Goal: Task Accomplishment & Management: Complete application form

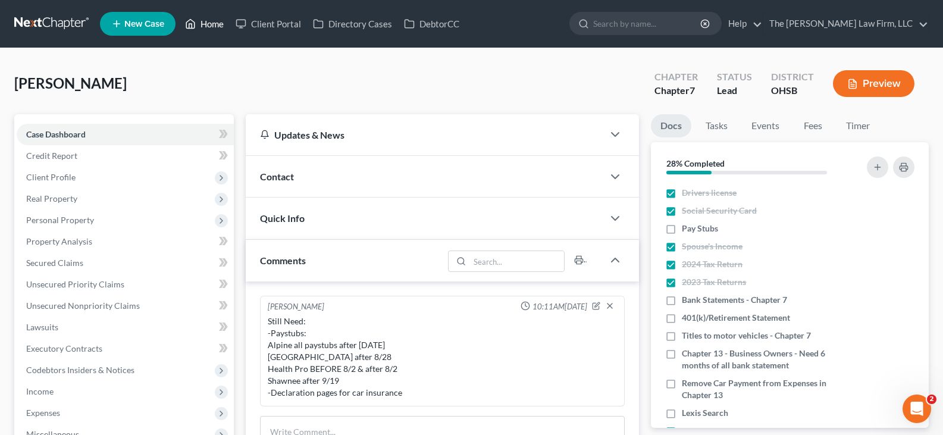
drag, startPoint x: 217, startPoint y: 24, endPoint x: 387, endPoint y: 88, distance: 181.8
click at [217, 24] on link "Home" at bounding box center [204, 23] width 51 height 21
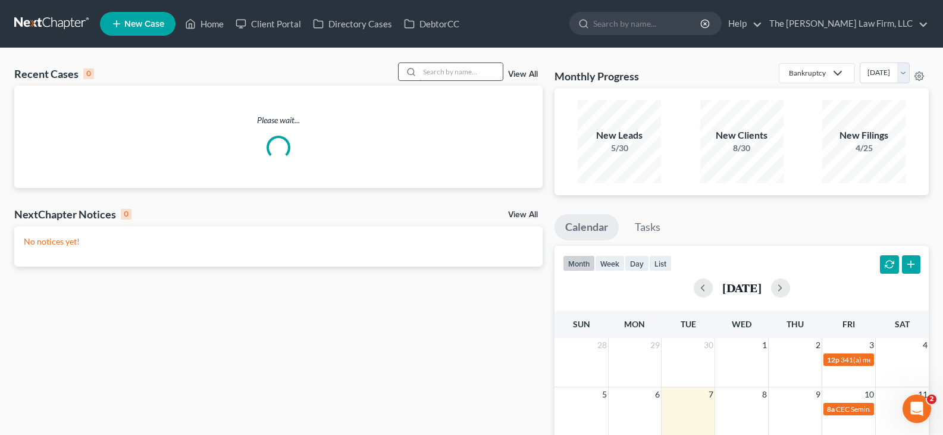
click at [461, 73] on input "search" at bounding box center [460, 71] width 83 height 17
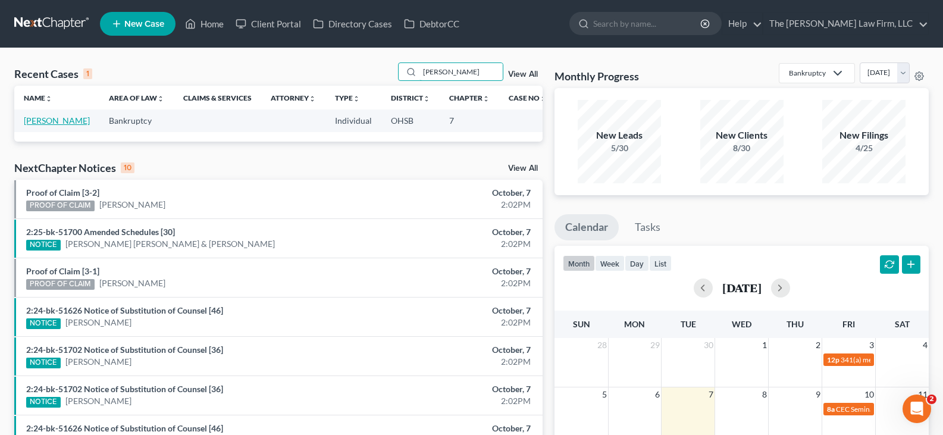
type input "[PERSON_NAME]"
click at [42, 126] on link "[PERSON_NAME]" at bounding box center [57, 120] width 66 height 10
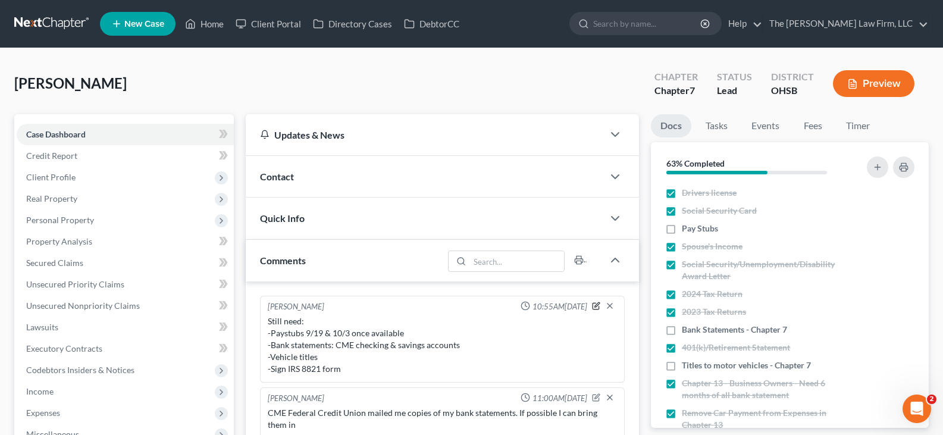
click at [595, 308] on icon "button" at bounding box center [596, 306] width 8 height 8
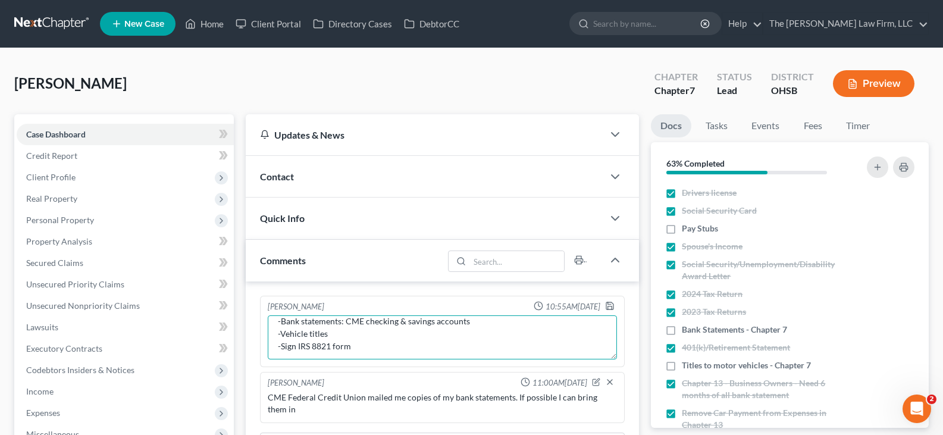
scroll to position [37, 0]
click at [350, 346] on textarea "Still need: -Paystubs 9/19 & 10/3 once available -Bank statements: CME checking…" at bounding box center [442, 337] width 349 height 44
type textarea "Still need: -Paystubs 9/19 & 10/3 once available -Bank statements: CME checking…"
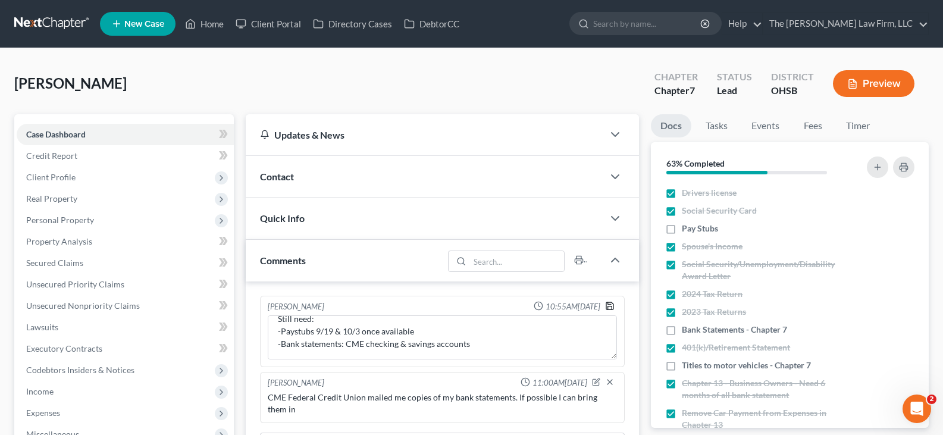
click at [610, 306] on polyline "button" at bounding box center [610, 307] width 4 height 3
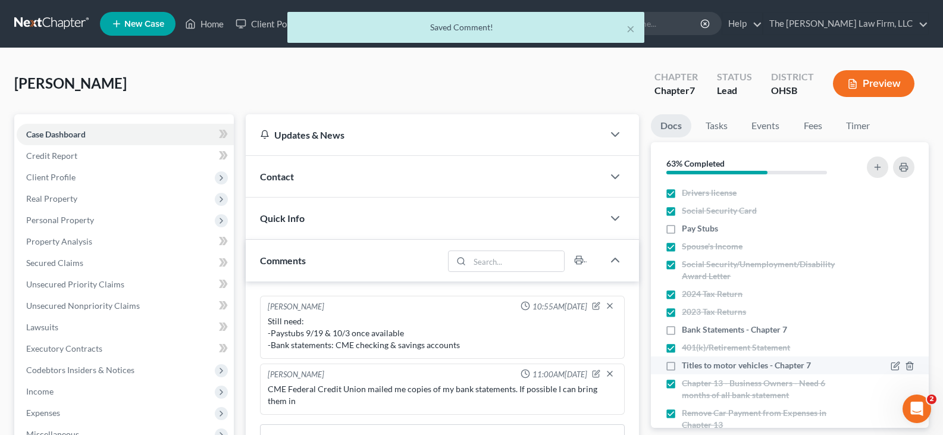
click at [682, 368] on label "Titles to motor vehicles - Chapter 7" at bounding box center [746, 365] width 129 height 12
click at [686, 367] on input "Titles to motor vehicles - Chapter 7" at bounding box center [690, 363] width 8 height 8
checkbox input "true"
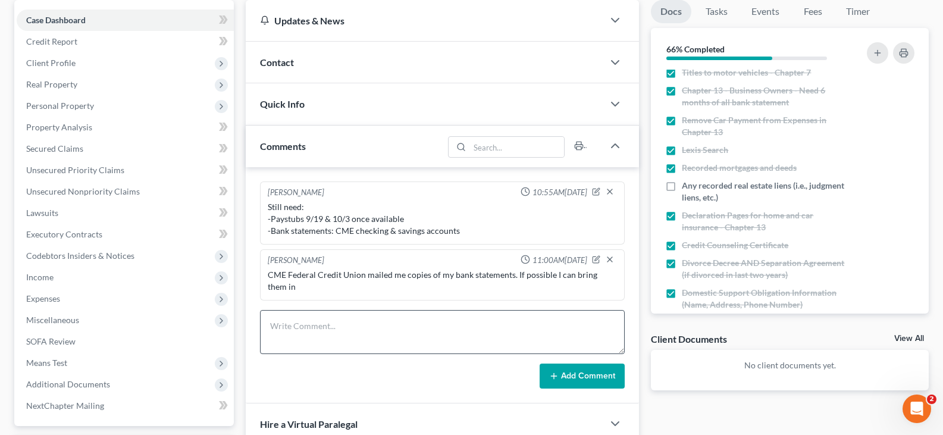
scroll to position [119, 0]
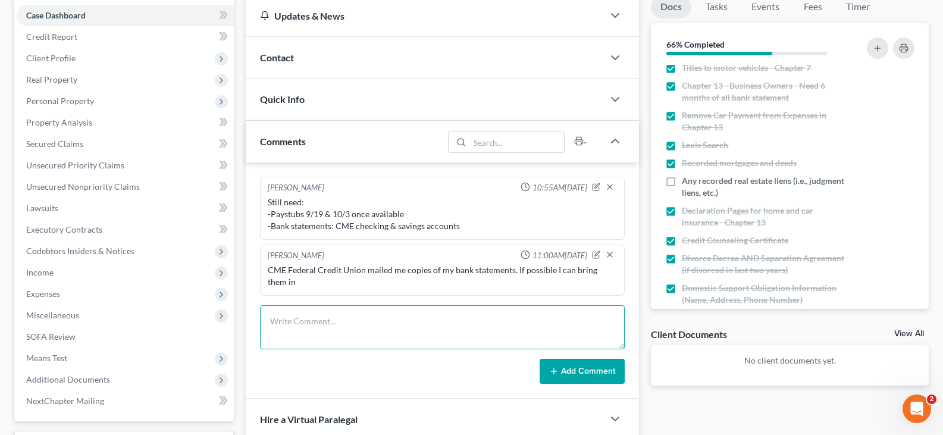
click at [380, 320] on textarea at bounding box center [442, 327] width 365 height 44
type textarea "13 active judgement/liens"
click at [598, 374] on button "Add Comment" at bounding box center [581, 371] width 85 height 25
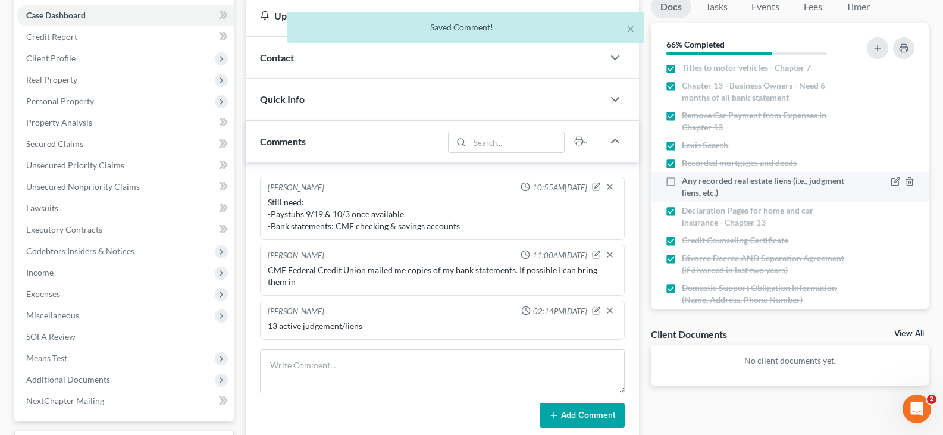
click at [682, 182] on label "Any recorded real estate liens (i.e., judgment liens, etc.)" at bounding box center [765, 187] width 167 height 24
click at [686, 182] on input "Any recorded real estate liens (i.e., judgment liens, etc.)" at bounding box center [690, 179] width 8 height 8
checkbox input "true"
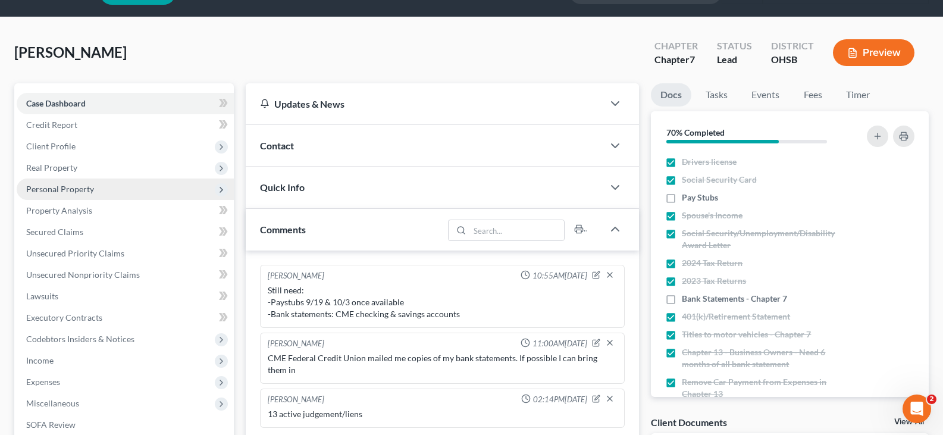
scroll to position [59, 0]
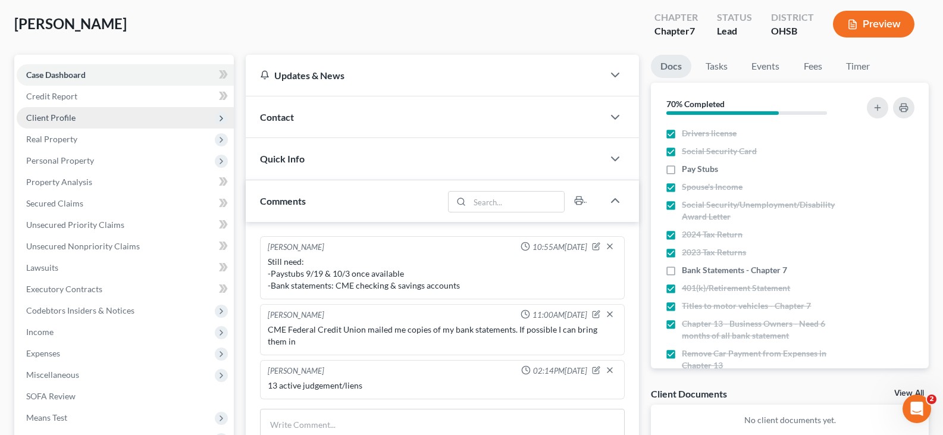
click at [63, 118] on span "Client Profile" at bounding box center [50, 117] width 49 height 10
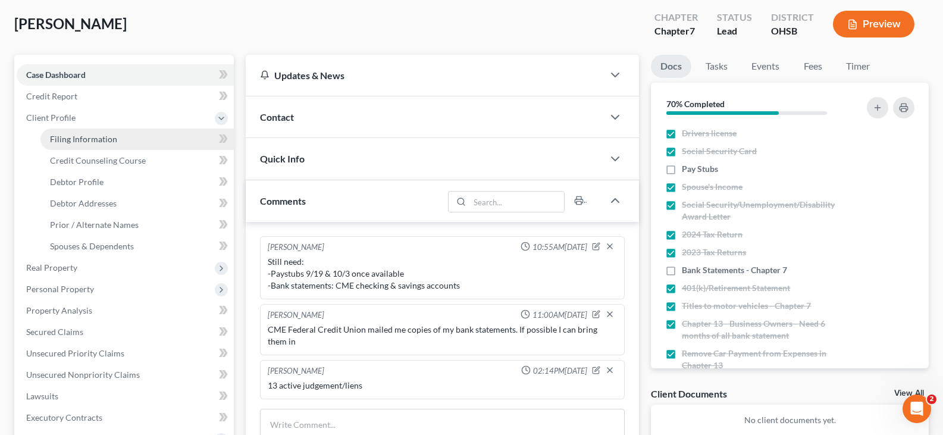
click at [83, 136] on span "Filing Information" at bounding box center [83, 139] width 67 height 10
select select "1"
select select "0"
select select "62"
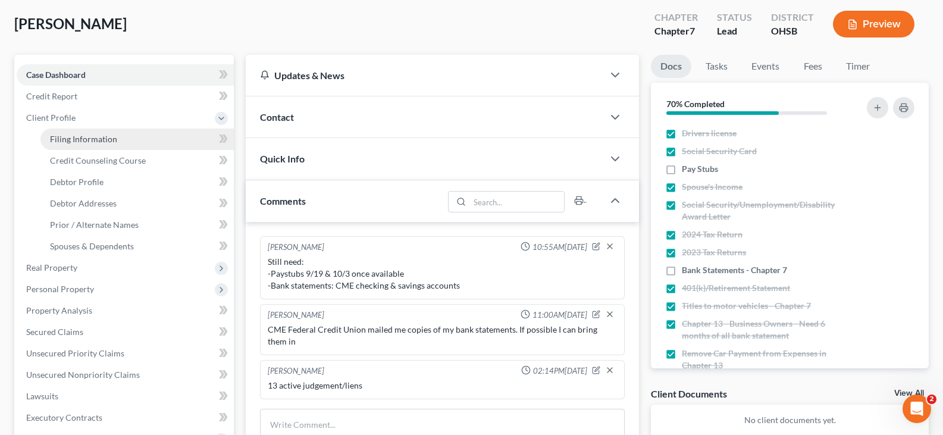
select select "36"
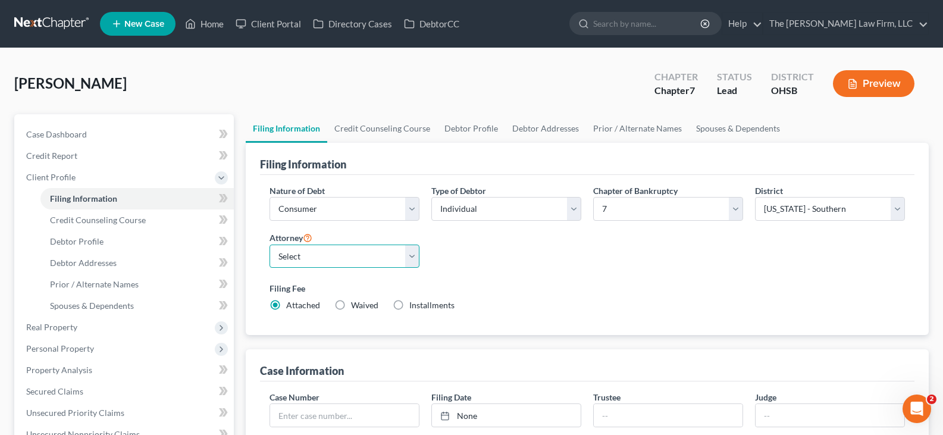
drag, startPoint x: 416, startPoint y: 256, endPoint x: 409, endPoint y: 261, distance: 8.3
click at [416, 256] on select "Select [PERSON_NAME] - OHSB [PERSON_NAME] - OHNB [PERSON_NAME] - OHSB" at bounding box center [344, 256] width 150 height 24
select select "2"
click at [269, 244] on select "Select [PERSON_NAME] - OHSB [PERSON_NAME] - OHNB [PERSON_NAME] - OHSB" at bounding box center [344, 256] width 150 height 24
click at [370, 126] on link "Credit Counseling Course" at bounding box center [382, 128] width 110 height 29
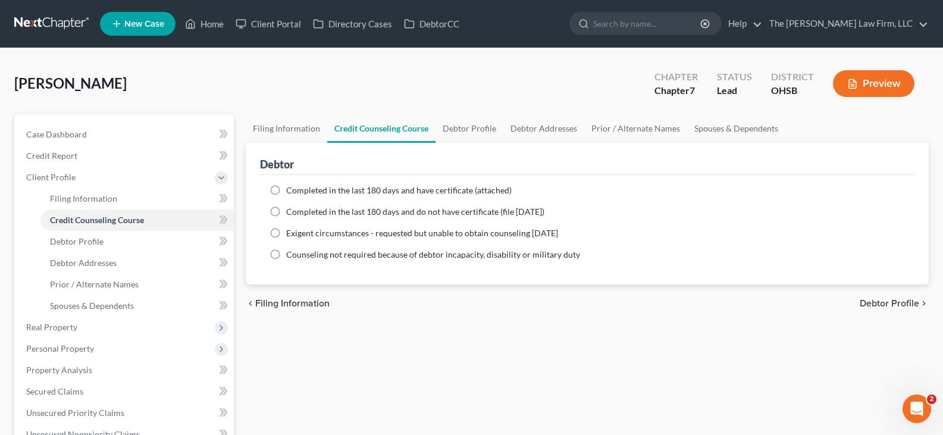
click at [286, 189] on label "Completed in the last 180 days and have certificate (attached)" at bounding box center [398, 190] width 225 height 12
click at [291, 189] on input "Completed in the last 180 days and have certificate (attached)" at bounding box center [295, 188] width 8 height 8
radio input "true"
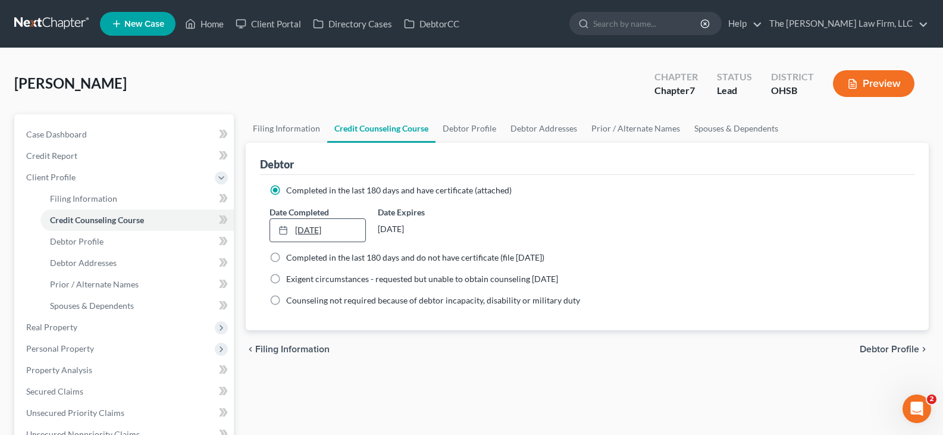
click at [294, 228] on div at bounding box center [286, 230] width 17 height 10
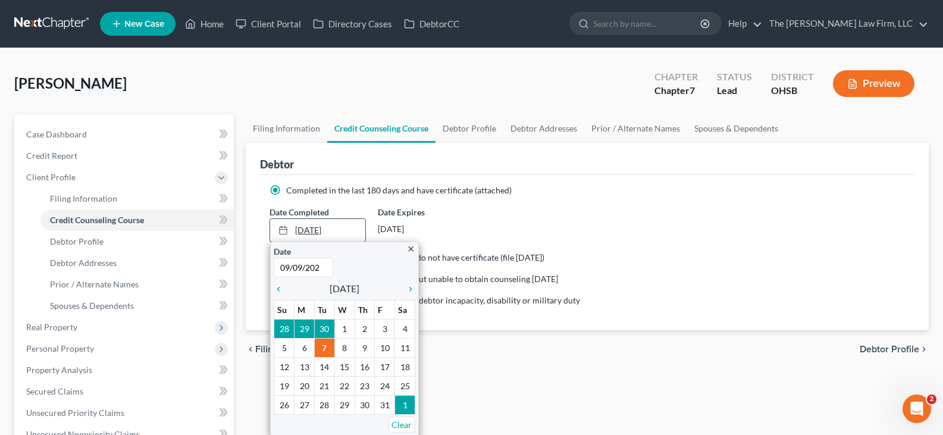
type input "[DATE]"
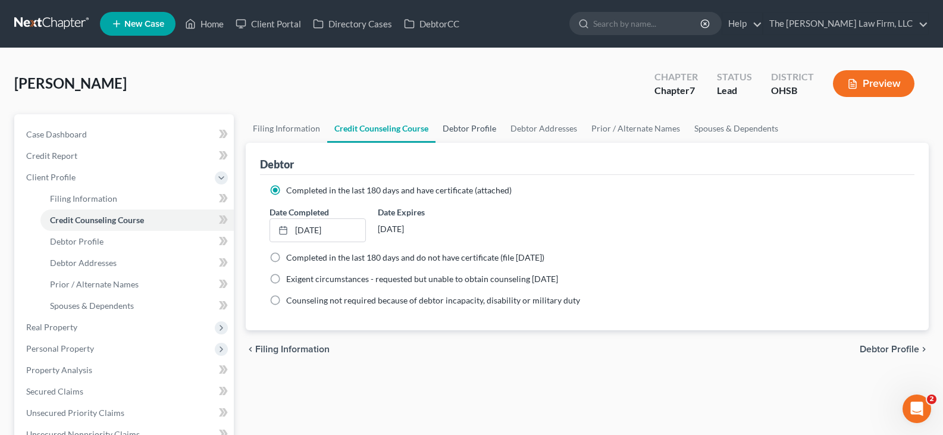
click at [451, 128] on link "Debtor Profile" at bounding box center [469, 128] width 68 height 29
select select "0"
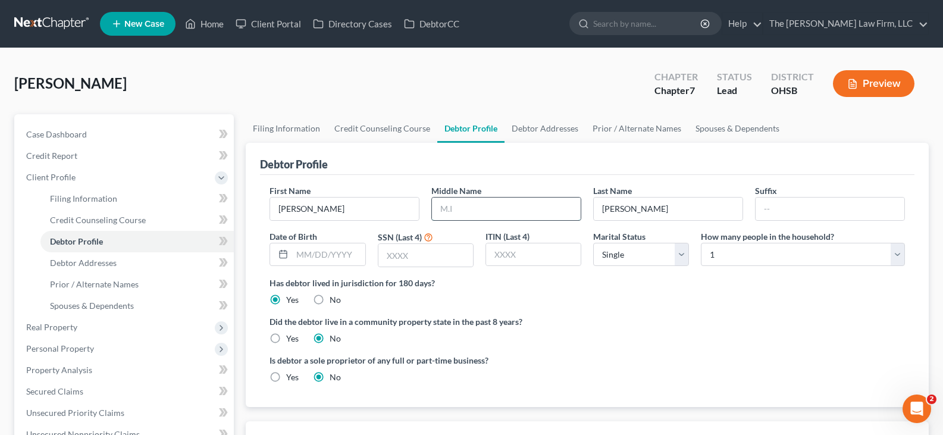
click at [452, 209] on input "text" at bounding box center [506, 208] width 149 height 23
type input "E"
click at [303, 255] on input "text" at bounding box center [328, 254] width 73 height 23
type input "[DATE]"
click at [391, 256] on input "text" at bounding box center [425, 255] width 95 height 23
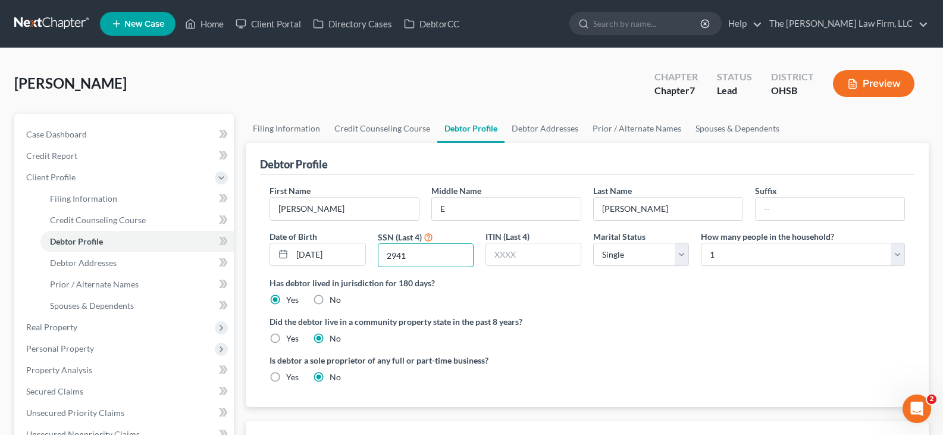
type input "2941"
click at [682, 253] on select "Select Single Married Separated Divorced Widowed" at bounding box center [641, 255] width 96 height 24
select select "3"
click at [593, 243] on select "Select Single Married Separated Divorced Widowed" at bounding box center [641, 255] width 96 height 24
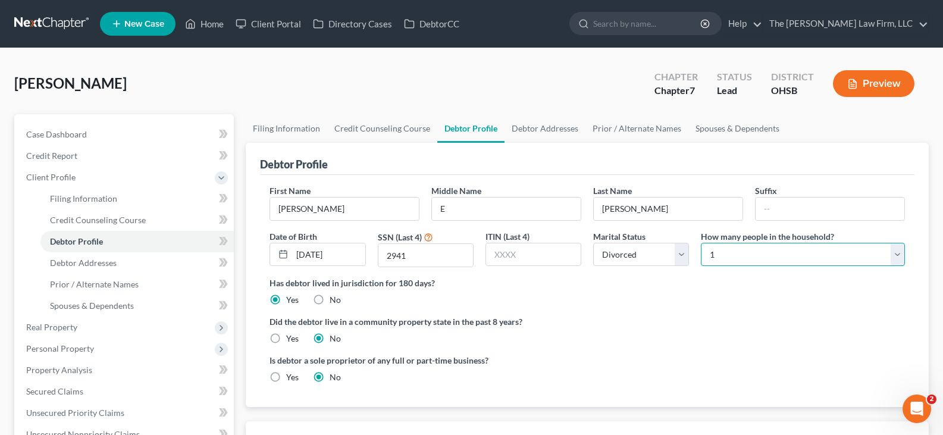
click at [900, 253] on select "Select 1 2 3 4 5 6 7 8 9 10 11 12 13 14 15 16 17 18 19 20" at bounding box center [803, 255] width 204 height 24
select select "1"
click at [701, 243] on select "Select 1 2 3 4 5 6 7 8 9 10 11 12 13 14 15 16 17 18 19 20" at bounding box center [803, 255] width 204 height 24
click at [545, 130] on link "Debtor Addresses" at bounding box center [544, 128] width 81 height 29
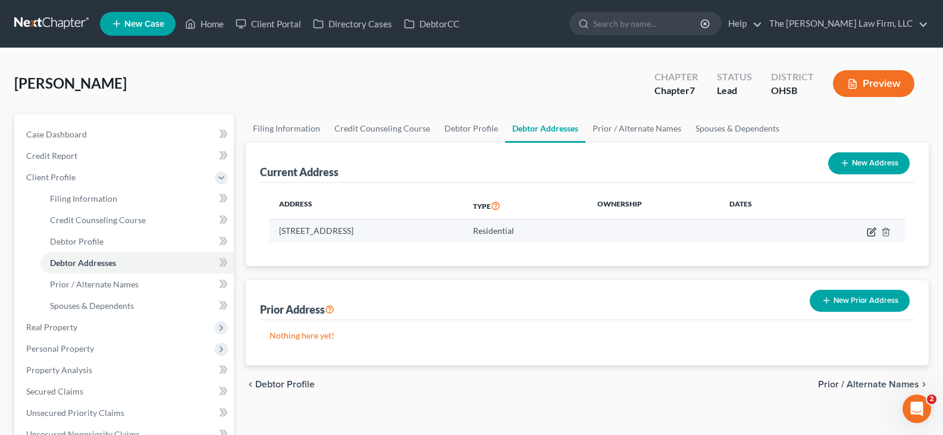
click at [870, 233] on icon "button" at bounding box center [872, 230] width 5 height 5
select select "36"
select select "0"
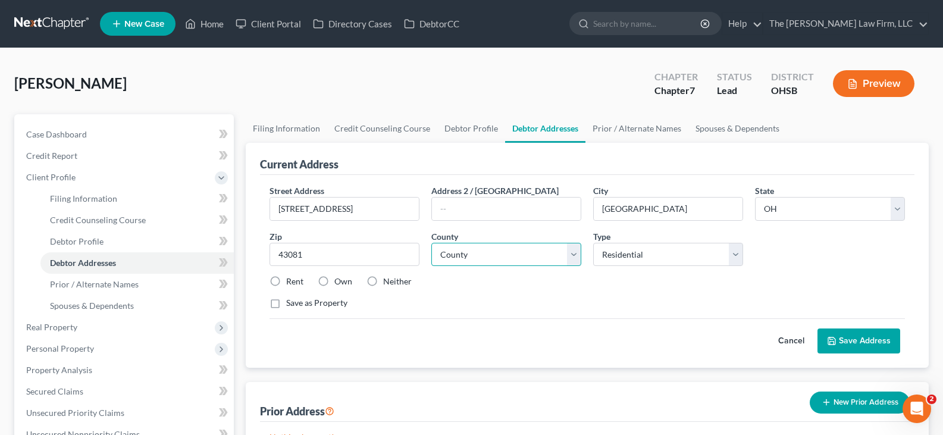
click at [468, 251] on select "County [GEOGRAPHIC_DATA] [GEOGRAPHIC_DATA] [GEOGRAPHIC_DATA] [GEOGRAPHIC_DATA] …" at bounding box center [506, 255] width 150 height 24
select select "24"
click at [431, 243] on select "County [GEOGRAPHIC_DATA] [GEOGRAPHIC_DATA] [GEOGRAPHIC_DATA] [GEOGRAPHIC_DATA] …" at bounding box center [506, 255] width 150 height 24
click at [286, 283] on label "Rent" at bounding box center [294, 281] width 17 height 12
click at [291, 283] on input "Rent" at bounding box center [295, 279] width 8 height 8
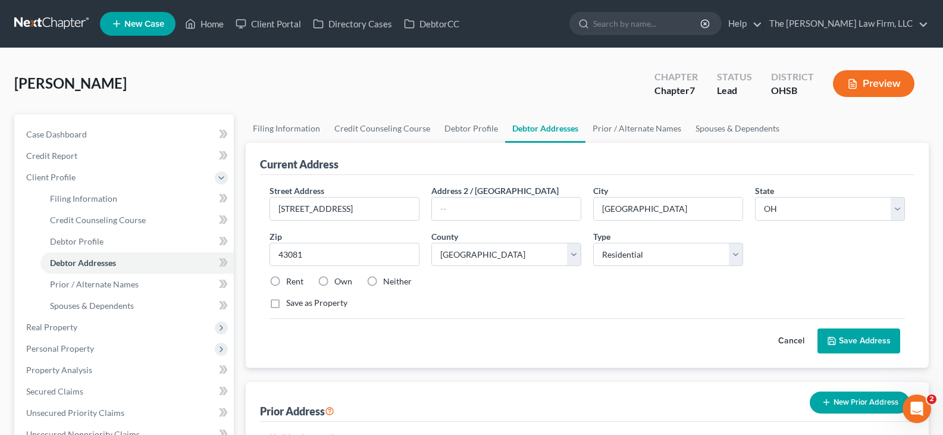
radio input "true"
click at [859, 340] on button "Save Address" at bounding box center [858, 340] width 83 height 25
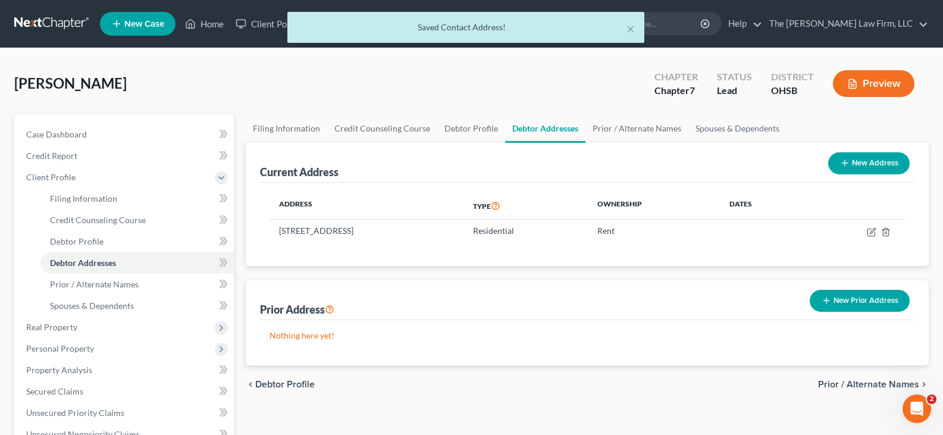
click at [826, 300] on line "button" at bounding box center [825, 300] width 5 height 0
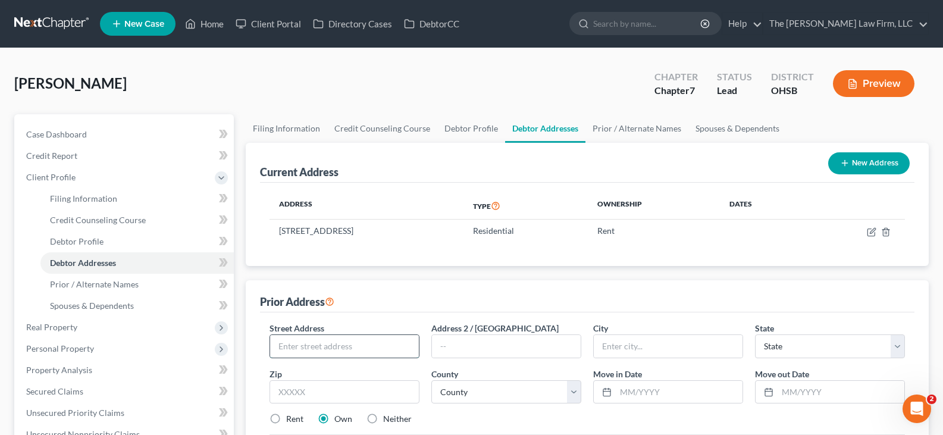
click at [318, 349] on input "text" at bounding box center [344, 346] width 149 height 23
type input "[STREET_ADDRESS]"
click at [345, 390] on input "text" at bounding box center [344, 392] width 150 height 24
type input "43081"
type input "[GEOGRAPHIC_DATA]"
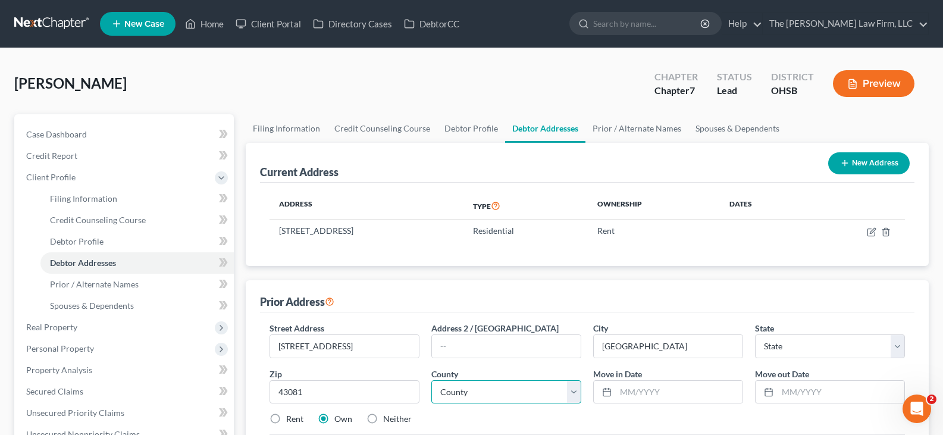
select select "36"
click at [576, 397] on select "County" at bounding box center [506, 392] width 150 height 24
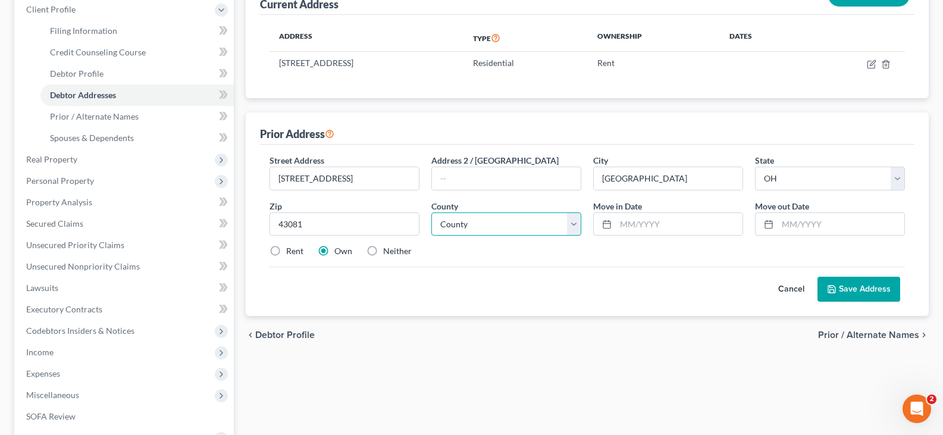
scroll to position [178, 0]
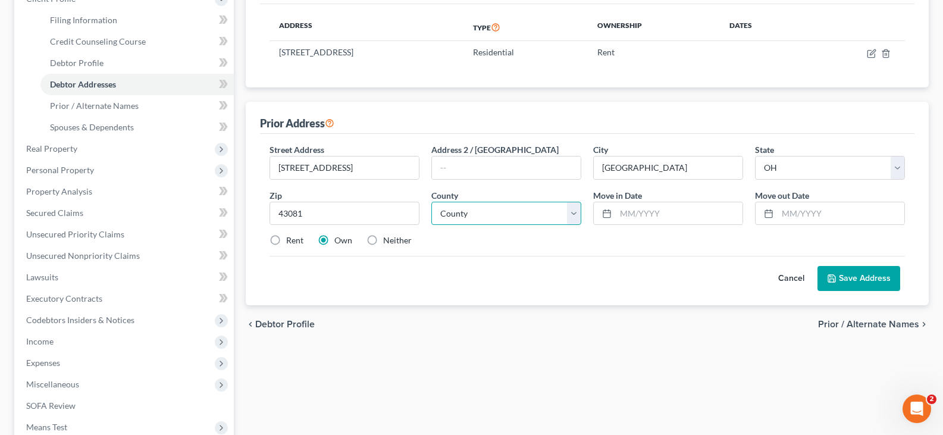
click at [576, 212] on select "County [GEOGRAPHIC_DATA] [GEOGRAPHIC_DATA] [GEOGRAPHIC_DATA] [GEOGRAPHIC_DATA] …" at bounding box center [506, 214] width 150 height 24
select select "24"
click at [431, 202] on select "County [GEOGRAPHIC_DATA] [GEOGRAPHIC_DATA] [GEOGRAPHIC_DATA] [GEOGRAPHIC_DATA] …" at bounding box center [506, 214] width 150 height 24
click at [623, 216] on input "text" at bounding box center [679, 213] width 127 height 23
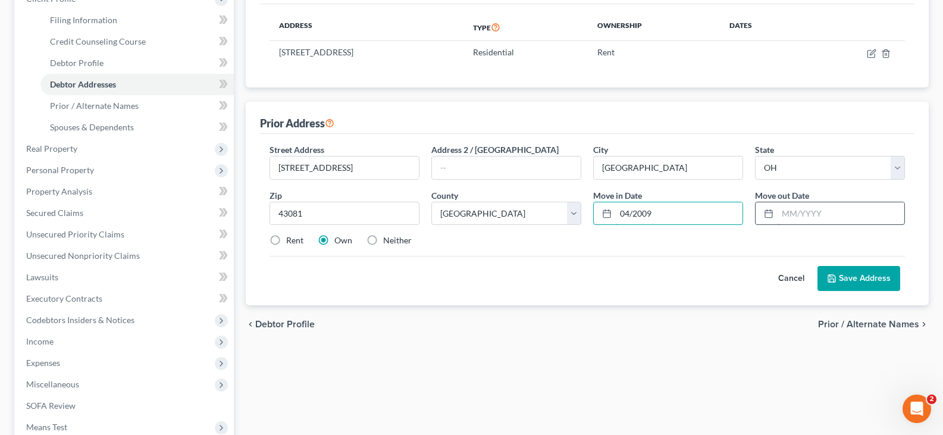
type input "04/2009"
click at [806, 215] on input "text" at bounding box center [840, 213] width 127 height 23
type input "09/2025"
click at [286, 241] on label "Rent" at bounding box center [294, 240] width 17 height 12
click at [291, 241] on input "Rent" at bounding box center [295, 238] width 8 height 8
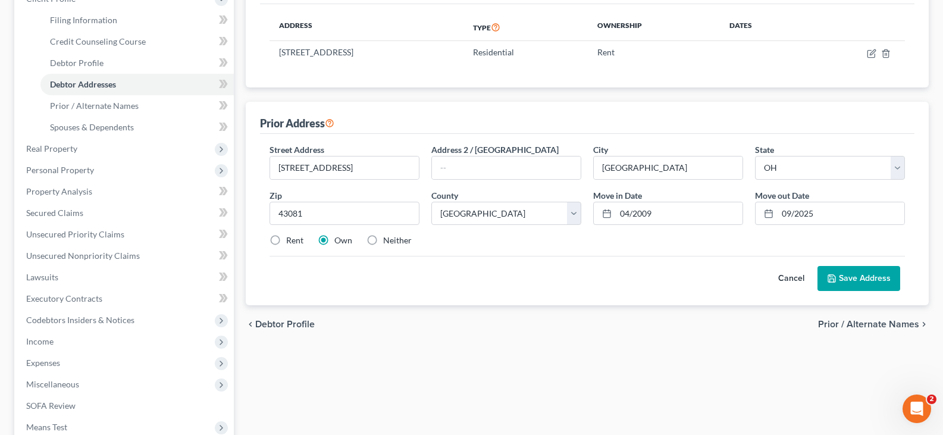
radio input "true"
click at [837, 282] on button "Save Address" at bounding box center [858, 278] width 83 height 25
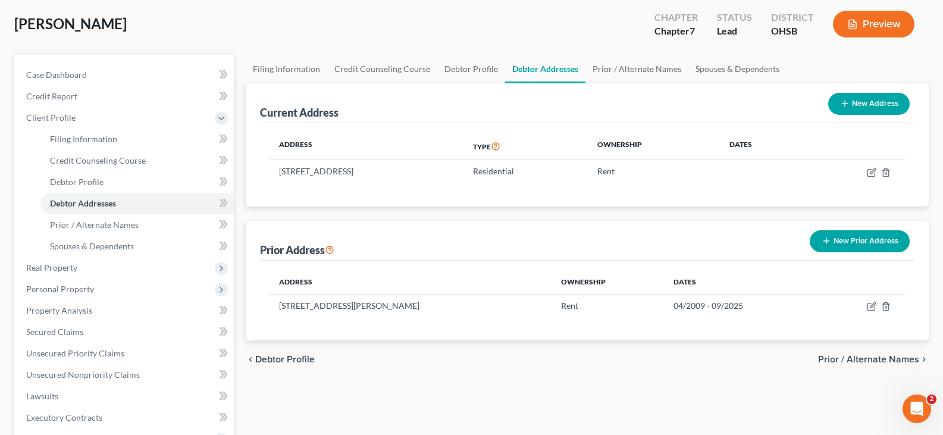
scroll to position [0, 0]
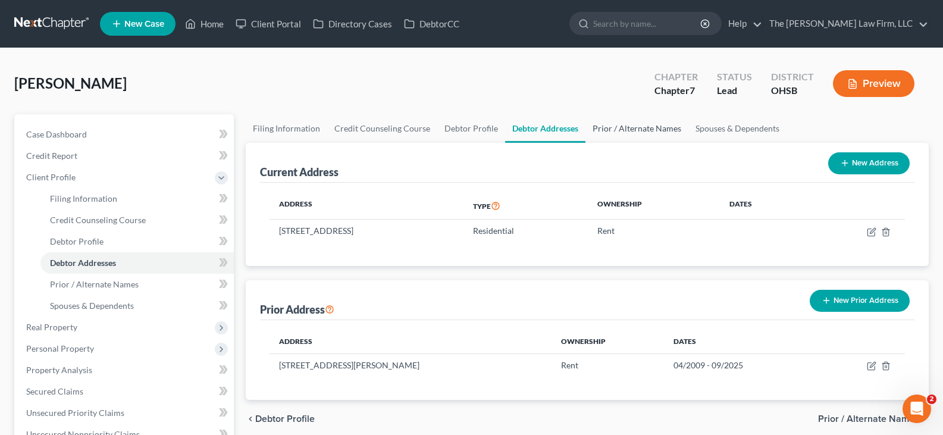
click at [630, 130] on link "Prior / Alternate Names" at bounding box center [636, 128] width 103 height 29
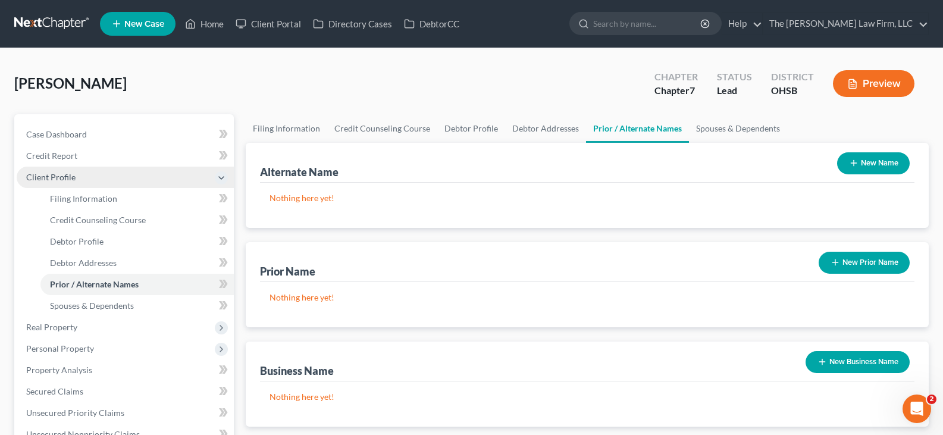
click at [75, 178] on span "Client Profile" at bounding box center [125, 177] width 217 height 21
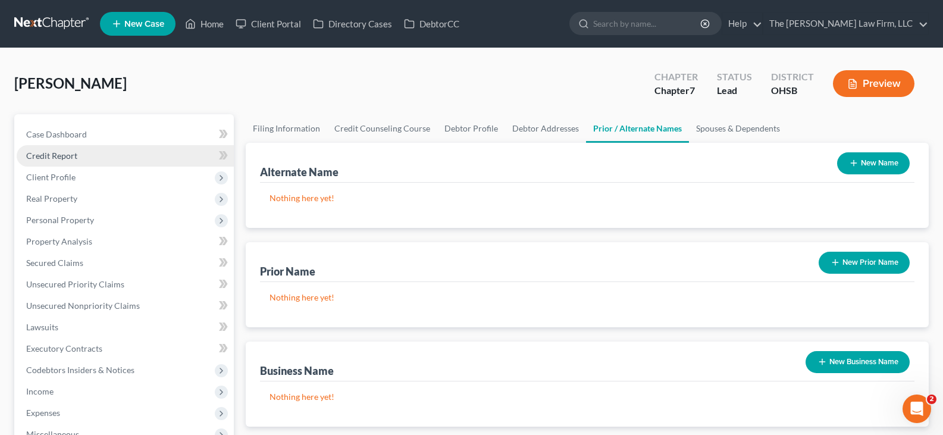
click at [69, 155] on span "Credit Report" at bounding box center [51, 155] width 51 height 10
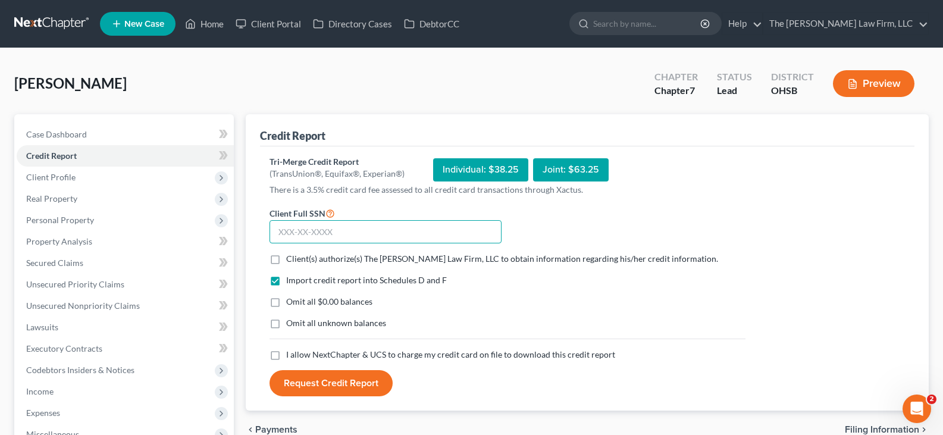
click at [278, 234] on input "text" at bounding box center [385, 232] width 232 height 24
type input "160-46-2941"
click at [286, 259] on label "Client(s) authorize(s) The [PERSON_NAME] Law Firm, LLC to obtain information re…" at bounding box center [502, 259] width 432 height 12
click at [291, 259] on input "Client(s) authorize(s) The [PERSON_NAME] Law Firm, LLC to obtain information re…" at bounding box center [295, 257] width 8 height 8
checkbox input "true"
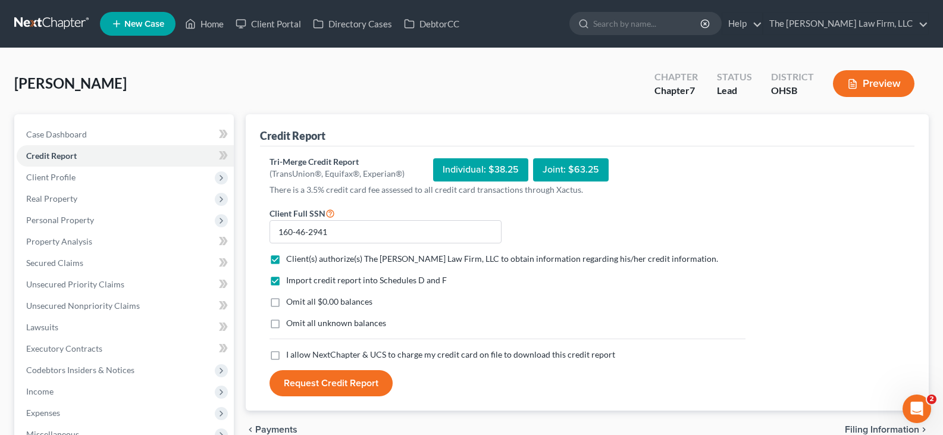
click at [286, 303] on label "Omit all $0.00 balances" at bounding box center [329, 302] width 86 height 12
click at [291, 303] on input "Omit all $0.00 balances" at bounding box center [295, 300] width 8 height 8
checkbox input "true"
click at [286, 355] on label "I allow NextChapter & UCS to charge my credit card on file to download this cre…" at bounding box center [450, 355] width 329 height 12
click at [291, 355] on input "I allow NextChapter & UCS to charge my credit card on file to download this cre…" at bounding box center [295, 353] width 8 height 8
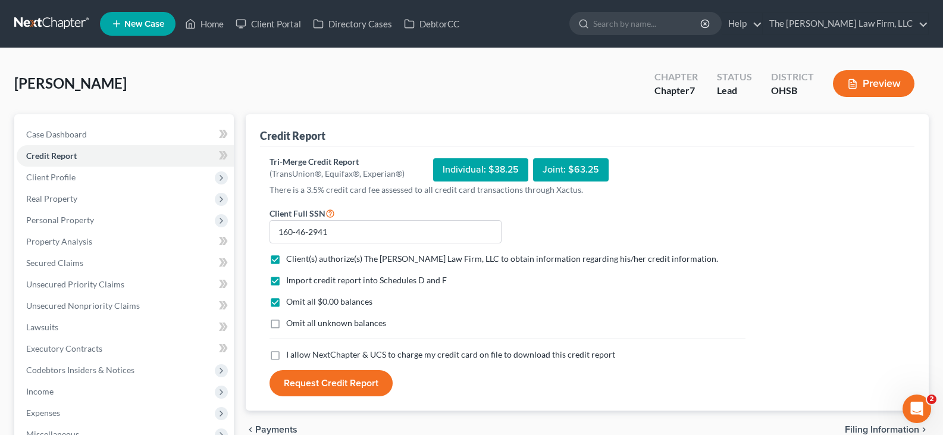
checkbox input "true"
click at [320, 385] on button "Request Credit Report" at bounding box center [330, 383] width 123 height 26
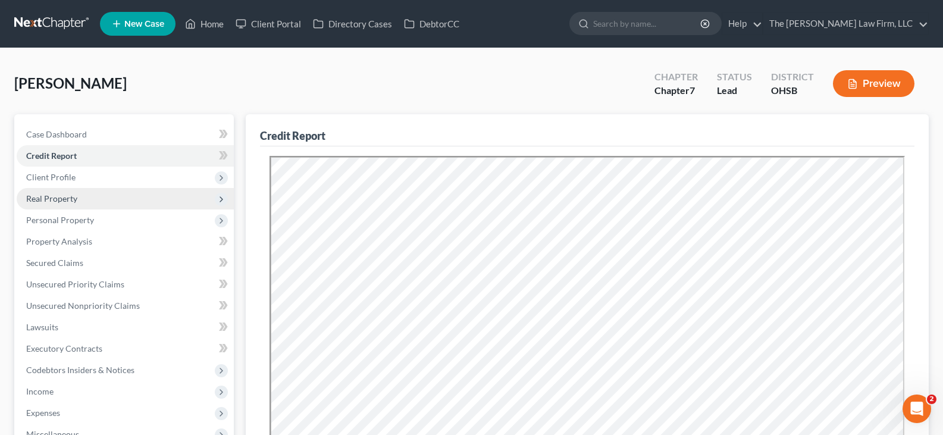
click at [54, 197] on span "Real Property" at bounding box center [51, 198] width 51 height 10
click at [104, 202] on span "Real Property" at bounding box center [125, 198] width 217 height 21
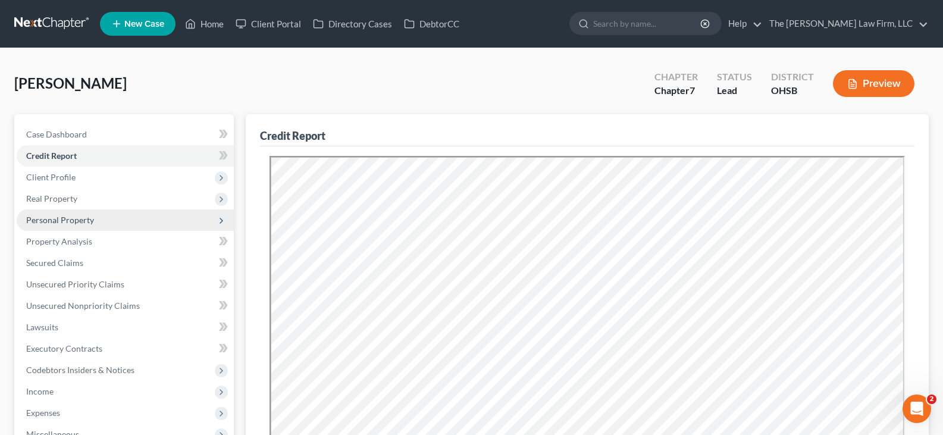
click at [92, 216] on span "Personal Property" at bounding box center [60, 220] width 68 height 10
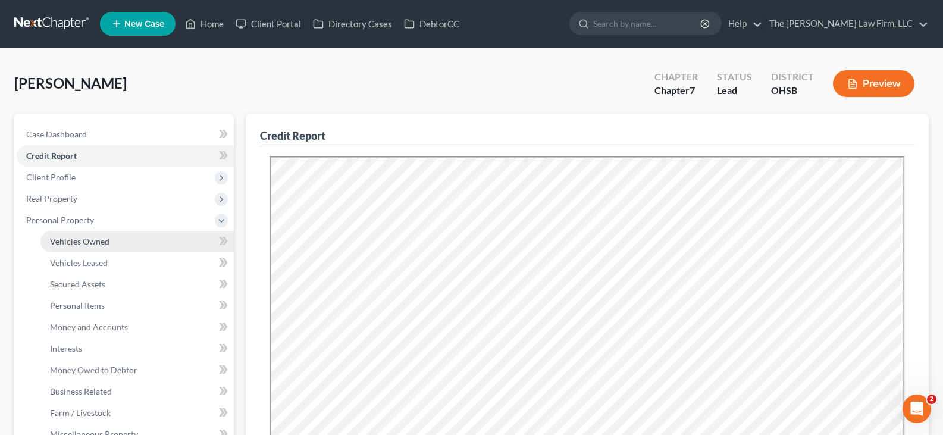
click at [94, 242] on span "Vehicles Owned" at bounding box center [79, 241] width 59 height 10
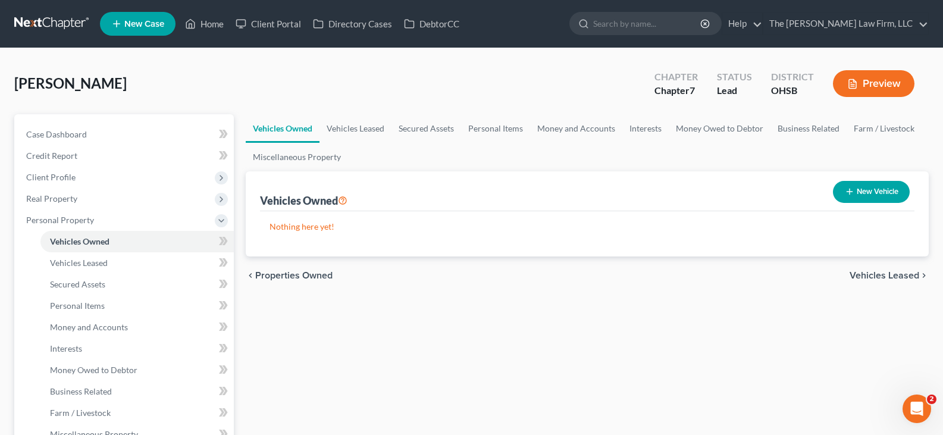
click at [847, 189] on icon "button" at bounding box center [850, 192] width 10 height 10
select select "0"
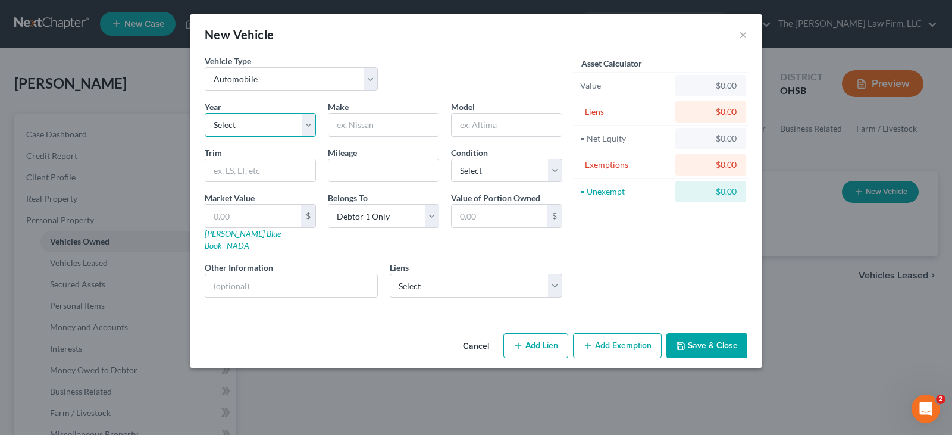
click at [306, 126] on select "Select 2026 2025 2024 2023 2022 2021 2020 2019 2018 2017 2016 2015 2014 2013 20…" at bounding box center [260, 125] width 111 height 24
select select "9"
click at [205, 113] on select "Select 2026 2025 2024 2023 2022 2021 2020 2019 2018 2017 2016 2015 2014 2013 20…" at bounding box center [260, 125] width 111 height 24
click at [356, 121] on input "text" at bounding box center [383, 125] width 110 height 23
type input "Honda"
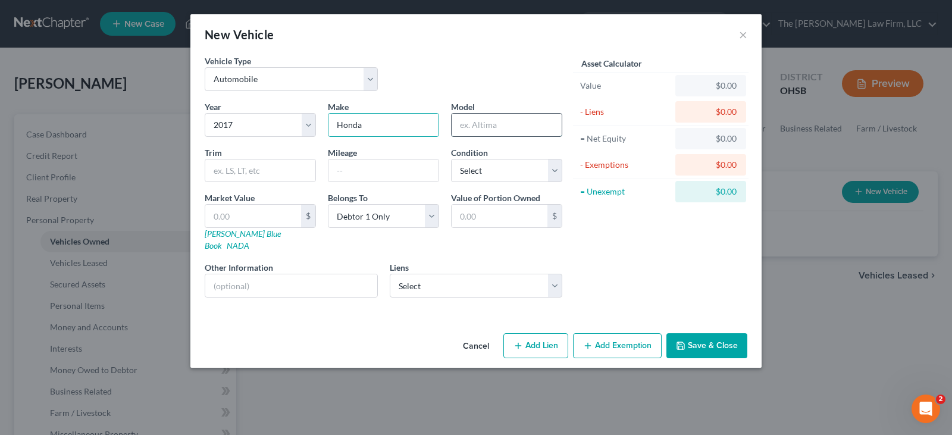
click at [482, 125] on input "text" at bounding box center [506, 125] width 110 height 23
type input "CR-V"
click at [271, 167] on input "text" at bounding box center [260, 170] width 110 height 23
type input "LX"
drag, startPoint x: 556, startPoint y: 167, endPoint x: 537, endPoint y: 181, distance: 24.3
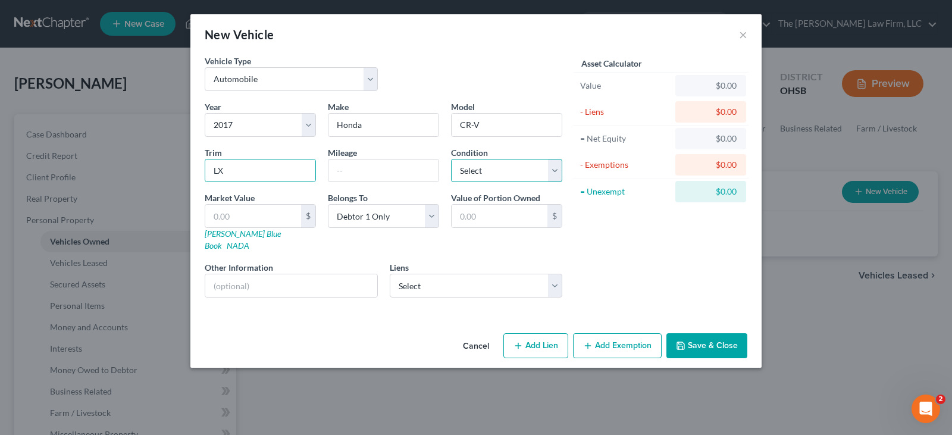
click at [556, 167] on select "Select Excellent Very Good Good Fair Poor" at bounding box center [506, 171] width 111 height 24
select select "2"
click at [451, 159] on select "Select Excellent Very Good Good Fair Poor" at bounding box center [506, 171] width 111 height 24
drag, startPoint x: 274, startPoint y: 213, endPoint x: 400, endPoint y: 210, distance: 126.1
click at [274, 213] on input "text" at bounding box center [253, 216] width 96 height 23
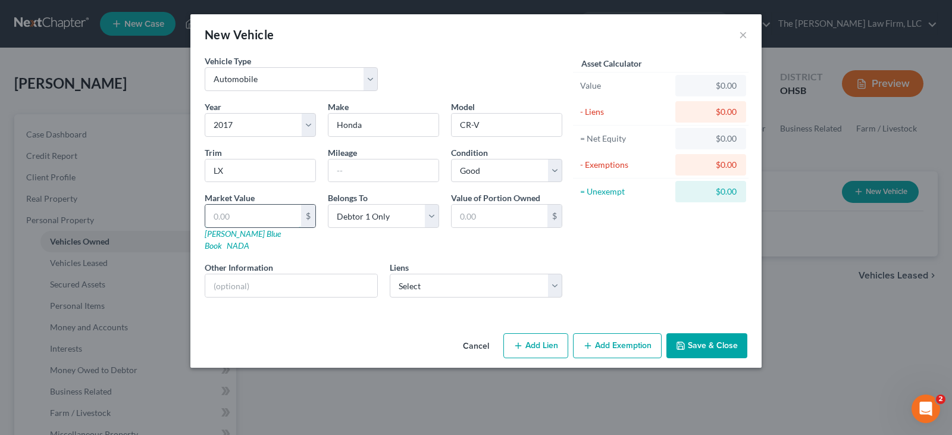
click at [233, 217] on input "text" at bounding box center [253, 216] width 96 height 23
type input "1"
type input "1.00"
type input "15"
type input "15.00"
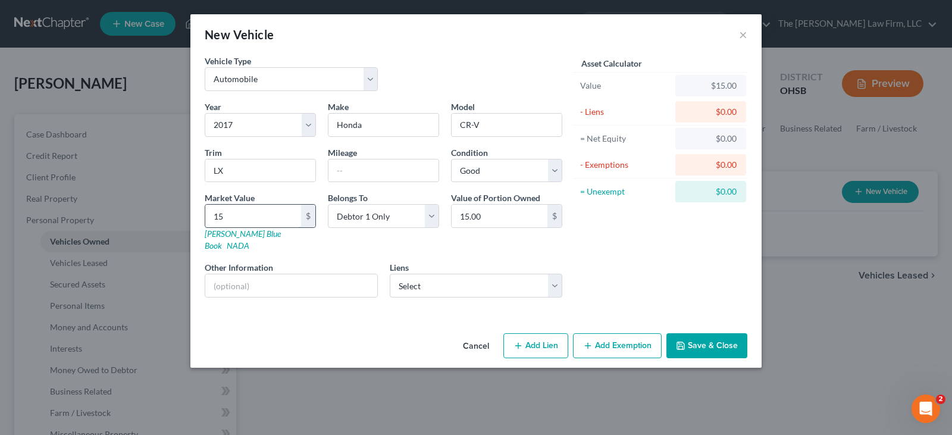
type input "152"
type input "152.00"
type input "1520"
type input "1,520.00"
type input "1,5200"
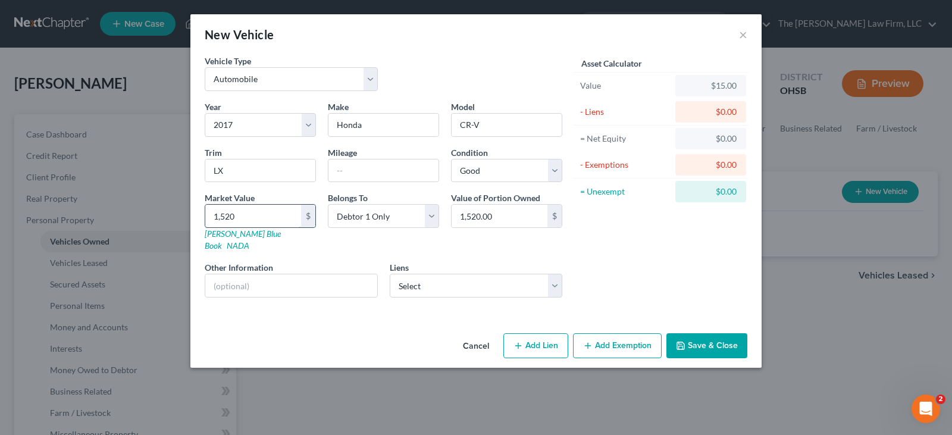
type input "15,200.00"
type input "15,200"
click at [680, 341] on icon "button" at bounding box center [681, 346] width 10 height 10
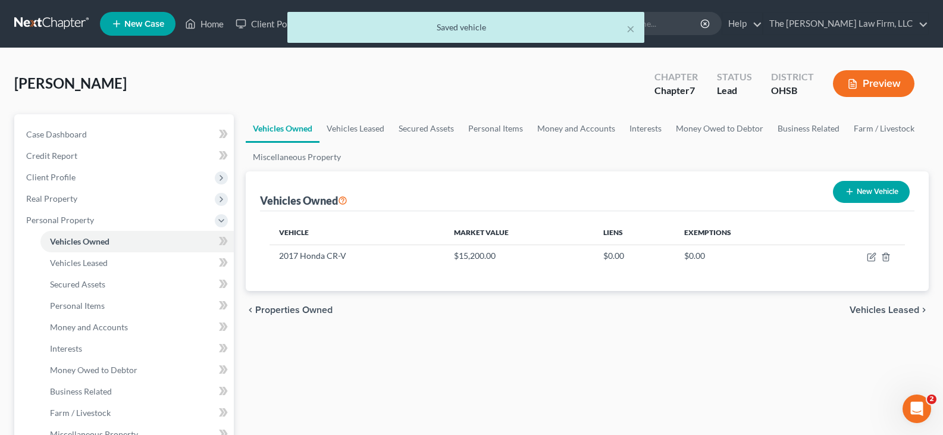
click at [847, 189] on icon "button" at bounding box center [850, 192] width 10 height 10
select select "0"
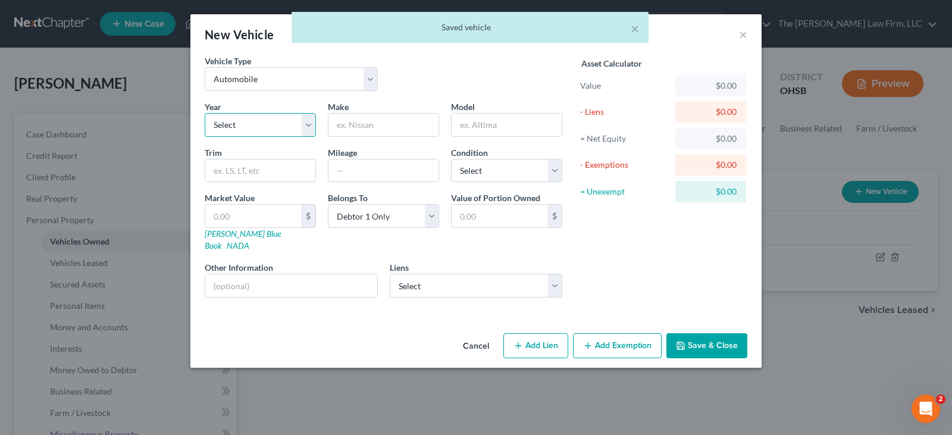
drag, startPoint x: 275, startPoint y: 124, endPoint x: 266, endPoint y: 134, distance: 13.5
click at [275, 124] on select "Select 2026 2025 2024 2023 2022 2021 2020 2019 2018 2017 2016 2015 2014 2013 20…" at bounding box center [260, 125] width 111 height 24
select select "9"
click at [205, 113] on select "Select 2026 2025 2024 2023 2022 2021 2020 2019 2018 2017 2016 2015 2014 2013 20…" at bounding box center [260, 125] width 111 height 24
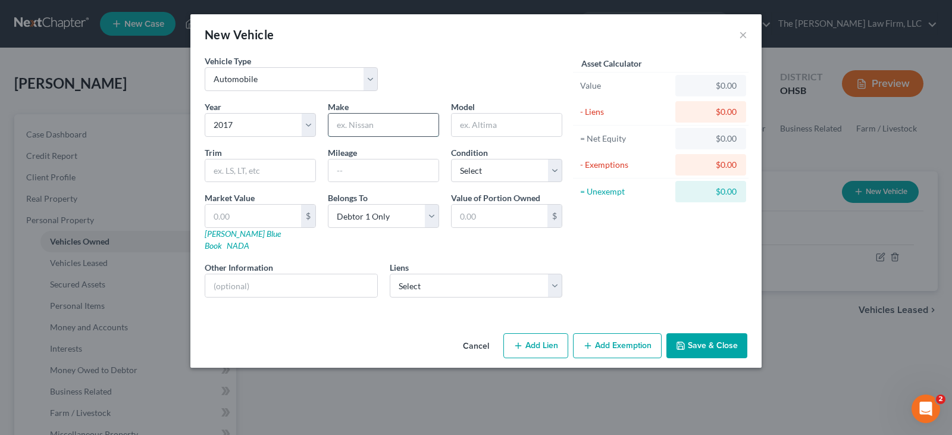
click at [398, 121] on input "text" at bounding box center [383, 125] width 110 height 23
type input "Chevrolet"
click at [483, 119] on input "text" at bounding box center [506, 125] width 110 height 23
type input "Cruze"
drag, startPoint x: 271, startPoint y: 181, endPoint x: 272, endPoint y: 171, distance: 9.7
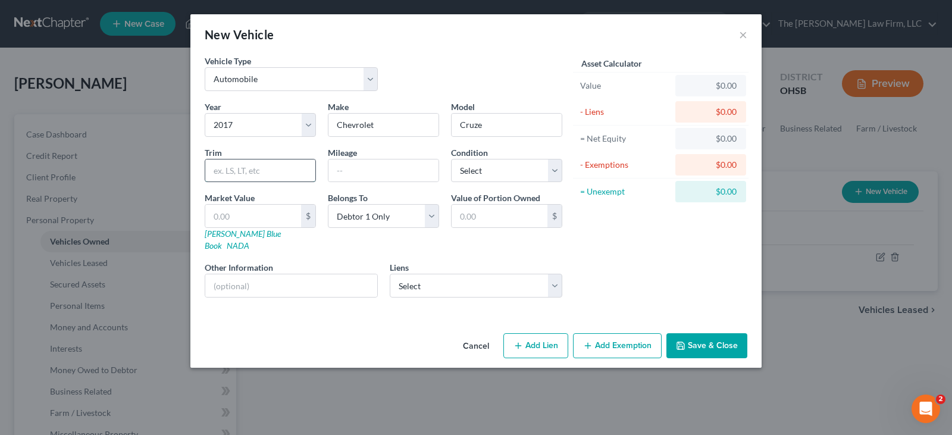
click at [271, 175] on input "text" at bounding box center [260, 170] width 110 height 23
type input "LT"
drag, startPoint x: 556, startPoint y: 171, endPoint x: 551, endPoint y: 180, distance: 9.8
click at [556, 171] on select "Select Excellent Very Good Good Fair Poor" at bounding box center [506, 171] width 111 height 24
select select "2"
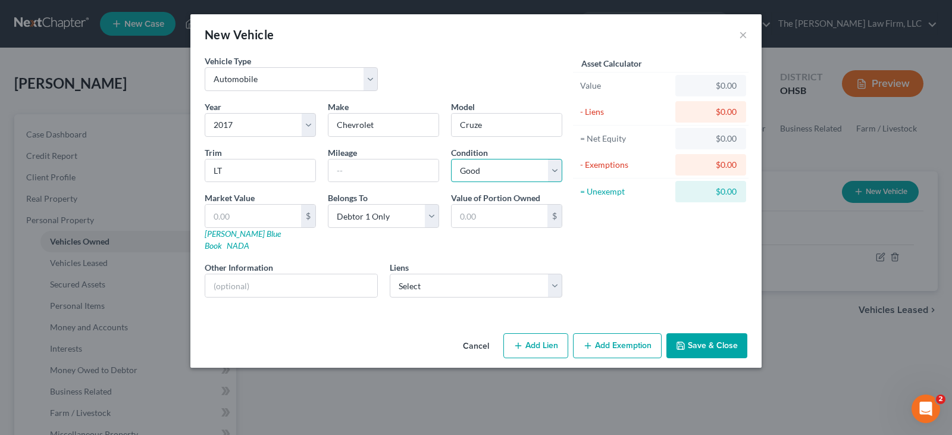
click at [451, 159] on select "Select Excellent Very Good Good Fair Poor" at bounding box center [506, 171] width 111 height 24
click at [237, 216] on input "text" at bounding box center [253, 216] width 96 height 23
type input "1"
type input "1.00"
type input "10"
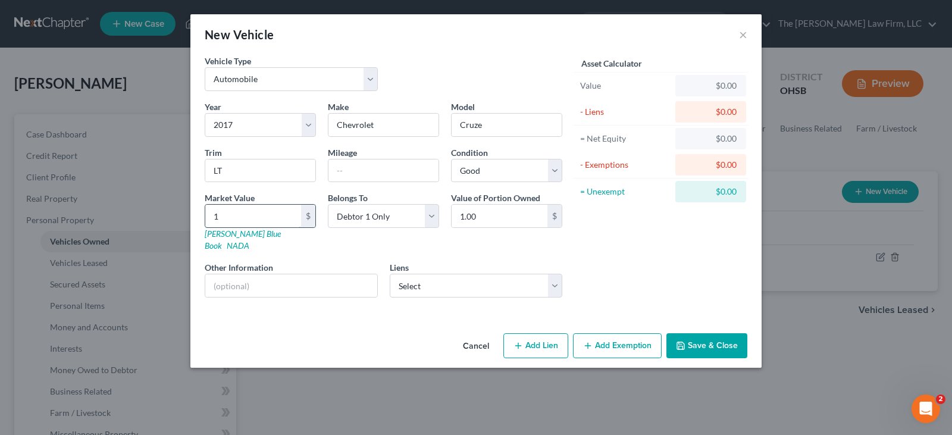
type input "10.00"
type input "103"
type input "103.00"
type input "1032"
type input "1,032.00"
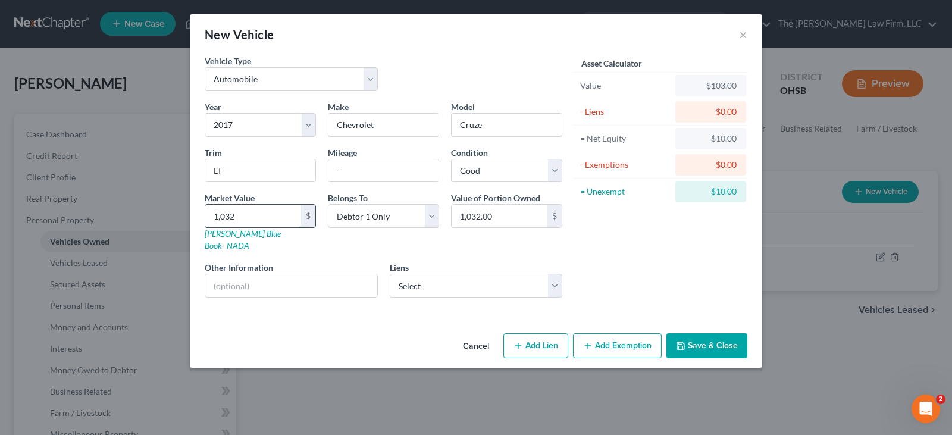
type input "1,0325"
type input "10,325.00"
type input "10,325"
click at [699, 334] on button "Save & Close" at bounding box center [706, 345] width 81 height 25
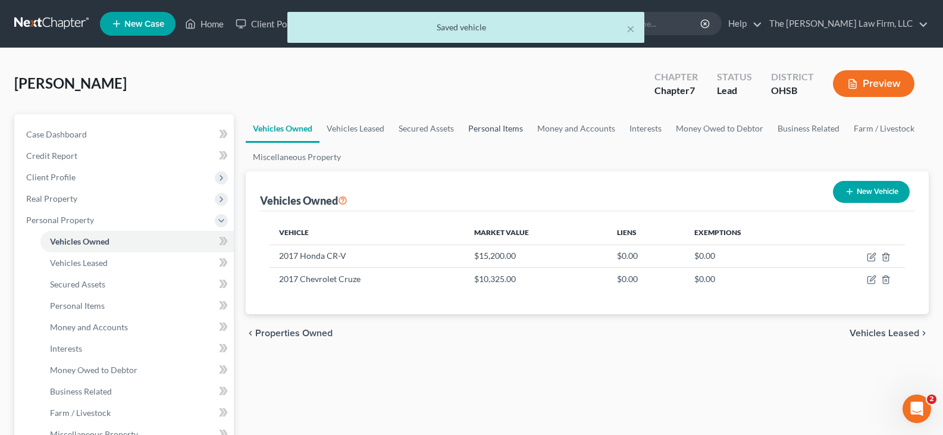
click at [478, 128] on link "Personal Items" at bounding box center [495, 128] width 69 height 29
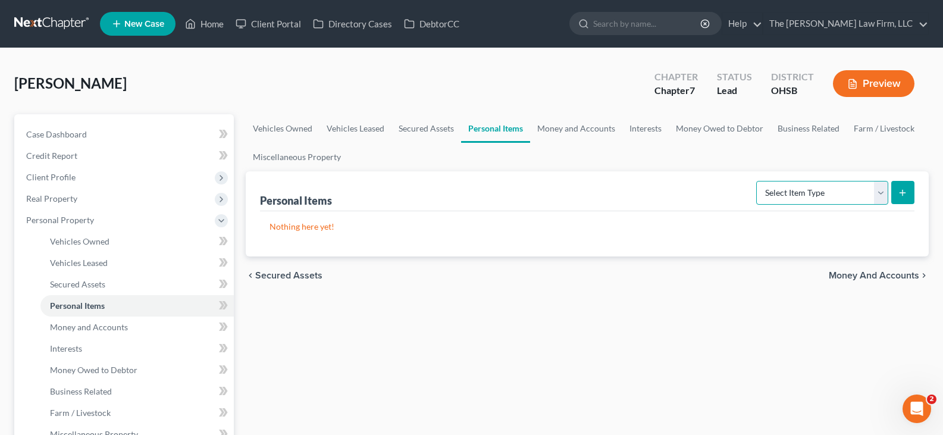
drag, startPoint x: 880, startPoint y: 199, endPoint x: 868, endPoint y: 203, distance: 12.6
click at [880, 199] on select "Select Item Type Clothing Collectibles Of Value Electronics Firearms Household …" at bounding box center [822, 193] width 132 height 24
select select "clothing"
click at [757, 181] on select "Select Item Type Clothing Collectibles Of Value Electronics Firearms Household …" at bounding box center [822, 193] width 132 height 24
click at [902, 192] on icon "submit" at bounding box center [903, 193] width 10 height 10
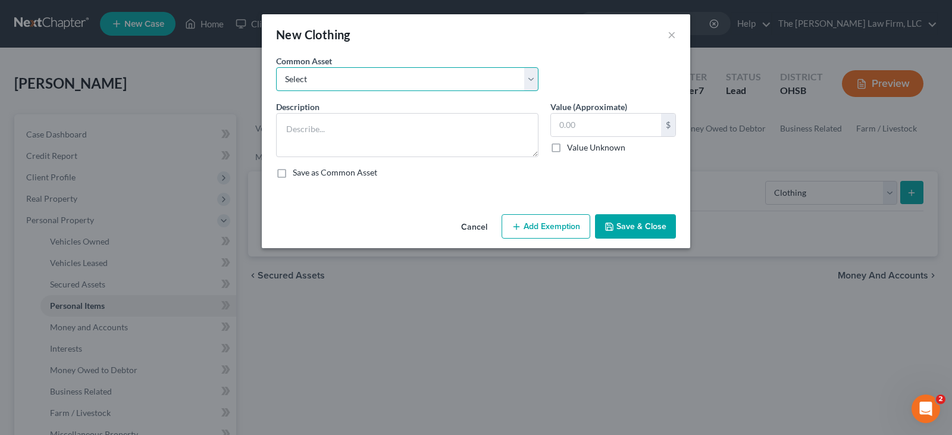
drag, startPoint x: 454, startPoint y: 82, endPoint x: 438, endPoint y: 90, distance: 18.6
click at [454, 82] on select "Select Clothes, shoes and wearing apparel" at bounding box center [407, 79] width 262 height 24
select select "0"
click at [276, 67] on select "Select Clothes, shoes and wearing apparel" at bounding box center [407, 79] width 262 height 24
type textarea "Clothes, shoes and wearing apparel"
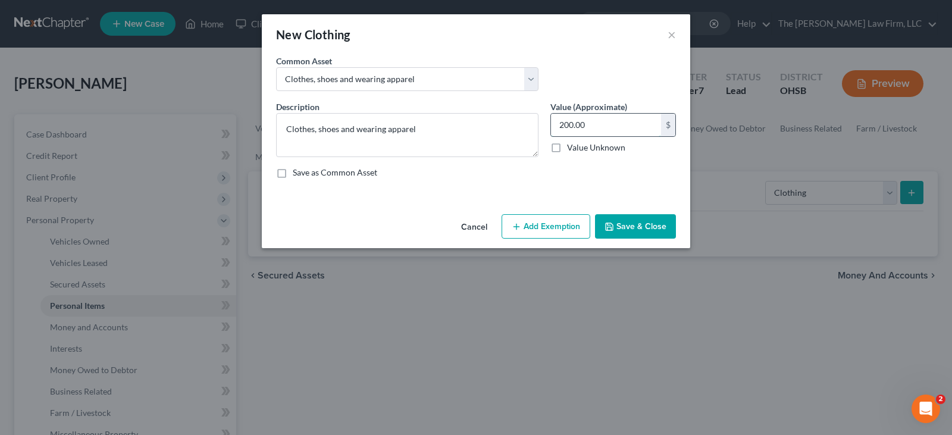
click at [565, 127] on input "200.00" at bounding box center [606, 125] width 110 height 23
type input "100"
click at [563, 228] on button "Add Exemption" at bounding box center [545, 226] width 89 height 25
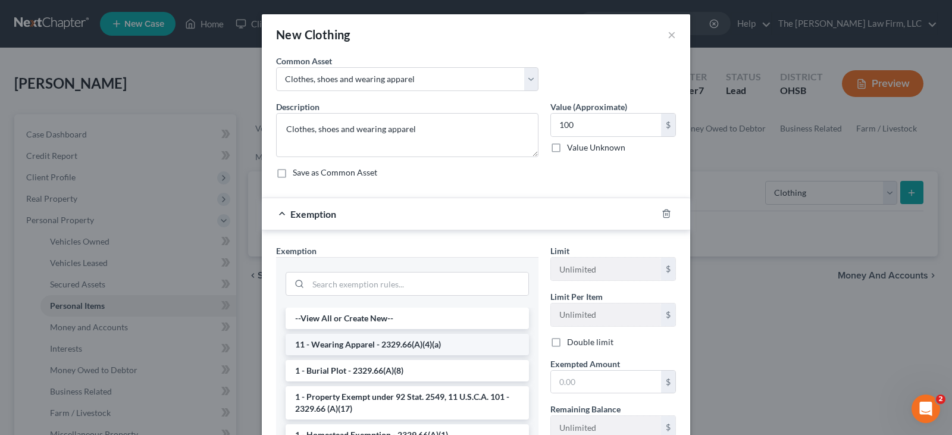
click at [488, 343] on li "11 - Wearing Apparel - 2329.66(A)(4)(a)" at bounding box center [407, 344] width 243 height 21
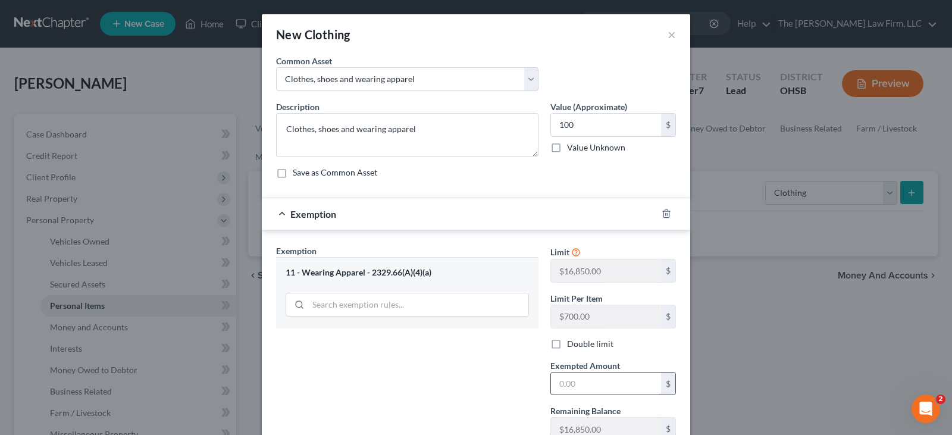
click at [558, 380] on input "text" at bounding box center [606, 383] width 110 height 23
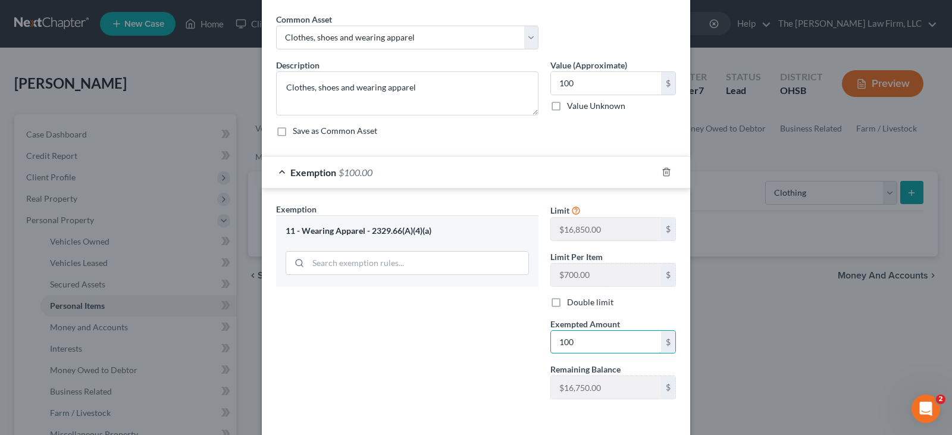
scroll to position [91, 0]
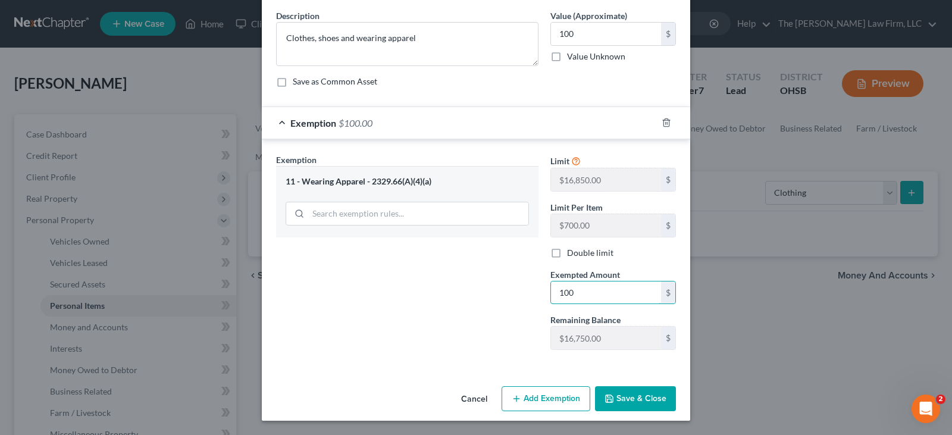
type input "100"
click at [618, 397] on button "Save & Close" at bounding box center [635, 398] width 81 height 25
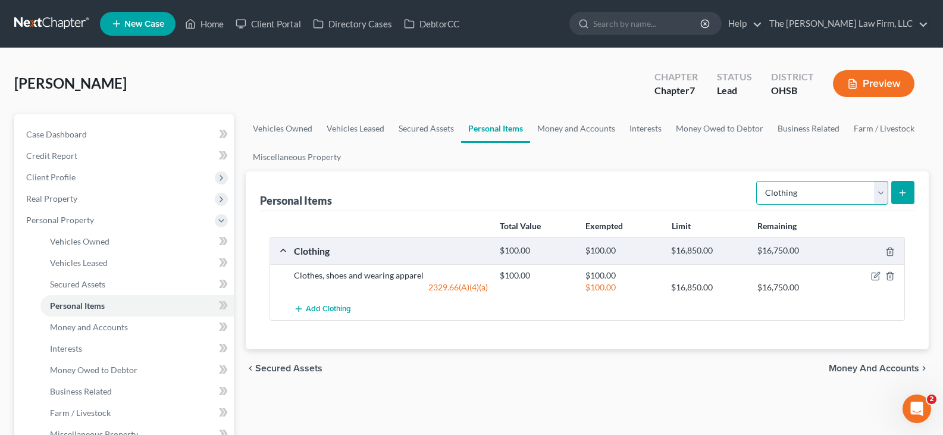
click at [880, 193] on select "Select Item Type Clothing Collectibles Of Value Electronics Firearms Household …" at bounding box center [822, 193] width 132 height 24
select select "electronics"
click at [757, 181] on select "Select Item Type Clothing Collectibles Of Value Electronics Firearms Household …" at bounding box center [822, 193] width 132 height 24
click at [899, 192] on icon "submit" at bounding box center [903, 193] width 10 height 10
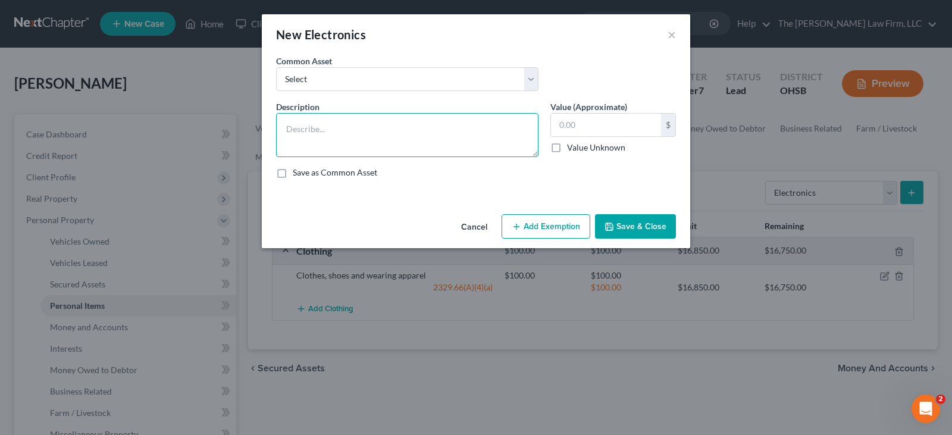
click at [324, 133] on textarea at bounding box center [407, 135] width 262 height 44
paste textarea "2 TV's cell phone"
type textarea "2 TV's cell phone"
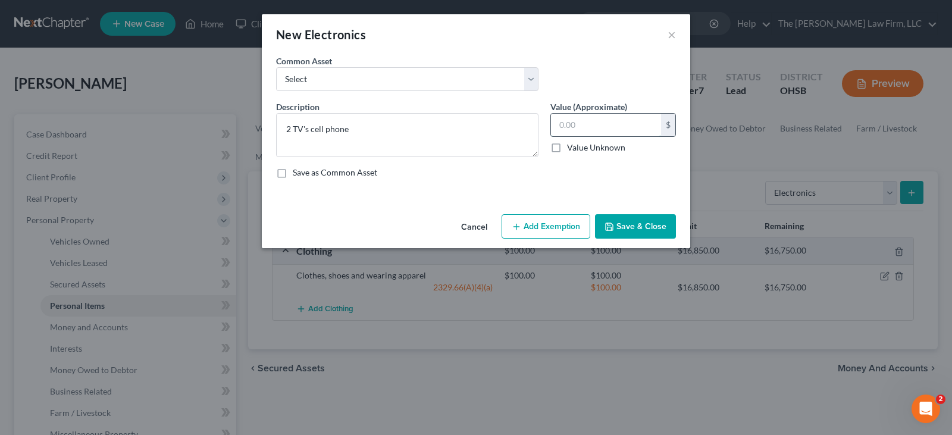
click at [581, 128] on input "text" at bounding box center [606, 125] width 110 height 23
type input "200"
click at [576, 223] on button "Add Exemption" at bounding box center [545, 226] width 89 height 25
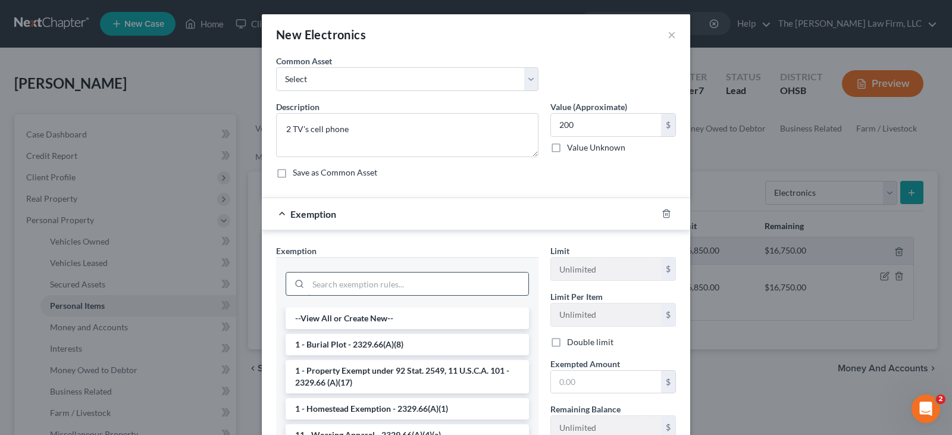
click at [462, 287] on input "search" at bounding box center [418, 283] width 220 height 23
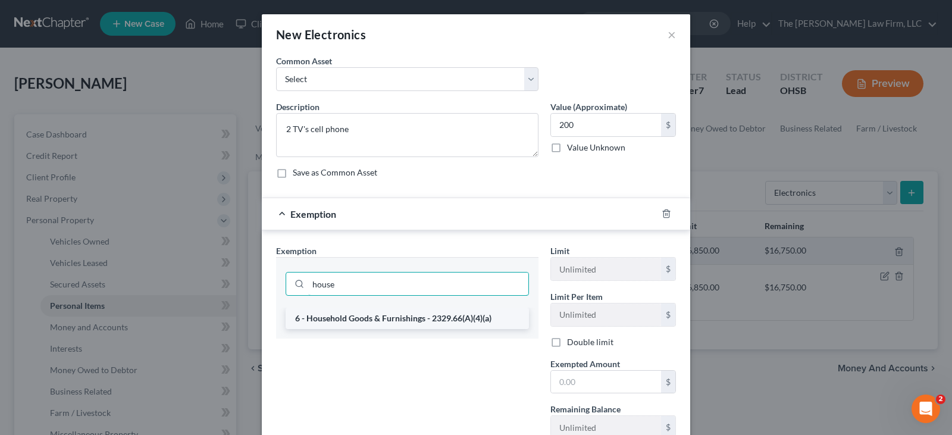
type input "house"
click at [423, 316] on li "6 - Household Goods & Furnishings - 2329.66(A)(4)(a)" at bounding box center [407, 318] width 243 height 21
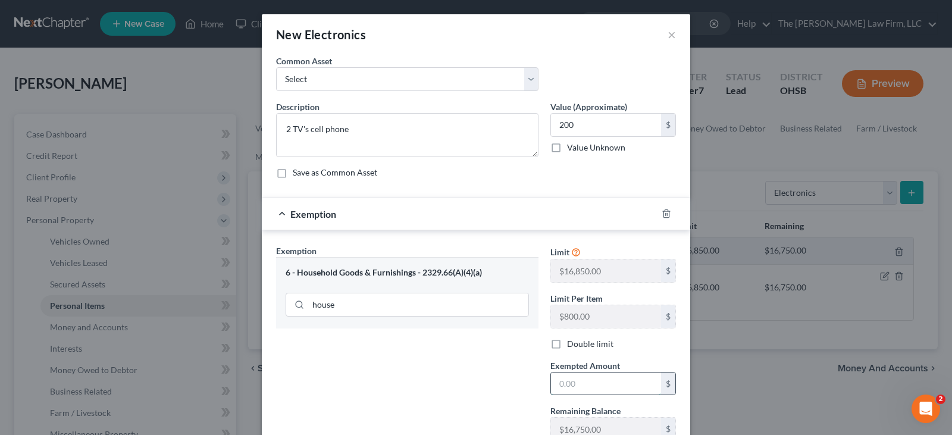
click at [577, 391] on input "text" at bounding box center [606, 383] width 110 height 23
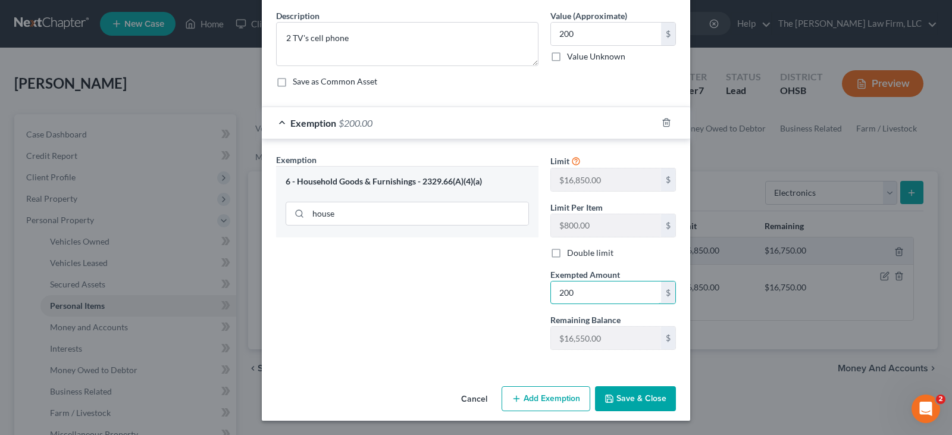
type input "200"
click at [614, 396] on button "Save & Close" at bounding box center [635, 398] width 81 height 25
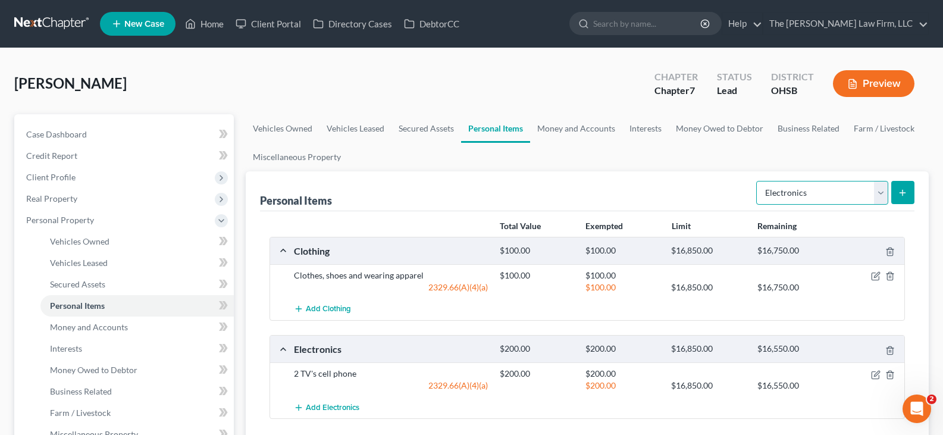
click at [880, 193] on select "Select Item Type Clothing Collectibles Of Value Electronics Firearms Household …" at bounding box center [822, 193] width 132 height 24
select select "household_goods"
click at [757, 181] on select "Select Item Type Clothing Collectibles Of Value Electronics Firearms Household …" at bounding box center [822, 193] width 132 height 24
click at [901, 194] on icon "submit" at bounding box center [903, 193] width 10 height 10
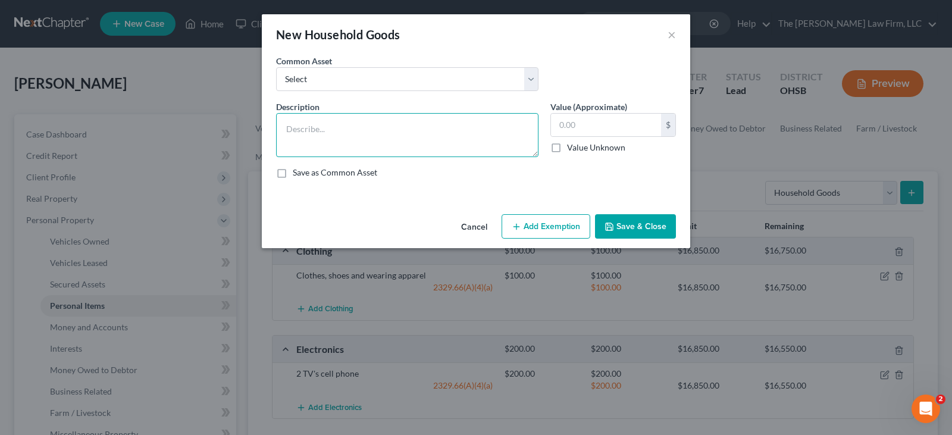
click at [395, 140] on textarea at bounding box center [407, 135] width 262 height 44
paste textarea "Furniture , TV's"
type textarea "Furniture , TV's"
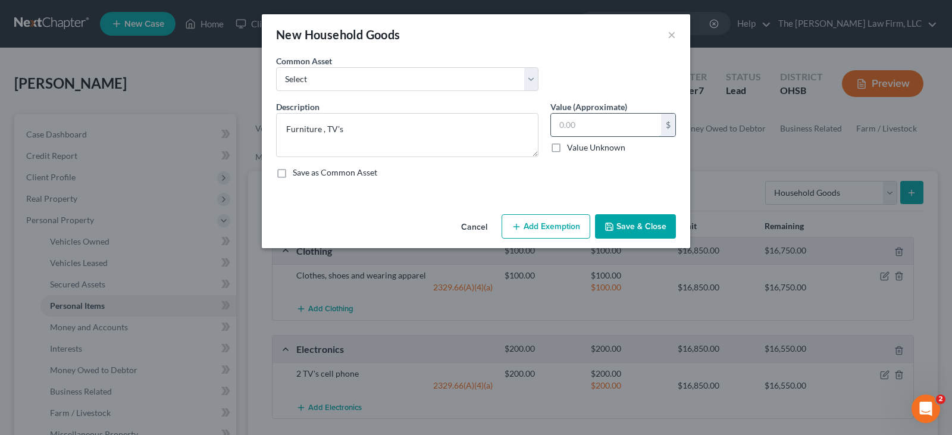
click at [571, 123] on input "text" at bounding box center [606, 125] width 110 height 23
type input "100"
click at [567, 224] on button "Add Exemption" at bounding box center [545, 226] width 89 height 25
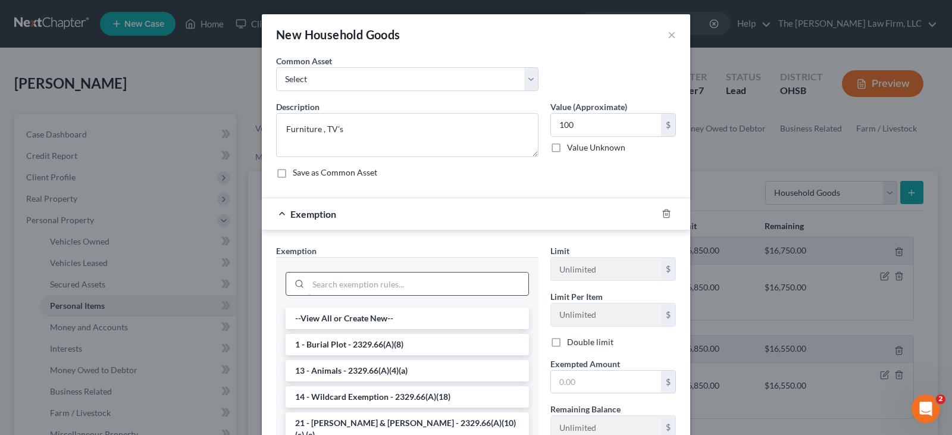
click at [412, 283] on input "search" at bounding box center [418, 283] width 220 height 23
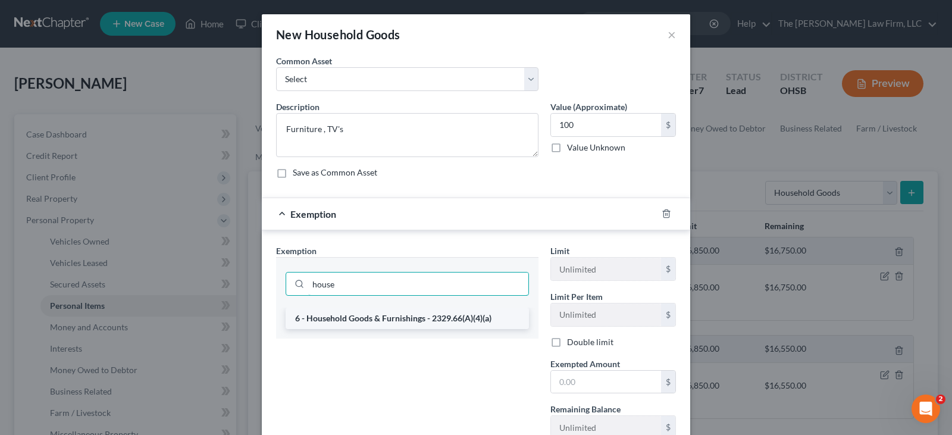
type input "house"
click at [414, 314] on li "6 - Household Goods & Furnishings - 2329.66(A)(4)(a)" at bounding box center [407, 318] width 243 height 21
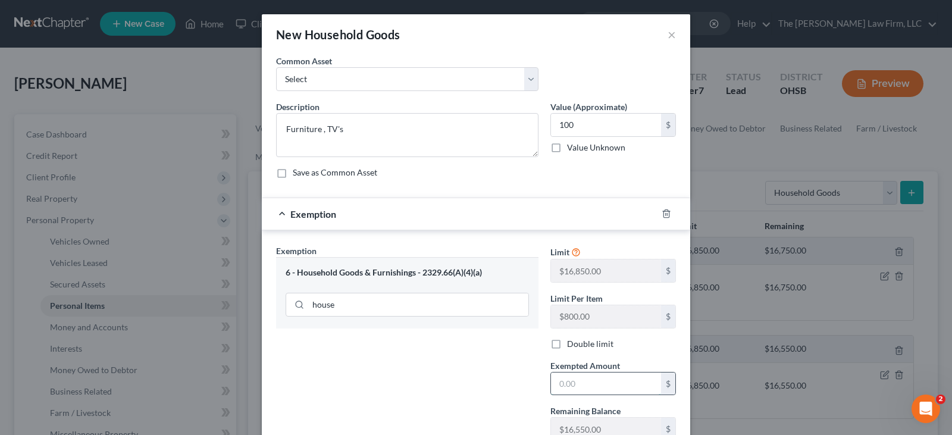
click at [561, 386] on input "text" at bounding box center [606, 383] width 110 height 23
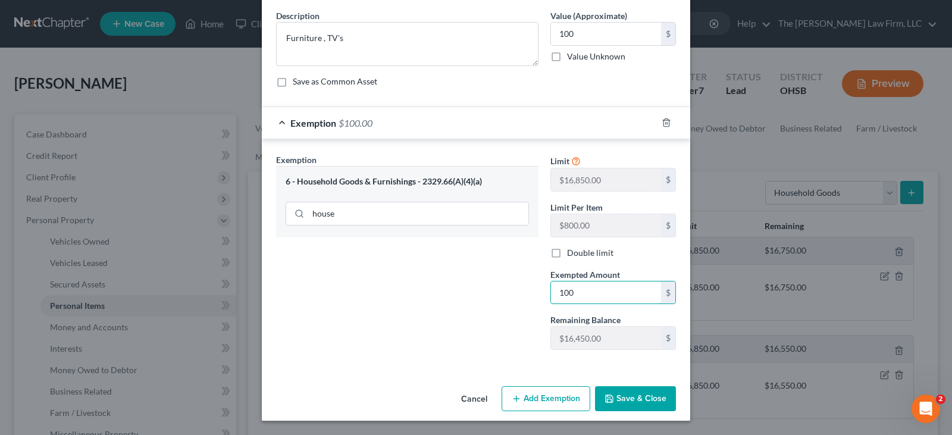
type input "100"
click at [619, 399] on button "Save & Close" at bounding box center [635, 398] width 81 height 25
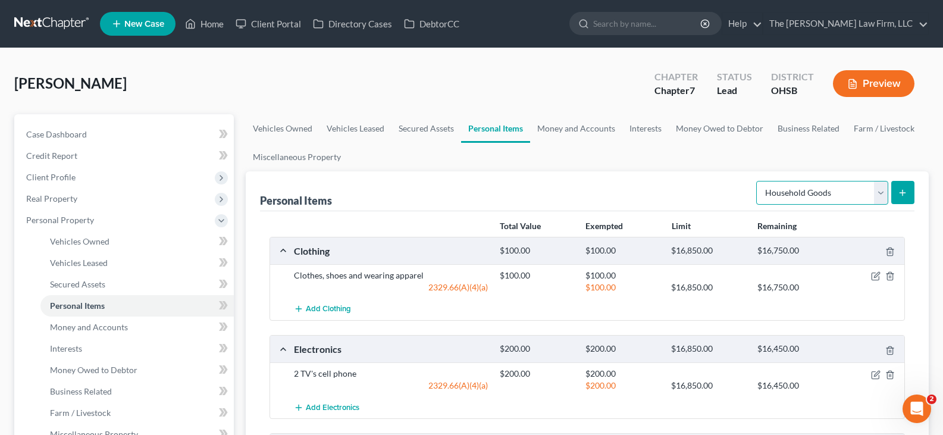
drag, startPoint x: 880, startPoint y: 192, endPoint x: 867, endPoint y: 199, distance: 14.1
click at [880, 192] on select "Select Item Type Clothing Collectibles Of Value Electronics Firearms Household …" at bounding box center [822, 193] width 132 height 24
select select "jewelry"
click at [757, 181] on select "Select Item Type Clothing Collectibles Of Value Electronics Firearms Household …" at bounding box center [822, 193] width 132 height 24
click at [903, 198] on button "submit" at bounding box center [902, 192] width 23 height 23
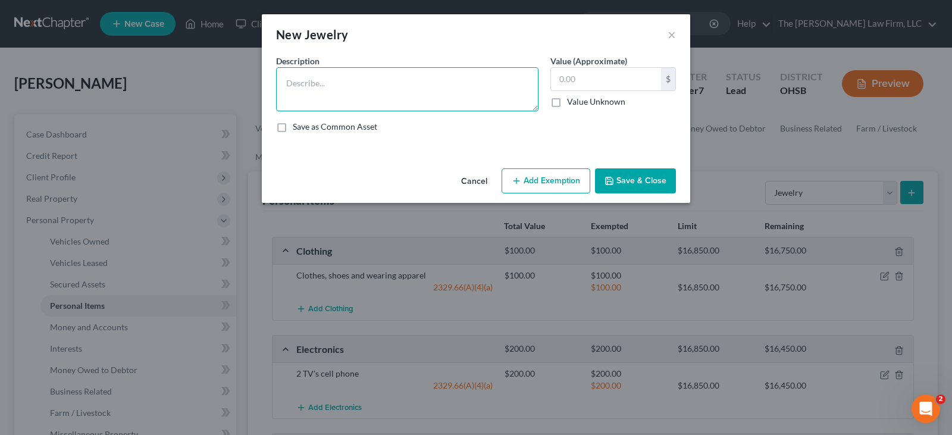
click at [443, 87] on textarea at bounding box center [407, 89] width 262 height 44
paste textarea "Silver bracelet and birthstone ring"
type textarea "Silver bracelet and birthstone ring"
click at [588, 81] on input "text" at bounding box center [606, 79] width 110 height 23
type input "1"
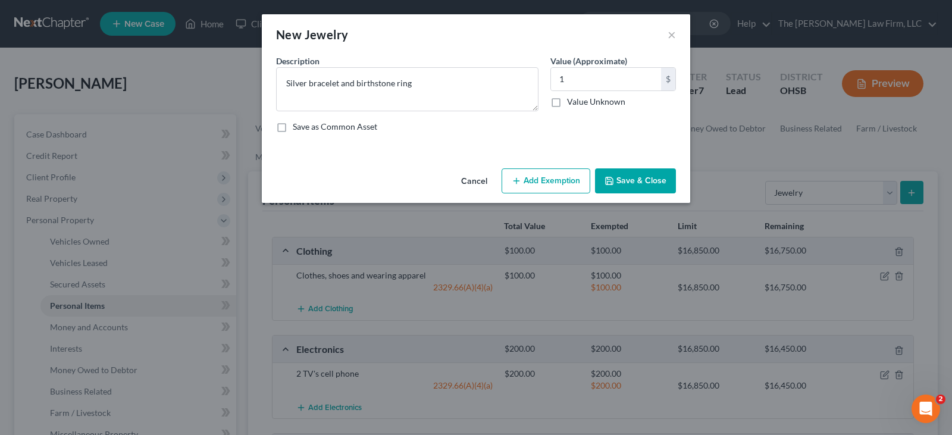
click at [567, 182] on button "Add Exemption" at bounding box center [545, 180] width 89 height 25
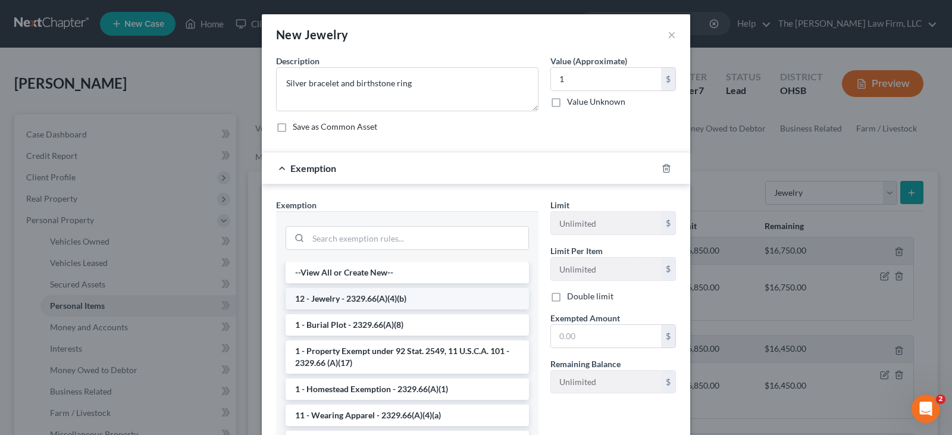
click at [449, 297] on li "12 - Jewelry - 2329.66(A)(4)(b)" at bounding box center [407, 298] width 243 height 21
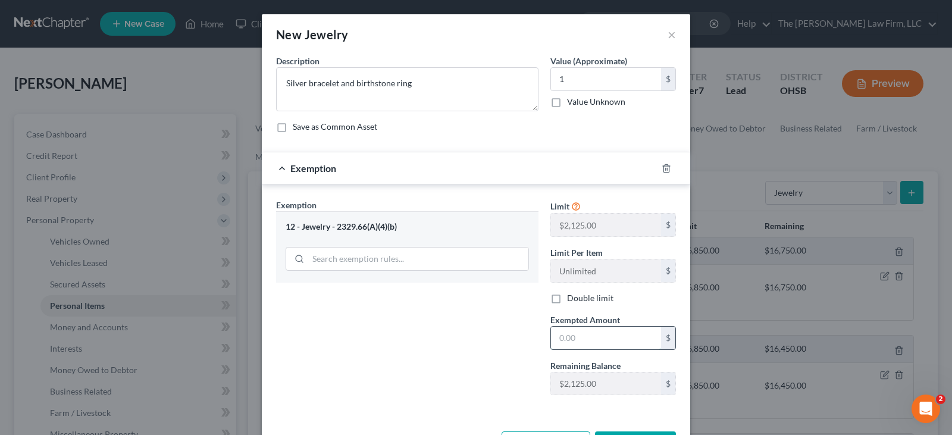
click at [582, 334] on input "text" at bounding box center [606, 338] width 110 height 23
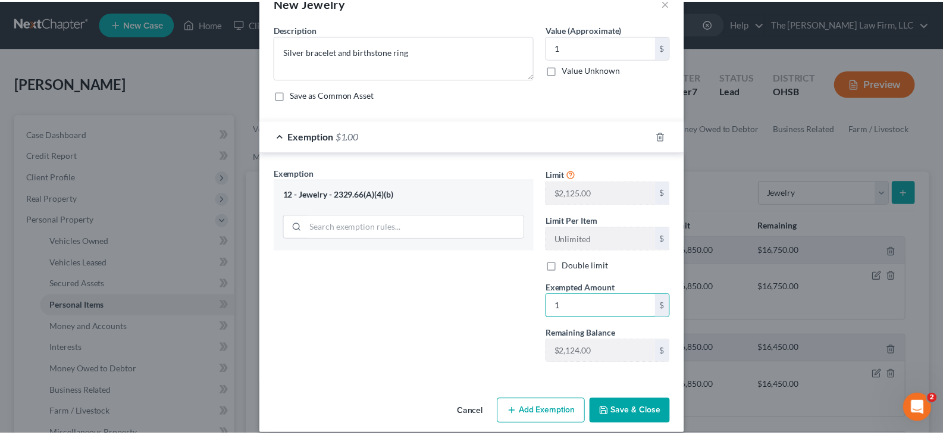
scroll to position [45, 0]
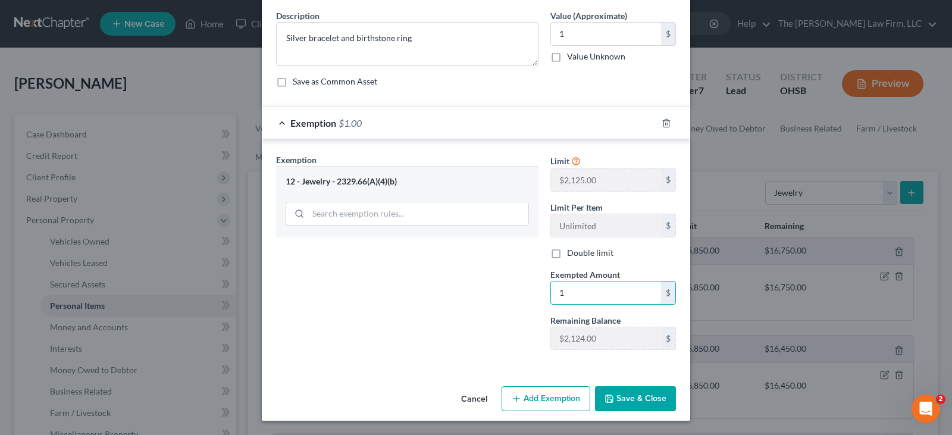
type input "1"
click at [606, 400] on icon "button" at bounding box center [609, 399] width 10 height 10
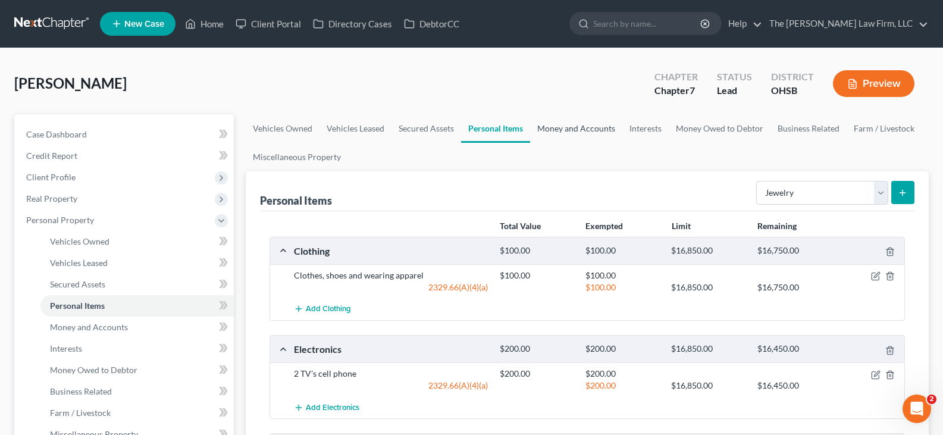
click at [585, 128] on link "Money and Accounts" at bounding box center [576, 128] width 92 height 29
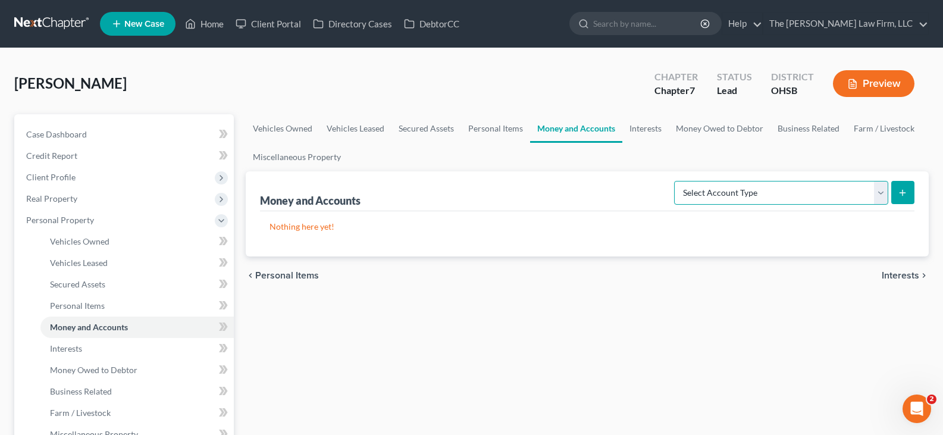
click at [883, 196] on select "Select Account Type Brokerage Cash on Hand Certificates of Deposit Checking Acc…" at bounding box center [781, 193] width 214 height 24
select select "checking"
click at [676, 181] on select "Select Account Type Brokerage Cash on Hand Certificates of Deposit Checking Acc…" at bounding box center [781, 193] width 214 height 24
click at [901, 195] on icon "submit" at bounding box center [903, 193] width 10 height 10
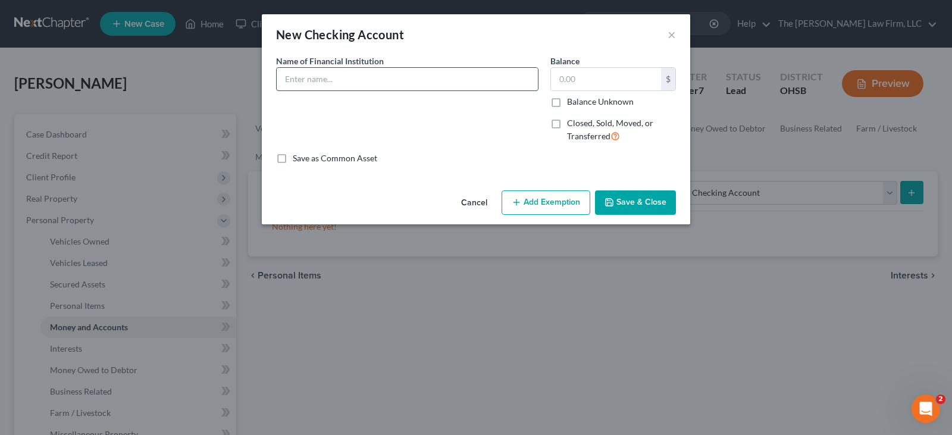
click at [353, 77] on input "text" at bounding box center [407, 79] width 261 height 23
type input "CME Federal Credit Union"
click at [613, 200] on icon "button" at bounding box center [609, 202] width 10 height 10
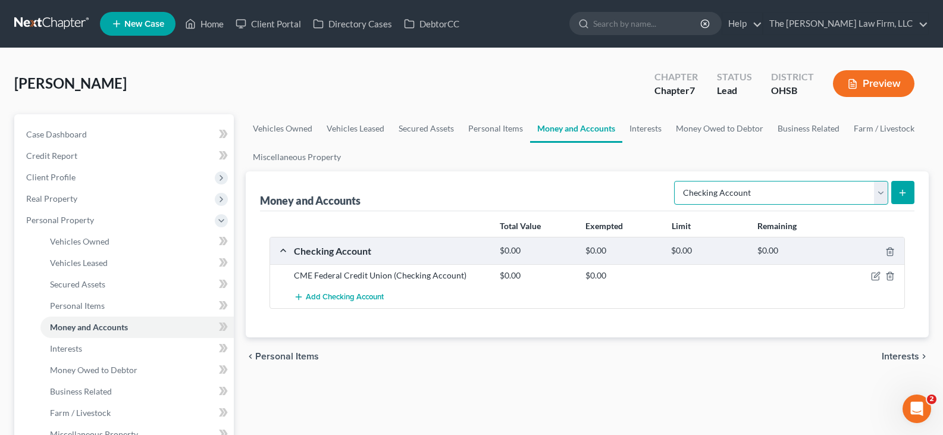
drag, startPoint x: 877, startPoint y: 194, endPoint x: 870, endPoint y: 203, distance: 11.4
click at [877, 194] on select "Select Account Type Brokerage Cash on Hand Certificates of Deposit Checking Acc…" at bounding box center [781, 193] width 214 height 24
select select "savings"
click at [676, 181] on select "Select Account Type Brokerage Cash on Hand Certificates of Deposit Checking Acc…" at bounding box center [781, 193] width 214 height 24
click at [905, 192] on icon "submit" at bounding box center [903, 193] width 10 height 10
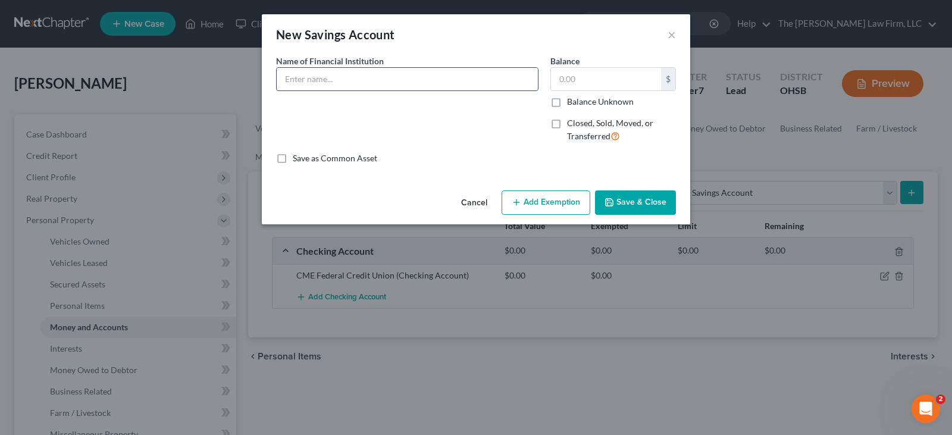
click at [349, 80] on input "text" at bounding box center [407, 79] width 261 height 23
type input "Savings Account"
click at [639, 200] on button "Save & Close" at bounding box center [635, 202] width 81 height 25
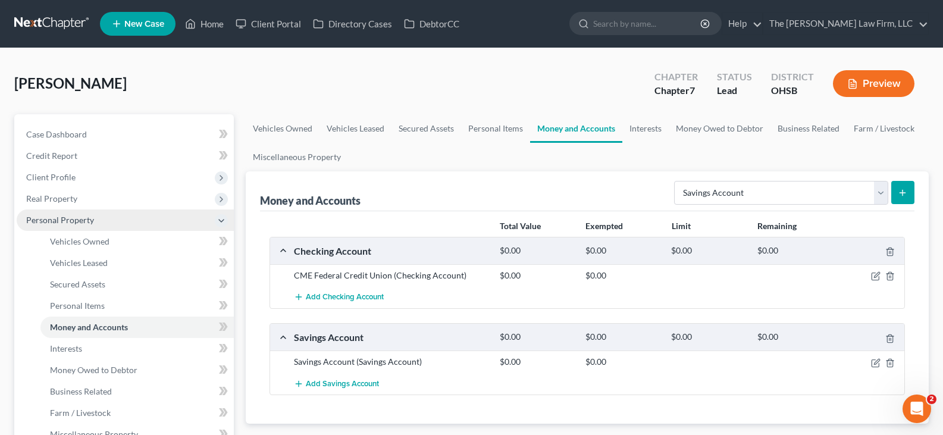
click at [126, 221] on span "Personal Property" at bounding box center [125, 219] width 217 height 21
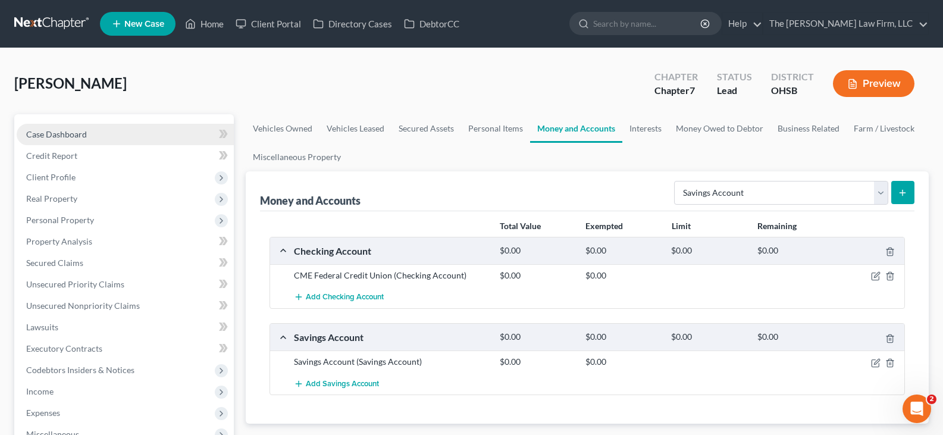
click at [80, 131] on span "Case Dashboard" at bounding box center [56, 134] width 61 height 10
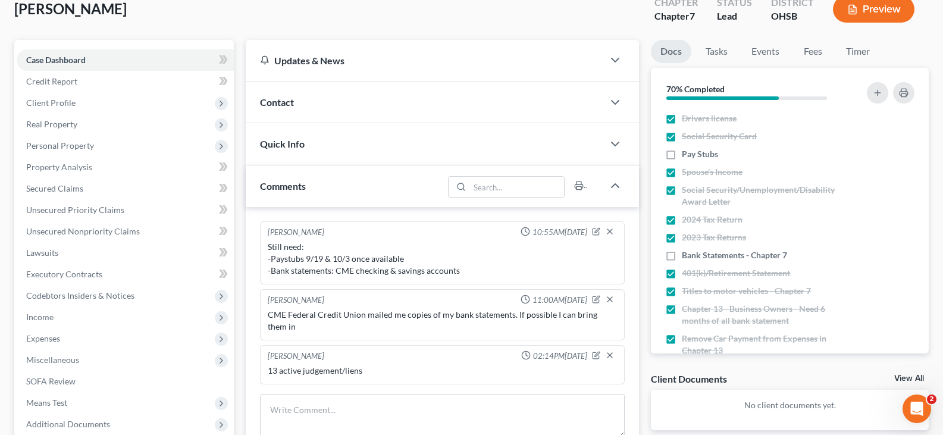
scroll to position [119, 0]
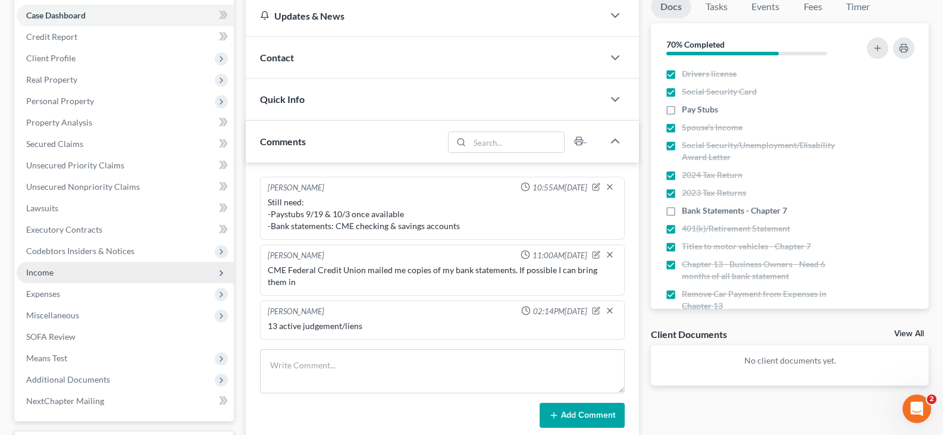
click at [47, 273] on span "Income" at bounding box center [39, 272] width 27 height 10
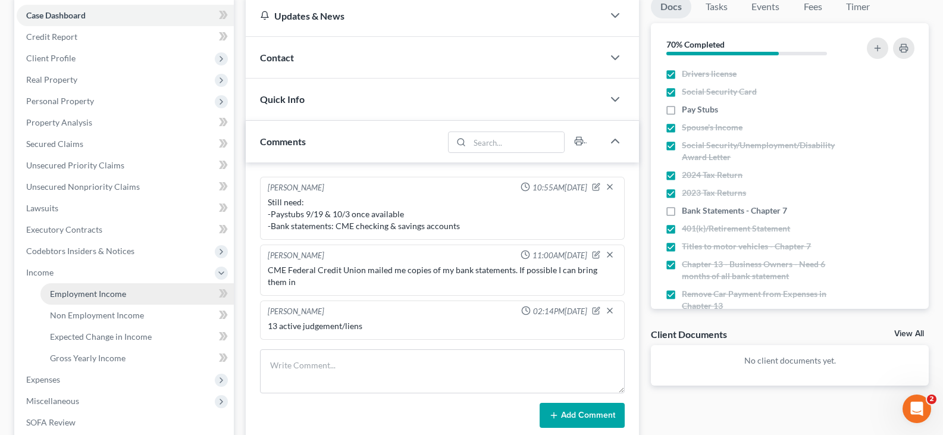
click at [67, 294] on span "Employment Income" at bounding box center [88, 293] width 76 height 10
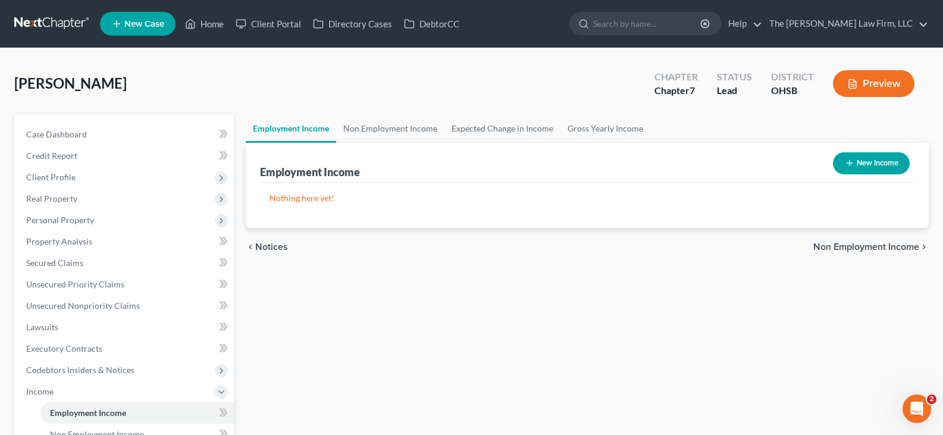
click at [847, 162] on icon "button" at bounding box center [850, 163] width 10 height 10
select select "0"
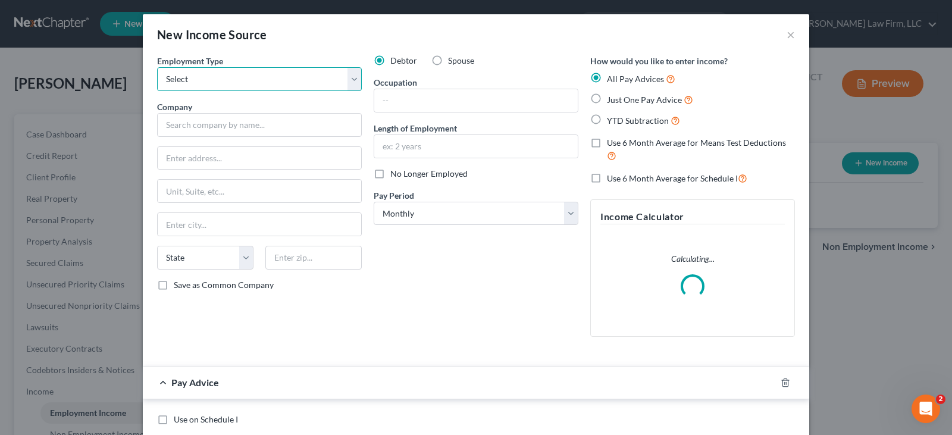
drag, startPoint x: 187, startPoint y: 77, endPoint x: 187, endPoint y: 84, distance: 7.7
click at [187, 77] on select "Select Full or [DEMOGRAPHIC_DATA] Employment Self Employment" at bounding box center [259, 79] width 205 height 24
select select "0"
click at [157, 67] on select "Select Full or [DEMOGRAPHIC_DATA] Employment Self Employment" at bounding box center [259, 79] width 205 height 24
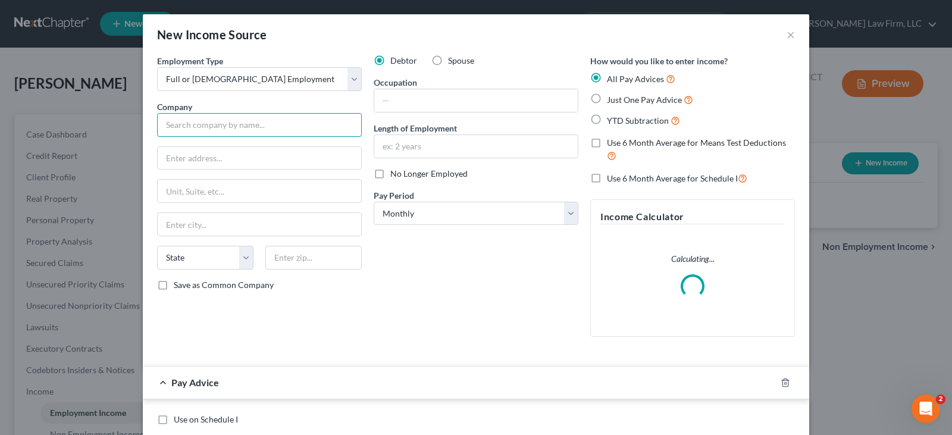
click at [202, 125] on input "text" at bounding box center [259, 125] width 205 height 24
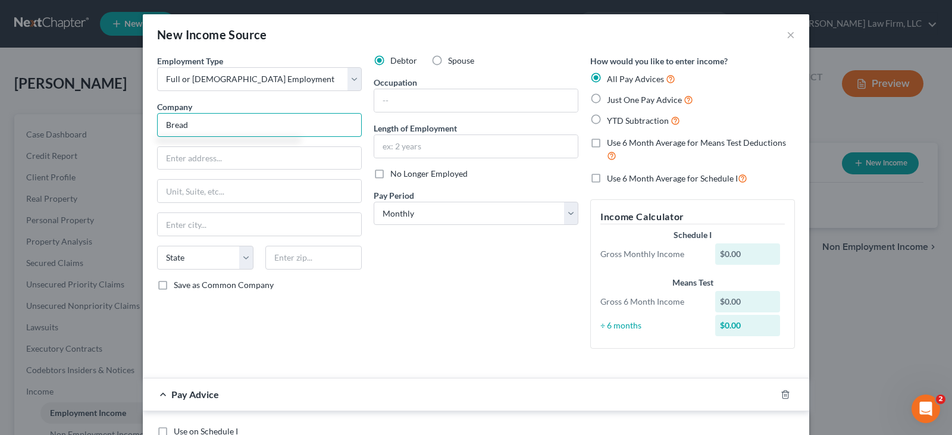
type input "Bread Financial Payments, Inc"
type input "[STREET_ADDRESS]"
type input "Columbus"
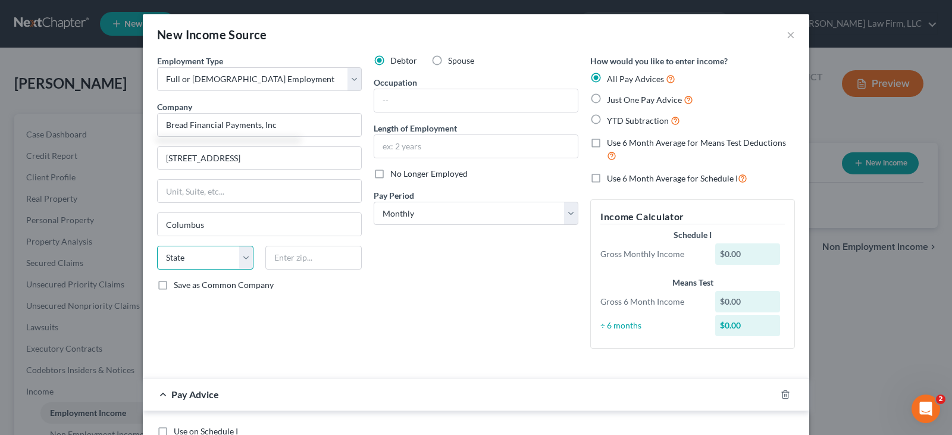
select select "36"
type input "43219"
drag, startPoint x: 569, startPoint y: 211, endPoint x: 562, endPoint y: 213, distance: 6.8
click at [568, 211] on select "Select Monthly Twice Monthly Every Other Week Weekly" at bounding box center [476, 214] width 205 height 24
select select "2"
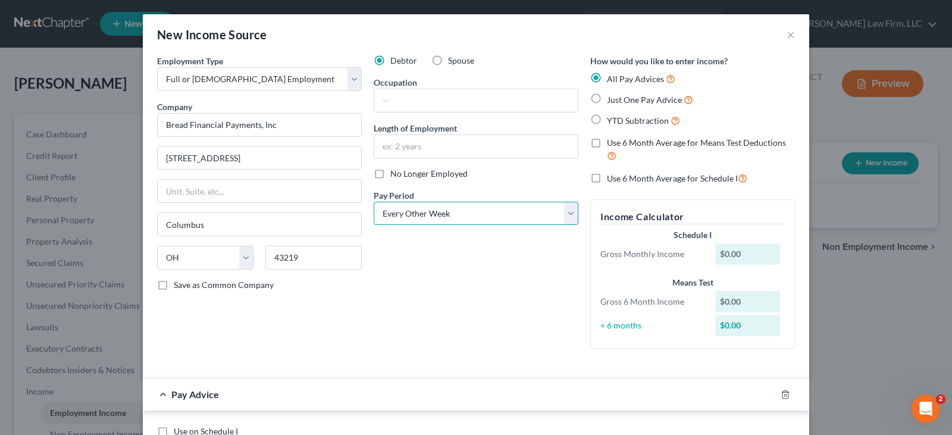
click at [374, 202] on select "Select Monthly Twice Monthly Every Other Week Weekly" at bounding box center [476, 214] width 205 height 24
click at [607, 118] on label "YTD Subtraction" at bounding box center [643, 121] width 73 height 14
click at [611, 118] on input "YTD Subtraction" at bounding box center [615, 118] width 8 height 8
radio input "true"
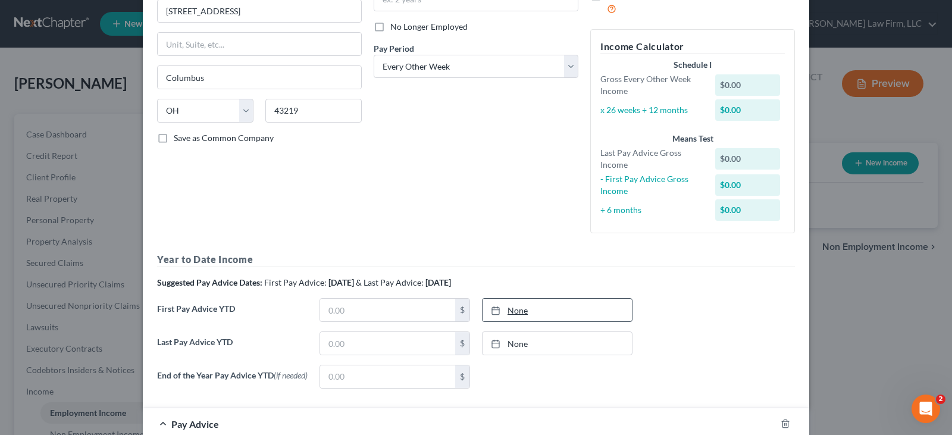
scroll to position [178, 0]
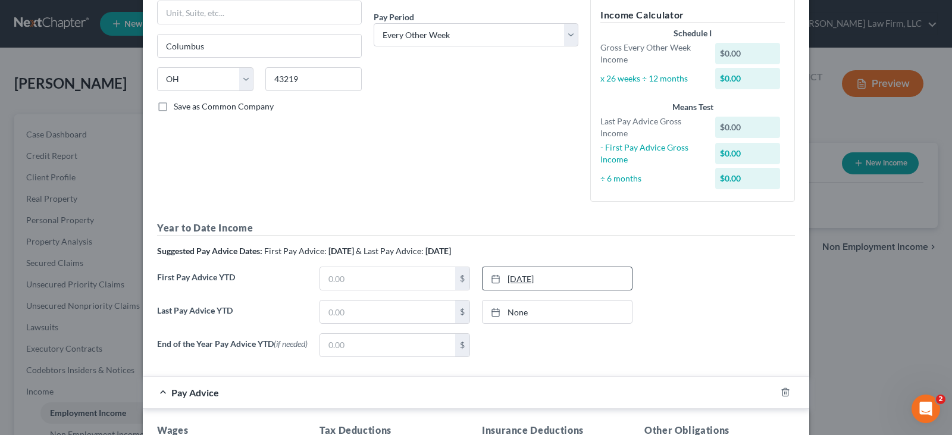
click at [492, 279] on icon at bounding box center [496, 279] width 10 height 10
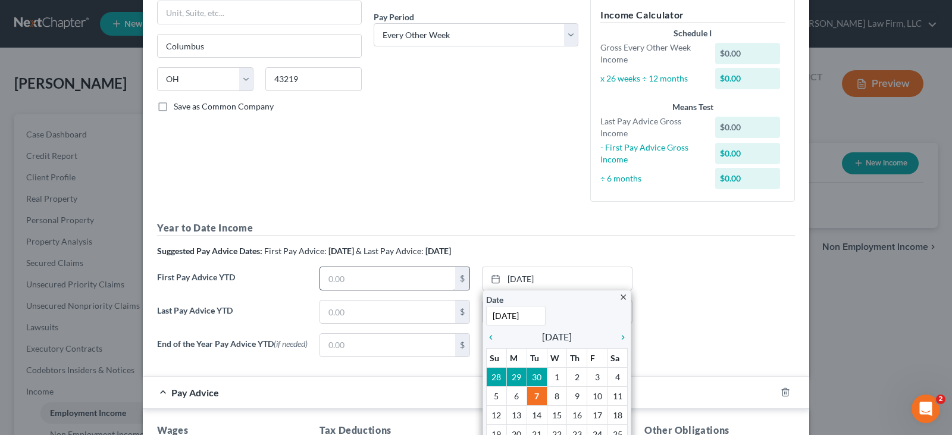
type input "[DATE]"
click at [406, 282] on input "text" at bounding box center [387, 278] width 135 height 23
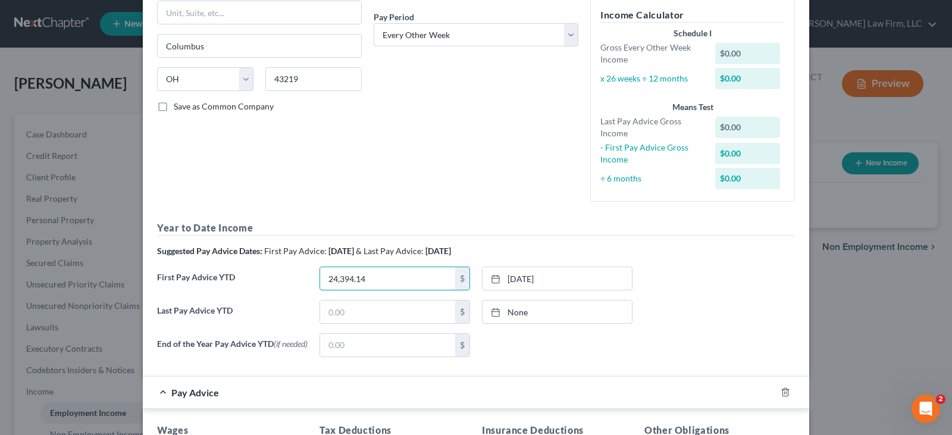
type input "24,394.14"
click at [495, 310] on rect at bounding box center [495, 312] width 7 height 7
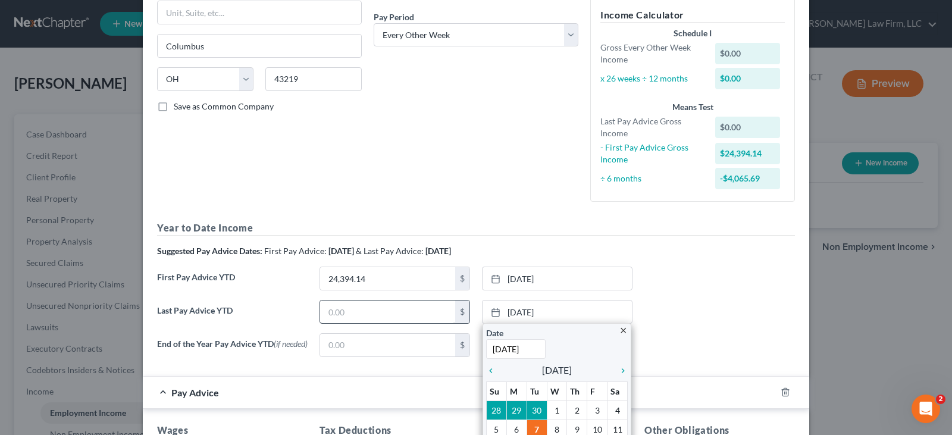
type input "[DATE]"
click at [437, 310] on input "text" at bounding box center [387, 311] width 135 height 23
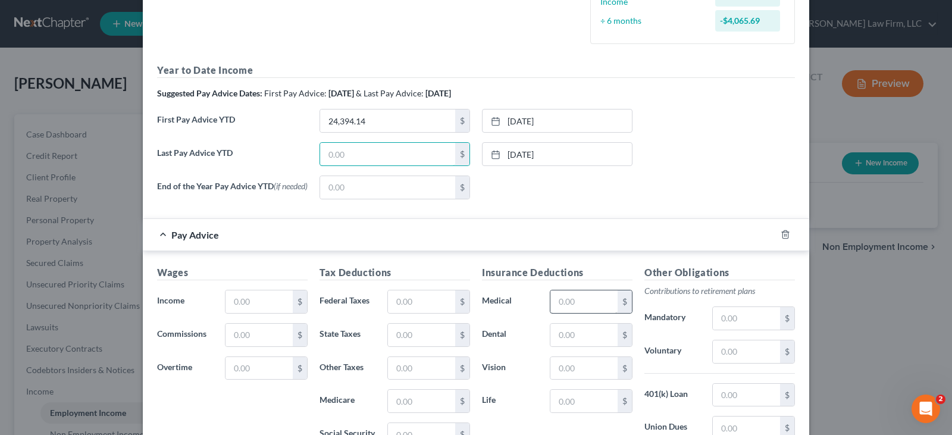
scroll to position [357, 0]
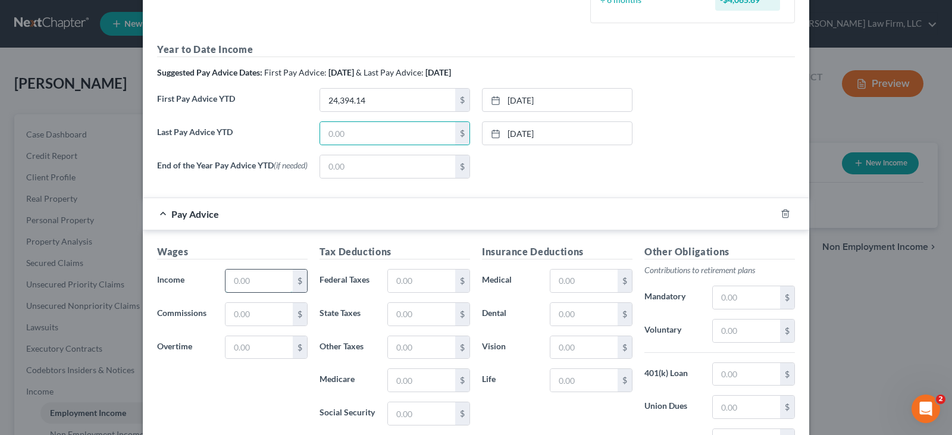
click at [268, 281] on input "text" at bounding box center [258, 280] width 67 height 23
type input "1,665.69"
click at [394, 382] on input "text" at bounding box center [421, 380] width 67 height 23
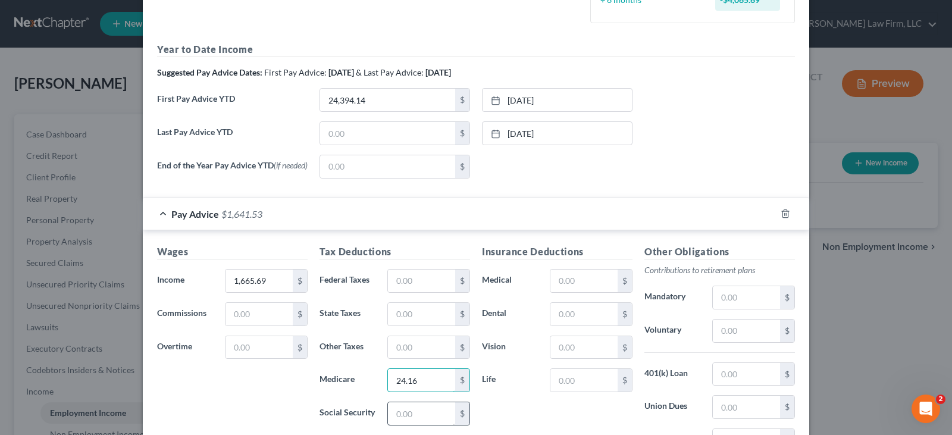
type input "24.16"
click at [396, 418] on input "text" at bounding box center [421, 413] width 67 height 23
type input "103.27"
click at [388, 350] on input "text" at bounding box center [421, 347] width 67 height 23
type input "41.64"
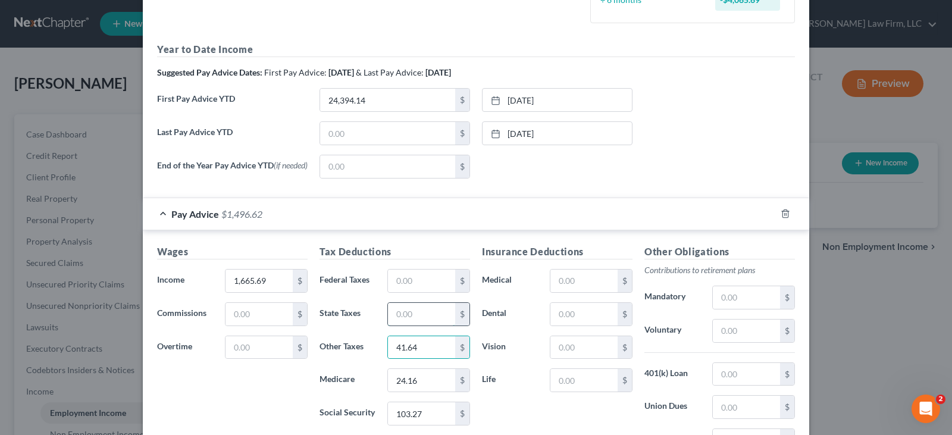
click at [397, 315] on input "text" at bounding box center [421, 314] width 67 height 23
type input "37.62"
click at [395, 286] on input "text" at bounding box center [421, 280] width 67 height 23
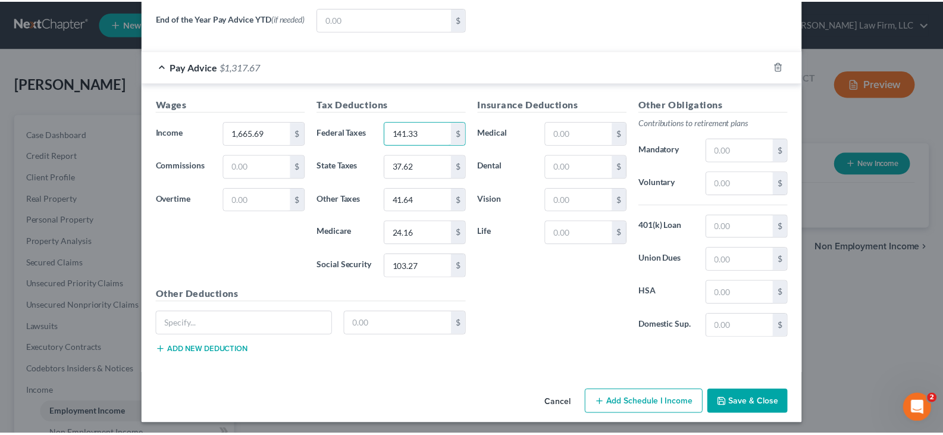
scroll to position [511, 0]
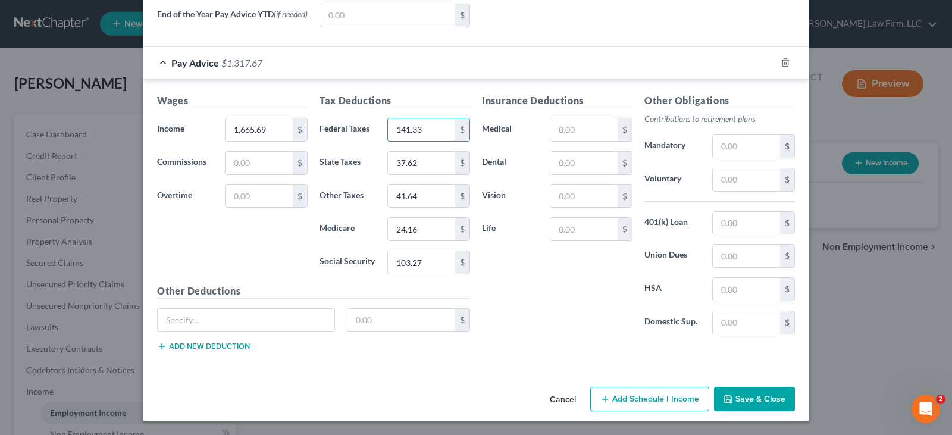
type input "141.33"
click at [747, 398] on button "Save & Close" at bounding box center [754, 399] width 81 height 25
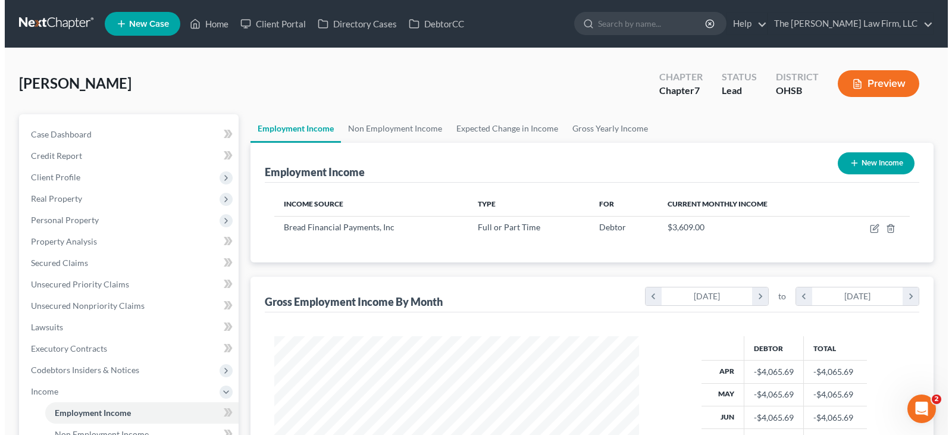
scroll to position [214, 384]
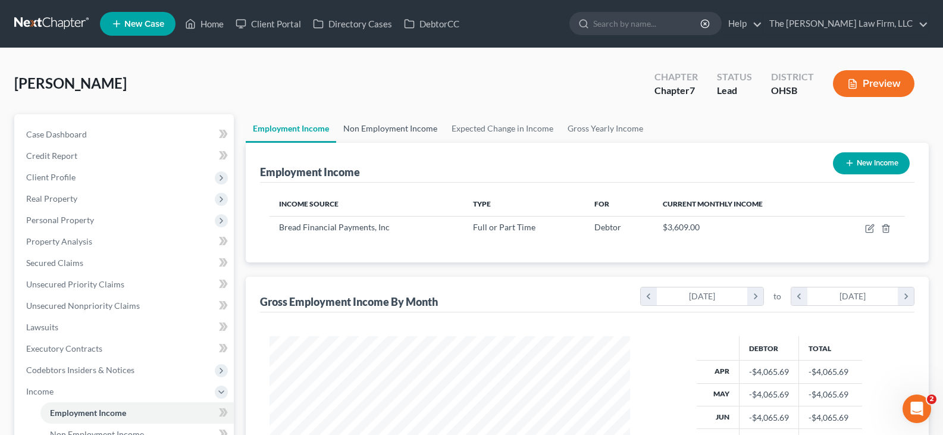
click at [374, 127] on link "Non Employment Income" at bounding box center [390, 128] width 108 height 29
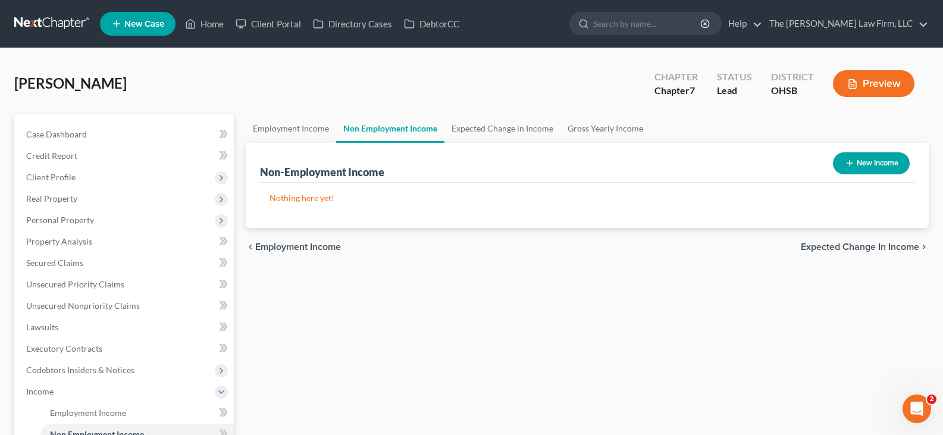
click at [847, 164] on icon "button" at bounding box center [850, 163] width 10 height 10
select select "0"
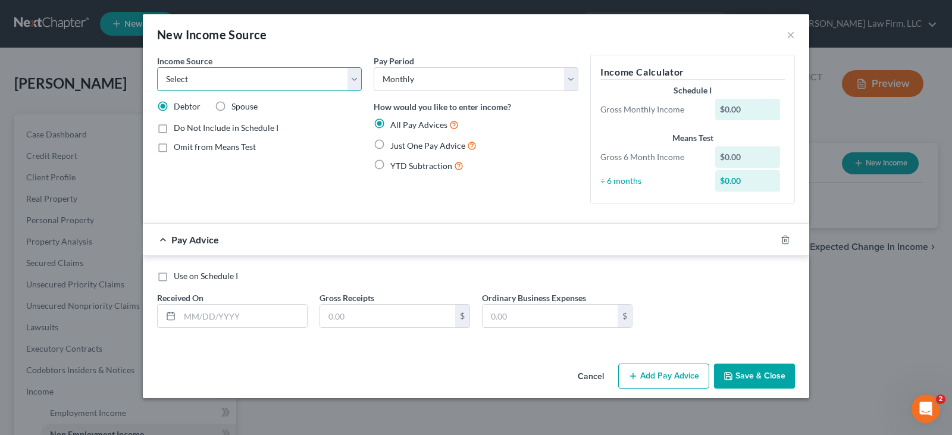
click at [208, 79] on select "Select Unemployment Disability (from employer) Pension Retirement Social Securi…" at bounding box center [259, 79] width 205 height 24
select select "4"
click at [157, 67] on select "Select Unemployment Disability (from employer) Pension Retirement Social Securi…" at bounding box center [259, 79] width 205 height 24
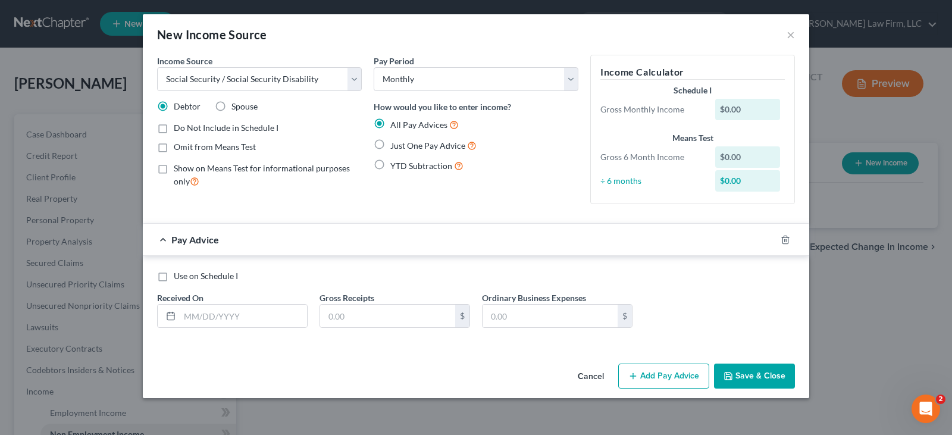
click at [390, 143] on label "Just One Pay Advice" at bounding box center [433, 146] width 86 height 14
click at [395, 143] on input "Just One Pay Advice" at bounding box center [399, 143] width 8 height 8
radio input "true"
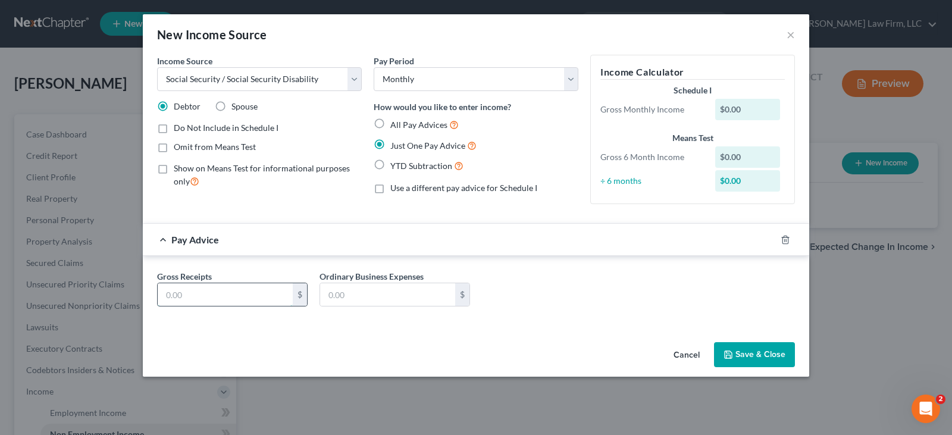
click at [224, 298] on input "text" at bounding box center [225, 294] width 135 height 23
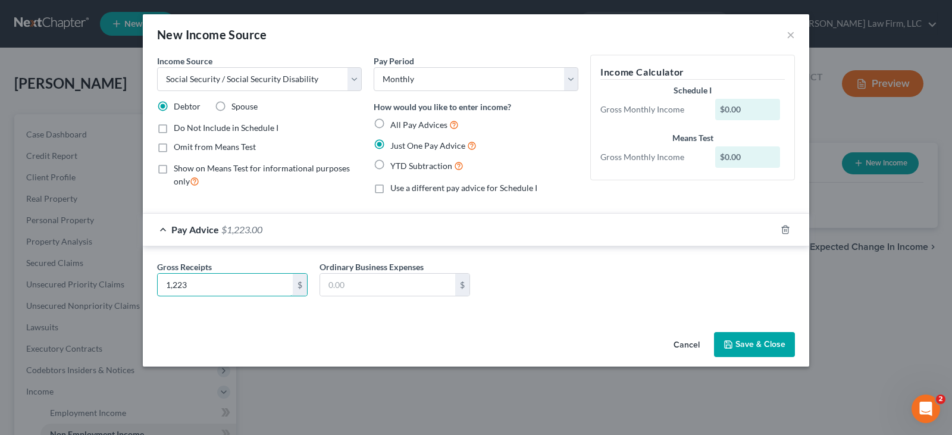
type input "1,223"
click at [765, 344] on button "Save & Close" at bounding box center [754, 344] width 81 height 25
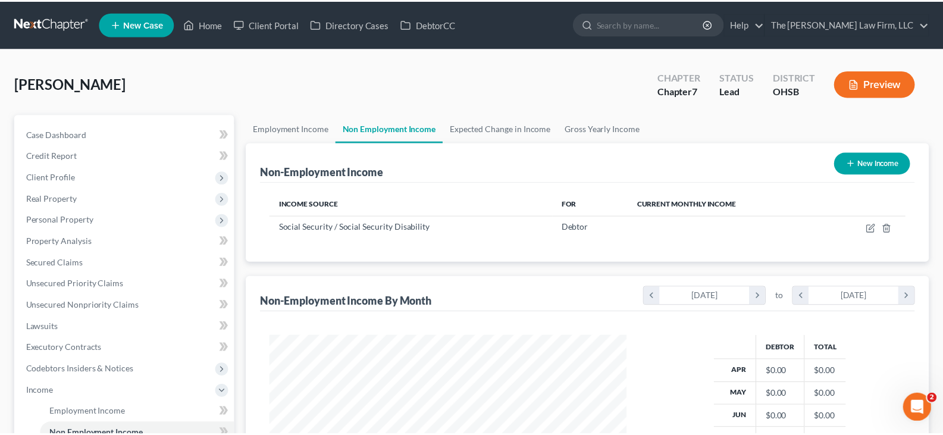
scroll to position [594582, 594411]
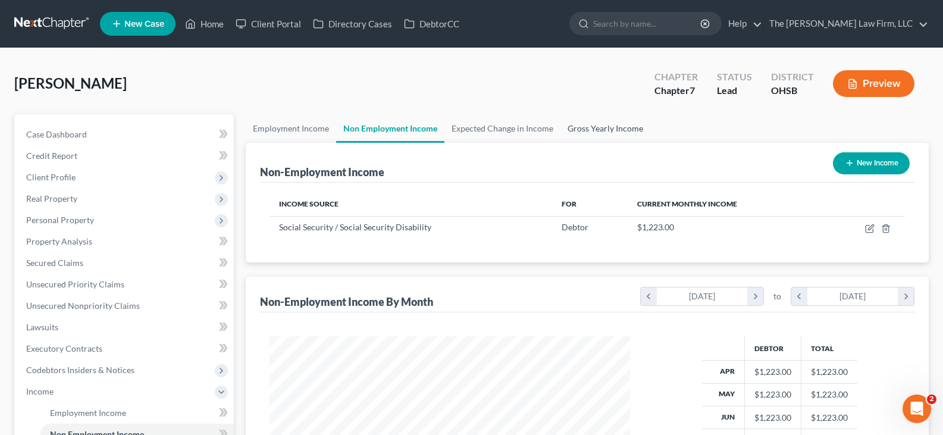
click at [579, 129] on link "Gross Yearly Income" at bounding box center [605, 128] width 90 height 29
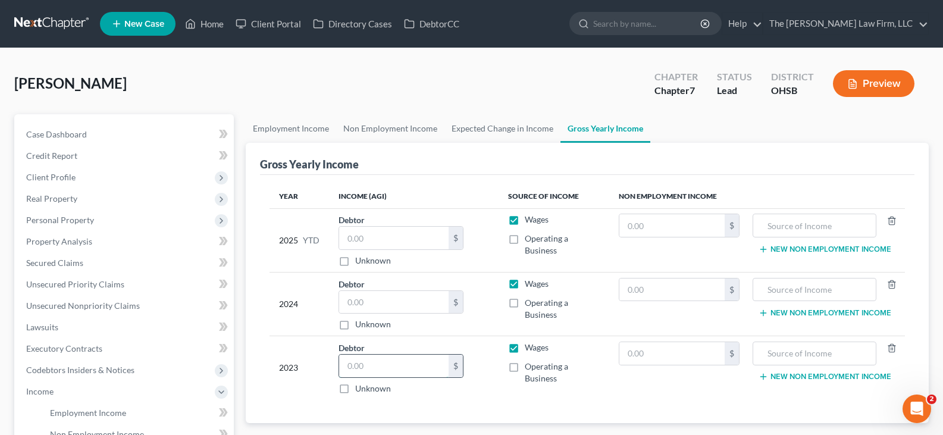
click at [350, 368] on input "text" at bounding box center [393, 365] width 109 height 23
type input "33,977"
click at [370, 299] on input "text" at bounding box center [393, 302] width 109 height 23
type input "49,006"
click at [403, 241] on input "text" at bounding box center [393, 238] width 109 height 23
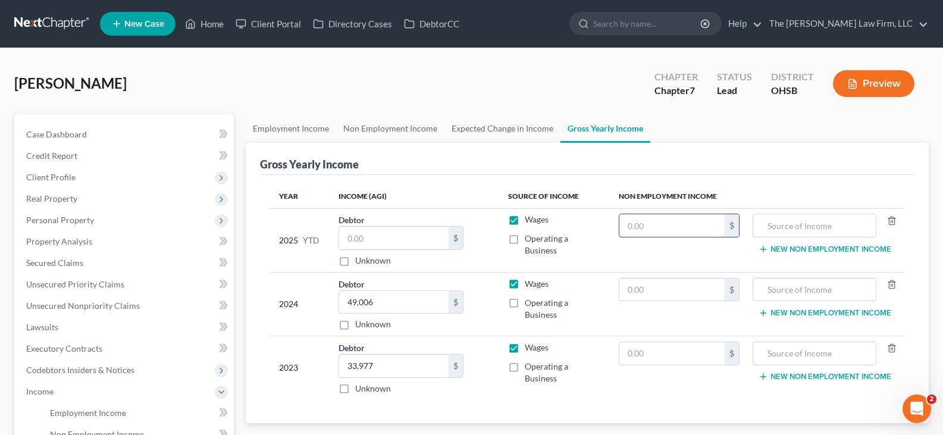
click at [651, 225] on input "text" at bounding box center [672, 225] width 106 height 23
type input "12,230"
click at [776, 222] on input "text" at bounding box center [814, 225] width 111 height 23
type input "Social Security Benefits"
click at [422, 236] on input "text" at bounding box center [393, 238] width 109 height 23
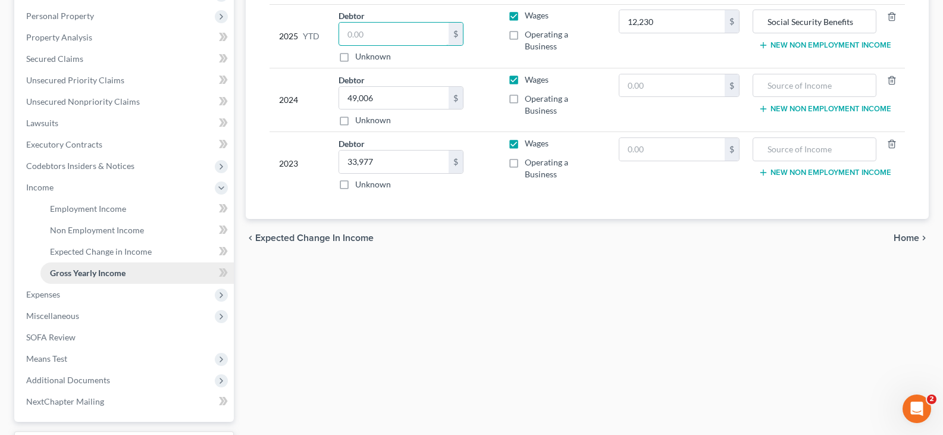
scroll to position [238, 0]
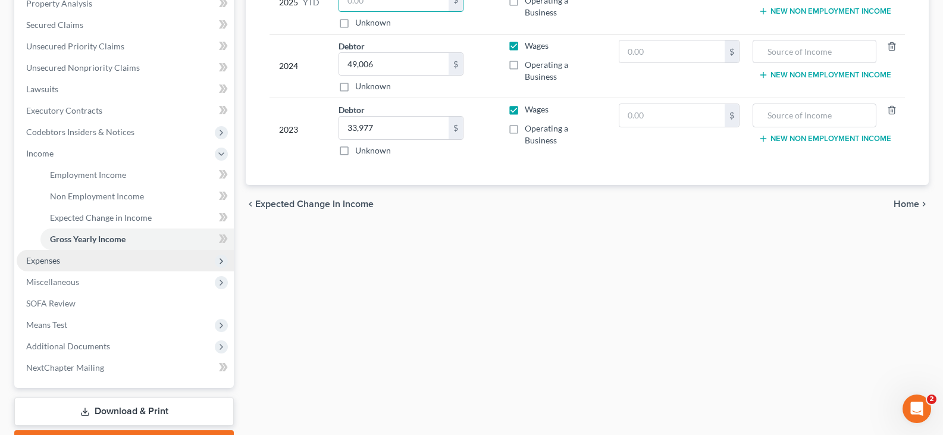
click at [74, 266] on span "Expenses" at bounding box center [125, 260] width 217 height 21
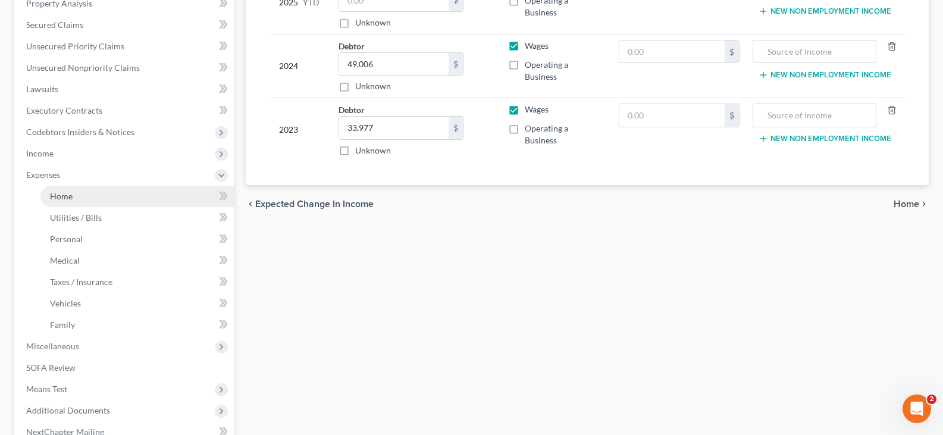
click at [63, 197] on span "Home" at bounding box center [61, 196] width 23 height 10
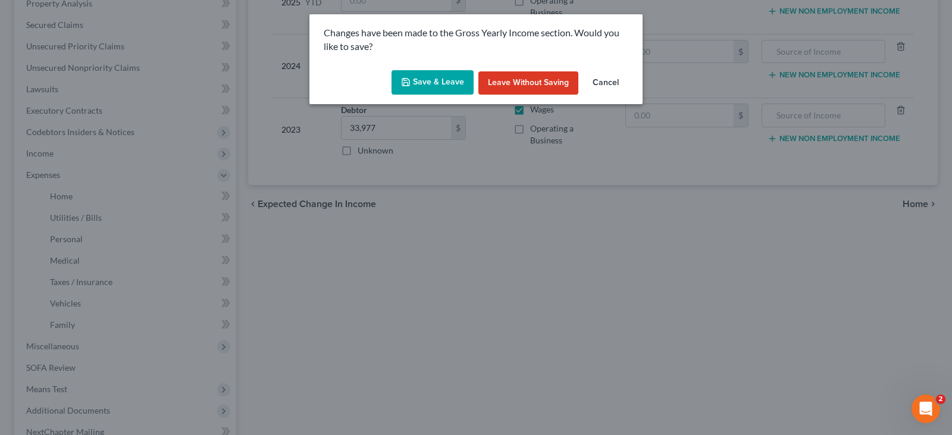
click at [441, 78] on button "Save & Leave" at bounding box center [432, 82] width 82 height 25
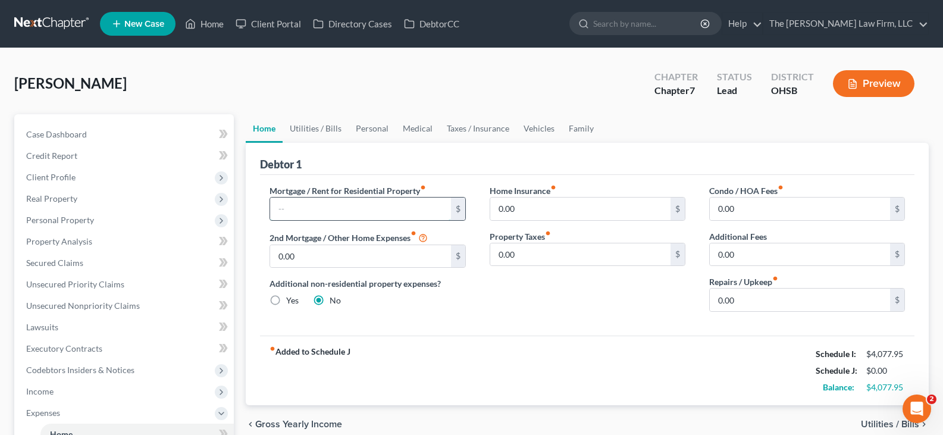
click at [314, 212] on input "text" at bounding box center [360, 208] width 180 height 23
type input "1,442"
click at [495, 208] on input "0.00" at bounding box center [580, 208] width 180 height 23
type input "17"
click at [312, 129] on link "Utilities / Bills" at bounding box center [316, 128] width 66 height 29
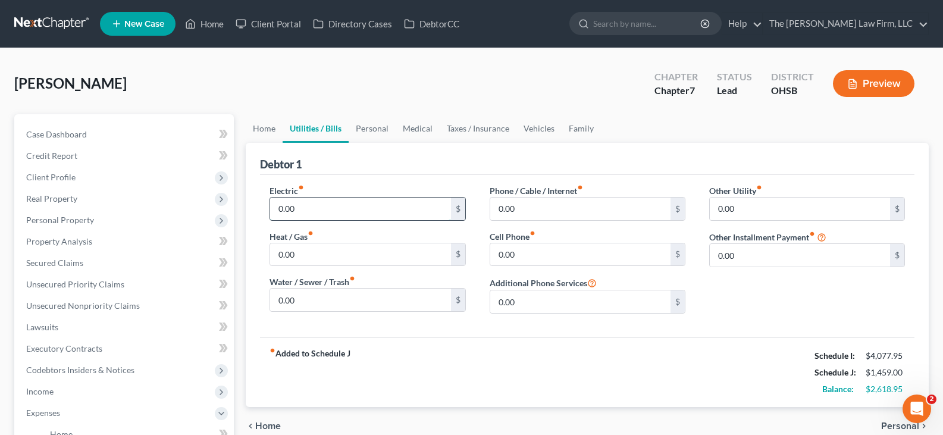
click at [305, 208] on input "0.00" at bounding box center [360, 208] width 180 height 23
type input "250"
type input "75"
type input "50"
type input "30"
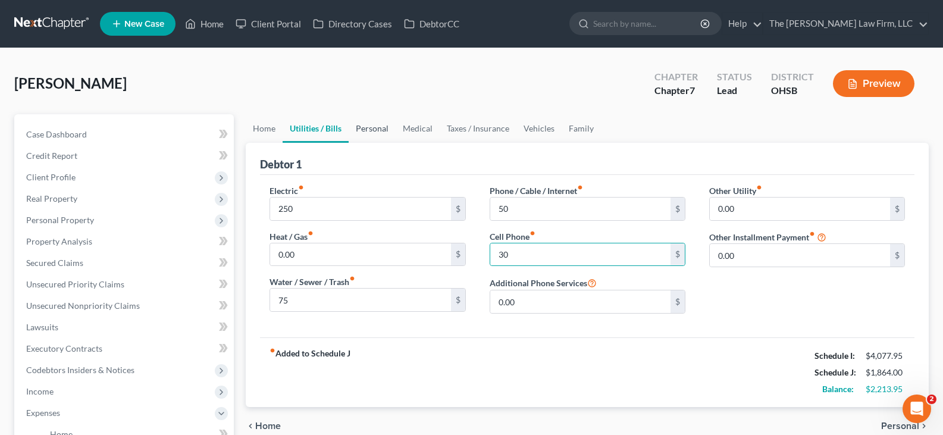
click at [376, 130] on link "Personal" at bounding box center [372, 128] width 47 height 29
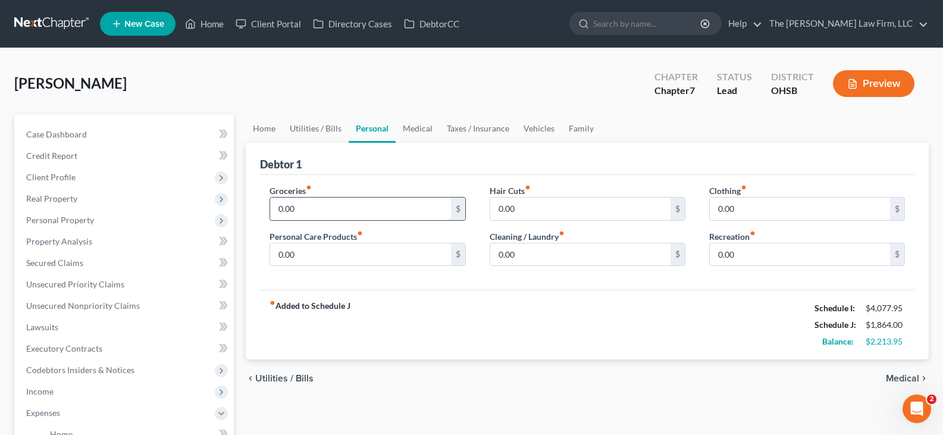
click at [312, 206] on input "0.00" at bounding box center [360, 208] width 180 height 23
type input "200"
type input "60"
click at [410, 129] on link "Medical" at bounding box center [418, 128] width 44 height 29
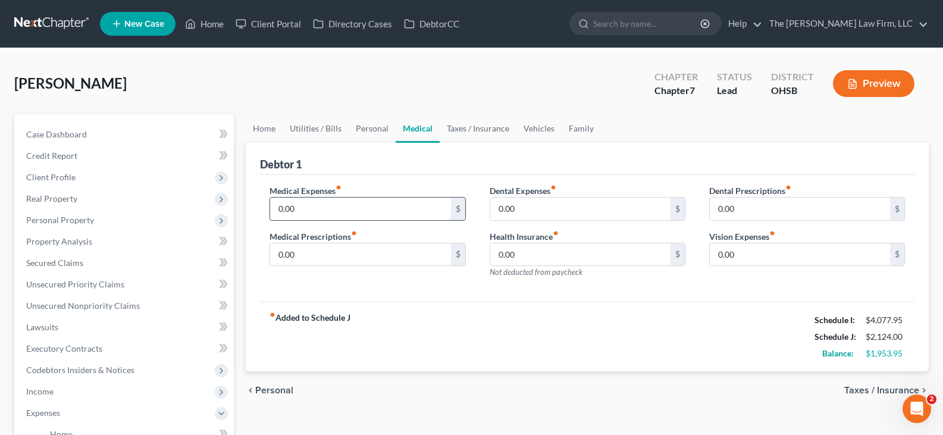
click at [315, 211] on input "0.00" at bounding box center [360, 208] width 180 height 23
type input "50"
type input "20"
drag, startPoint x: 539, startPoint y: 126, endPoint x: 451, endPoint y: 174, distance: 99.5
click at [539, 126] on link "Vehicles" at bounding box center [538, 128] width 45 height 29
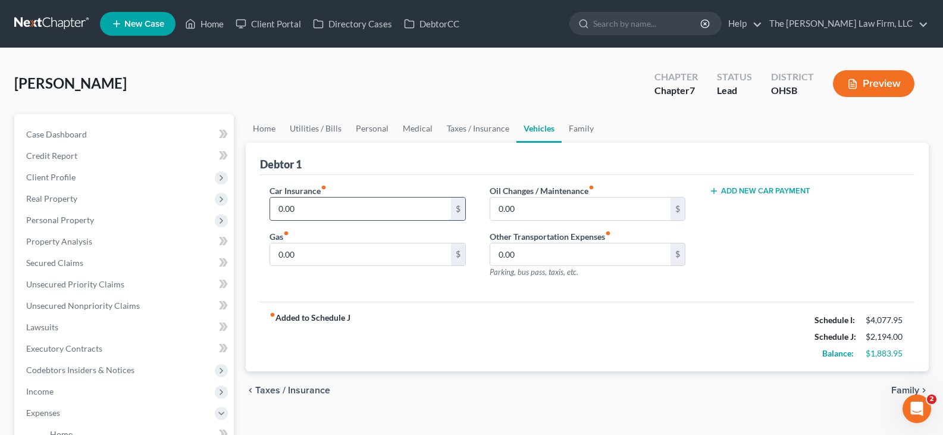
click at [322, 208] on input "0.00" at bounding box center [360, 208] width 180 height 23
type input "64"
type input "80"
drag, startPoint x: 582, startPoint y: 125, endPoint x: 543, endPoint y: 195, distance: 80.4
click at [582, 125] on link "Family" at bounding box center [580, 128] width 39 height 29
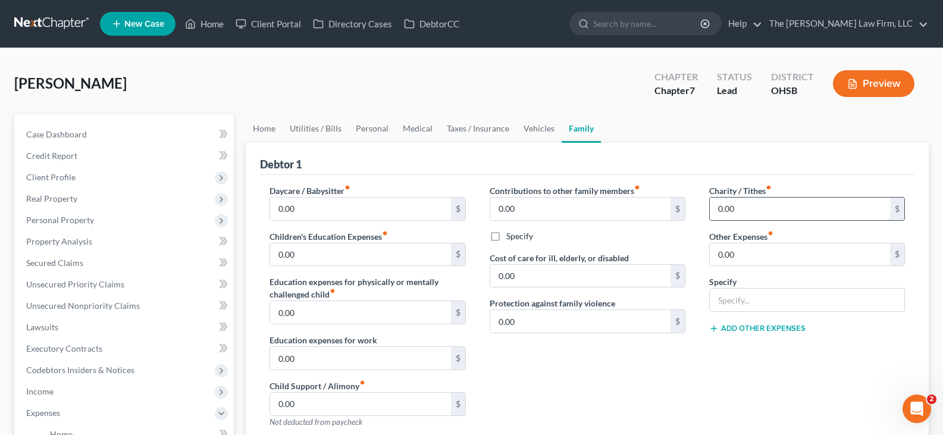
click at [748, 212] on input "0.00" at bounding box center [800, 208] width 180 height 23
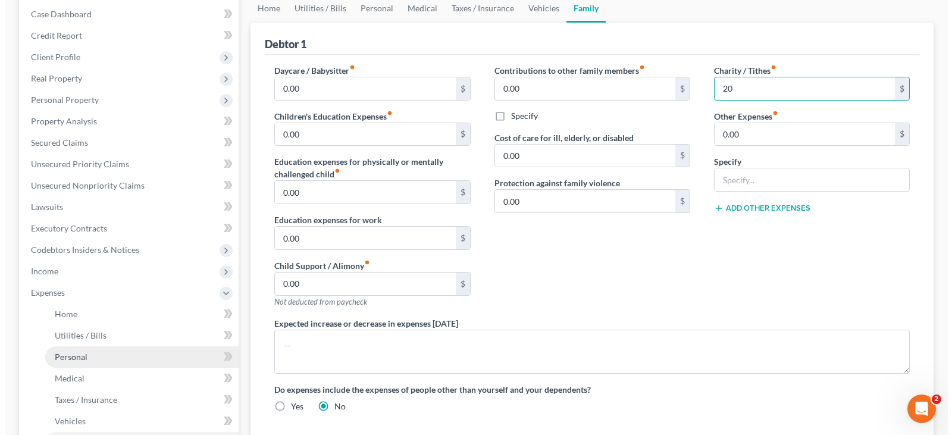
scroll to position [178, 0]
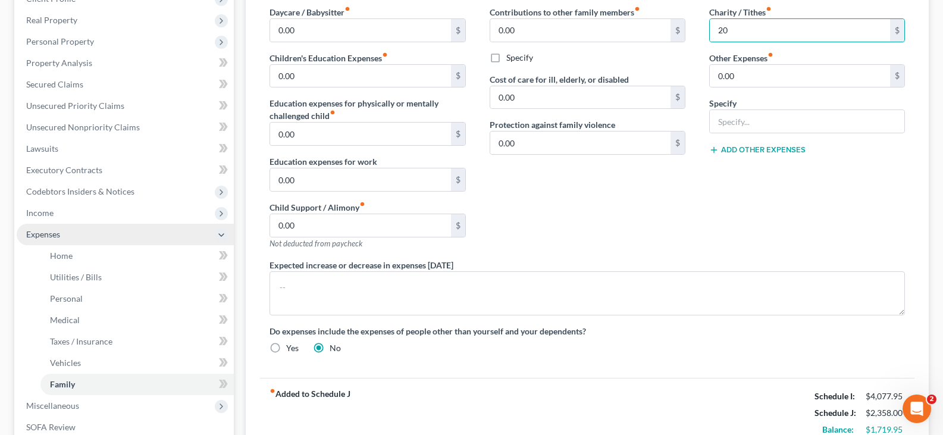
click at [102, 231] on span "Expenses" at bounding box center [125, 234] width 217 height 21
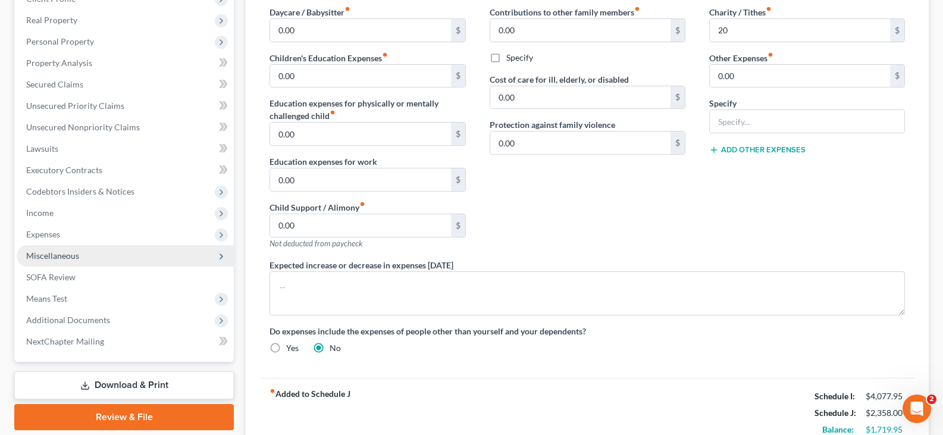
click at [75, 256] on span "Miscellaneous" at bounding box center [52, 255] width 53 height 10
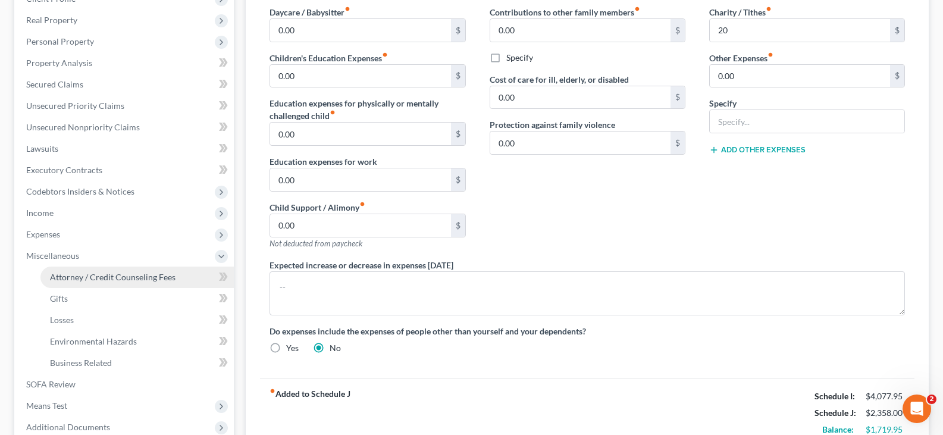
click at [103, 280] on span "Attorney / Credit Counseling Fees" at bounding box center [113, 277] width 126 height 10
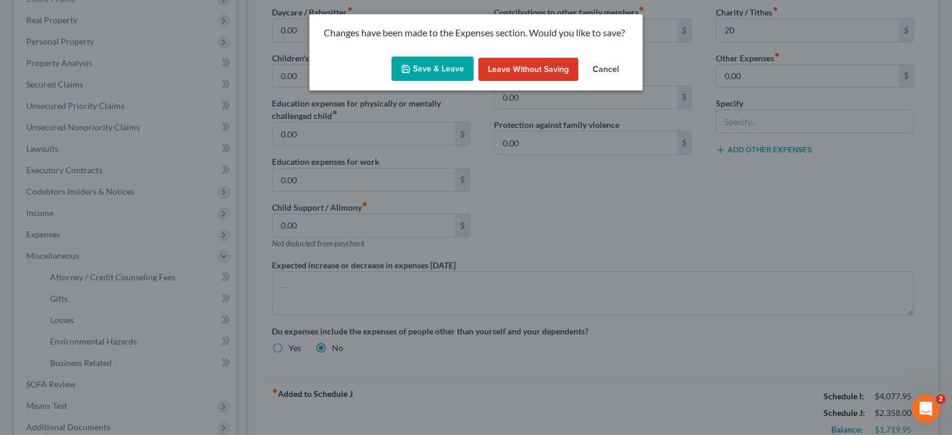
click at [418, 64] on button "Save & Leave" at bounding box center [432, 69] width 82 height 25
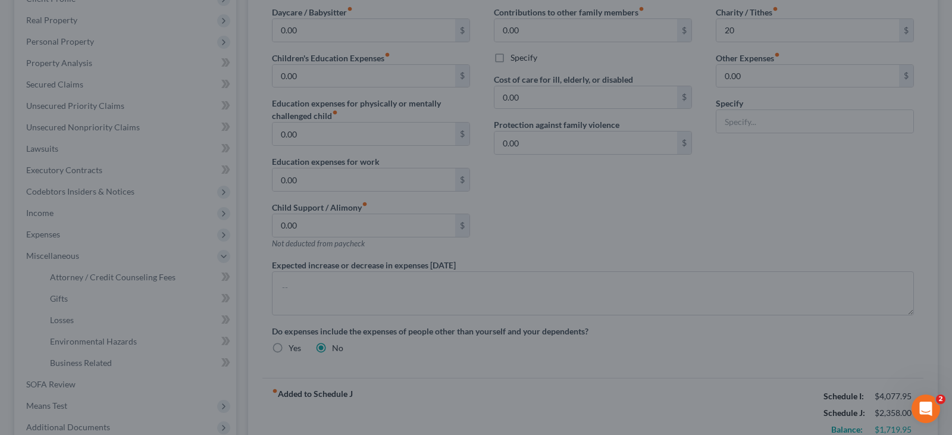
type input "20.00"
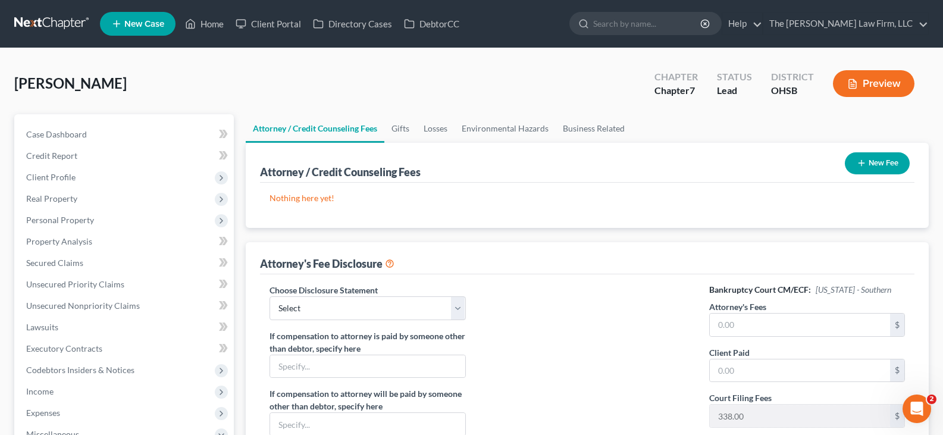
click at [859, 164] on icon "button" at bounding box center [862, 163] width 10 height 10
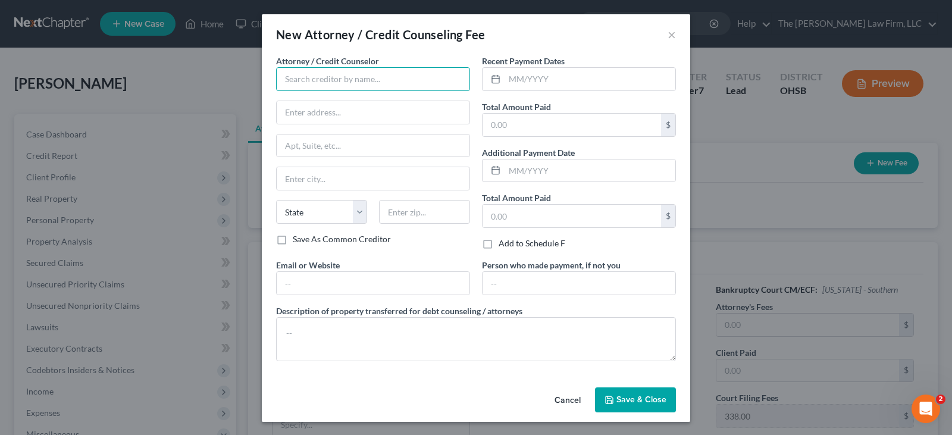
click at [373, 79] on input "text" at bounding box center [373, 79] width 194 height 24
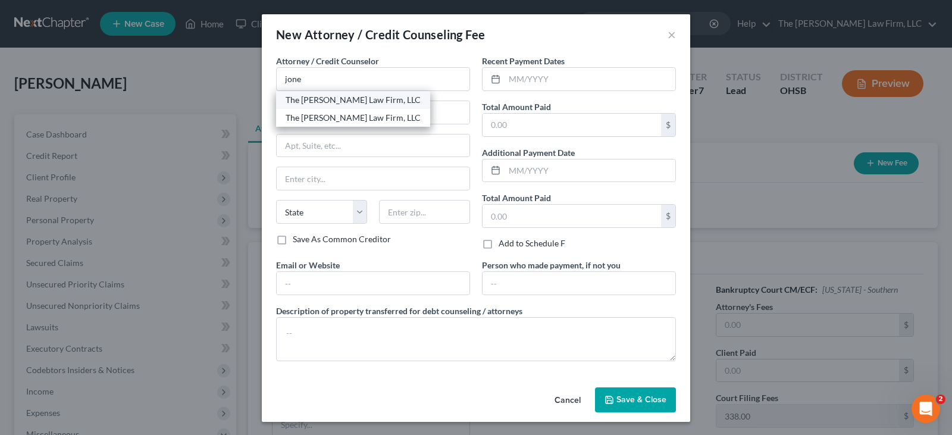
click at [352, 99] on div "The [PERSON_NAME] Law Firm, LLC" at bounding box center [353, 100] width 135 height 12
type input "The [PERSON_NAME] Law Firm, LLC"
type input "[STREET_ADDRESS]"
type input "Suite B1"
type input "Columbus"
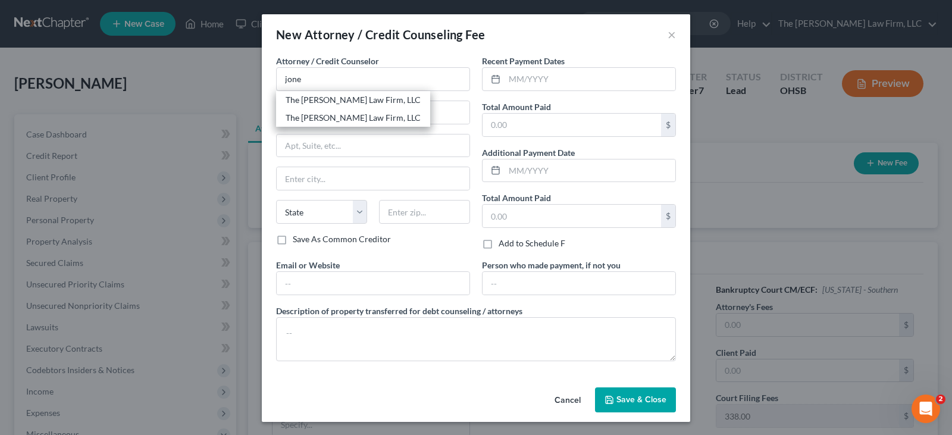
select select "36"
type input "43235"
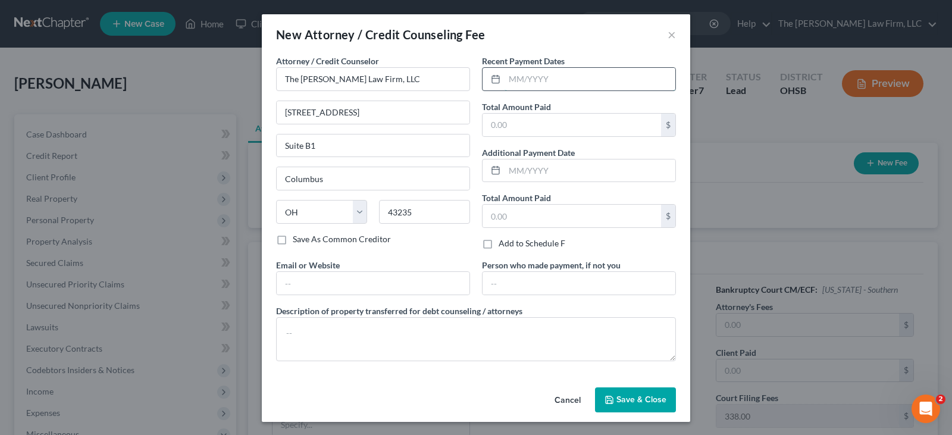
click at [511, 81] on input "text" at bounding box center [589, 79] width 171 height 23
type input "10/2025"
drag, startPoint x: 520, startPoint y: 126, endPoint x: 346, endPoint y: 51, distance: 189.7
click at [520, 126] on input "text" at bounding box center [571, 125] width 178 height 23
type input "985"
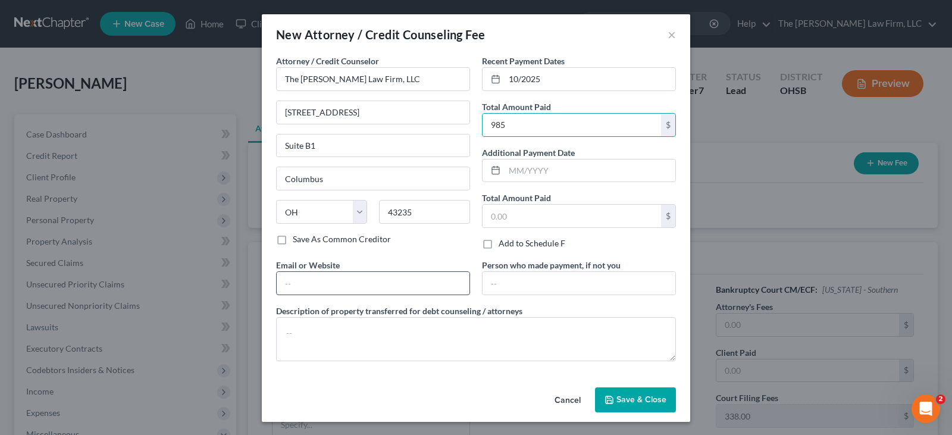
drag, startPoint x: 445, startPoint y: 284, endPoint x: 440, endPoint y: 289, distance: 7.2
click at [445, 284] on input "text" at bounding box center [373, 283] width 193 height 23
type input "[EMAIL_ADDRESS][DOMAIN_NAME]"
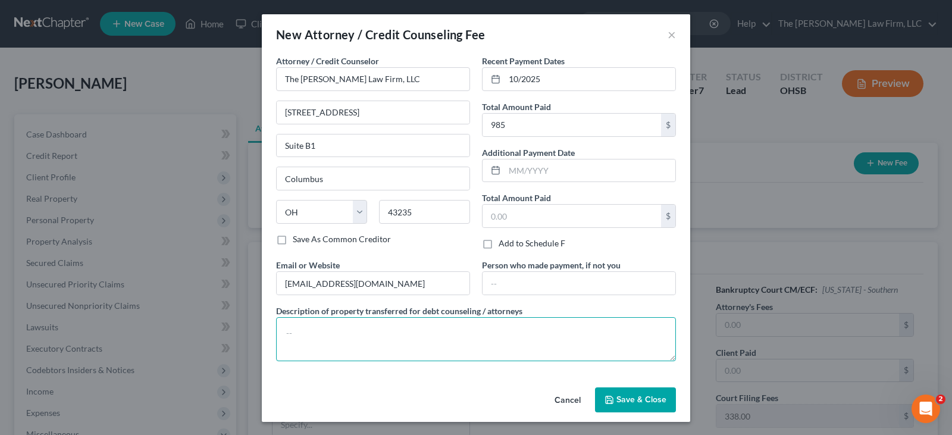
click at [435, 331] on textarea at bounding box center [476, 339] width 400 height 44
type textarea "Attorney Fee"
click at [634, 401] on span "Save & Close" at bounding box center [641, 399] width 50 height 10
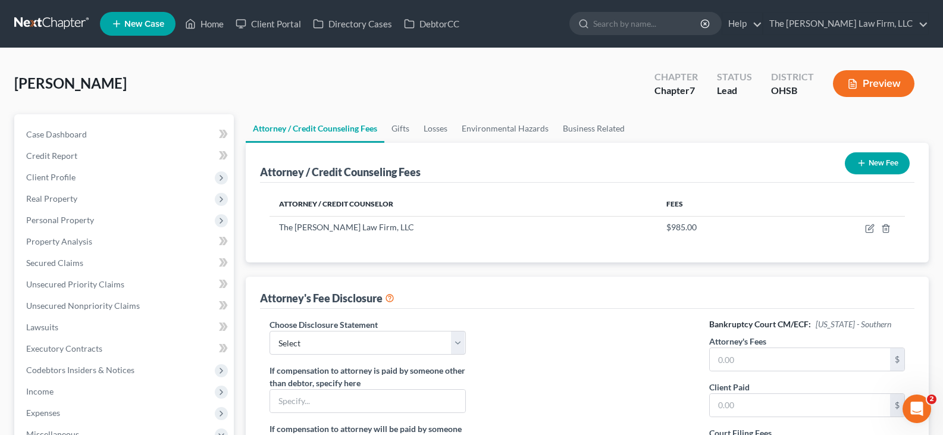
click at [861, 162] on icon "button" at bounding box center [862, 163] width 10 height 10
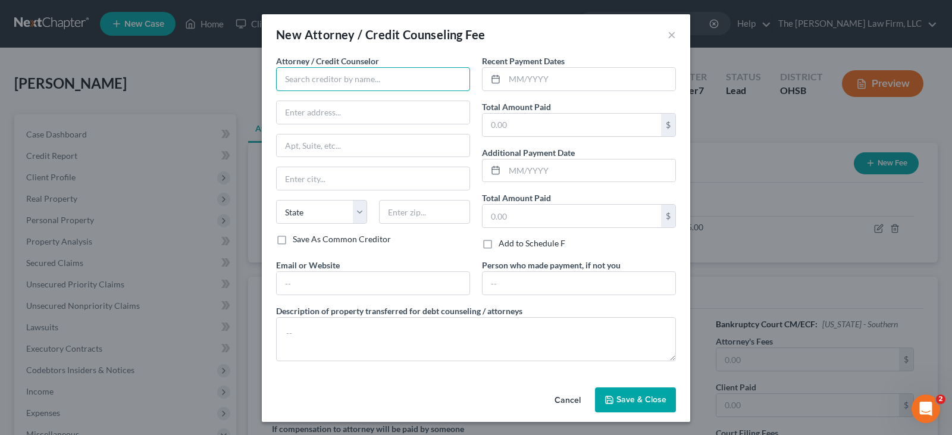
click at [352, 76] on input "text" at bounding box center [373, 79] width 194 height 24
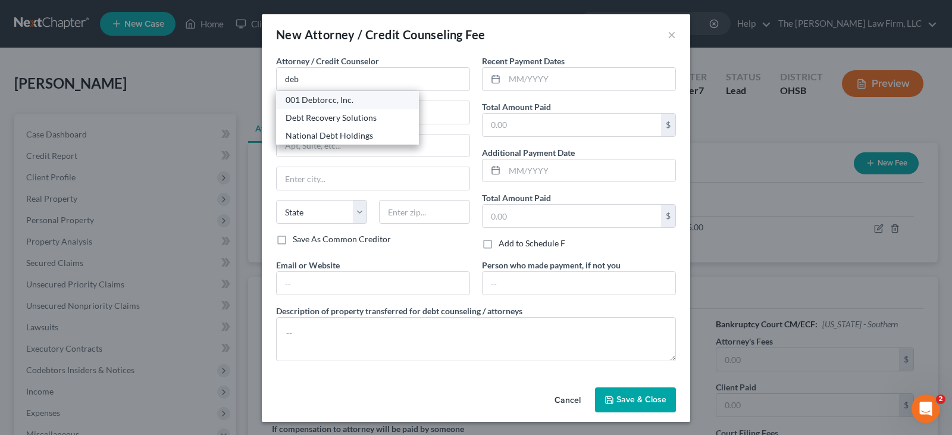
click at [312, 97] on div "001 Debtorcc, Inc." at bounding box center [348, 100] width 124 height 12
type input "001 Debtorcc, Inc."
type input "[STREET_ADDRESS]"
type input "[GEOGRAPHIC_DATA]"
select select "33"
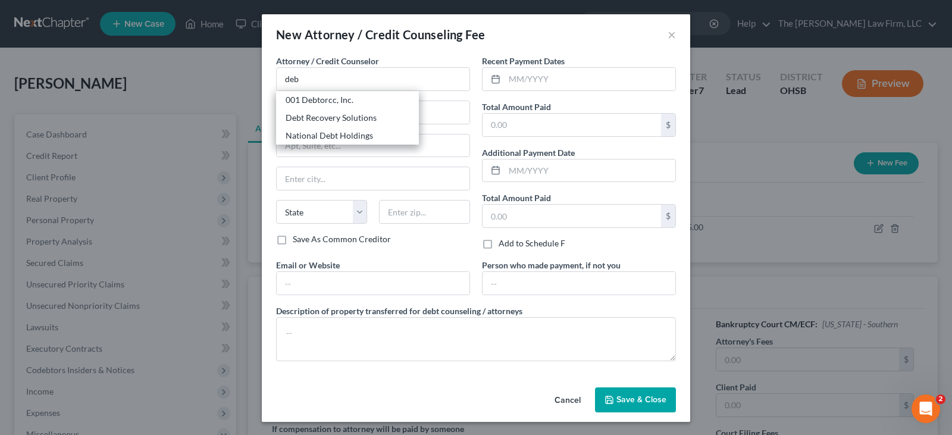
type input "07306"
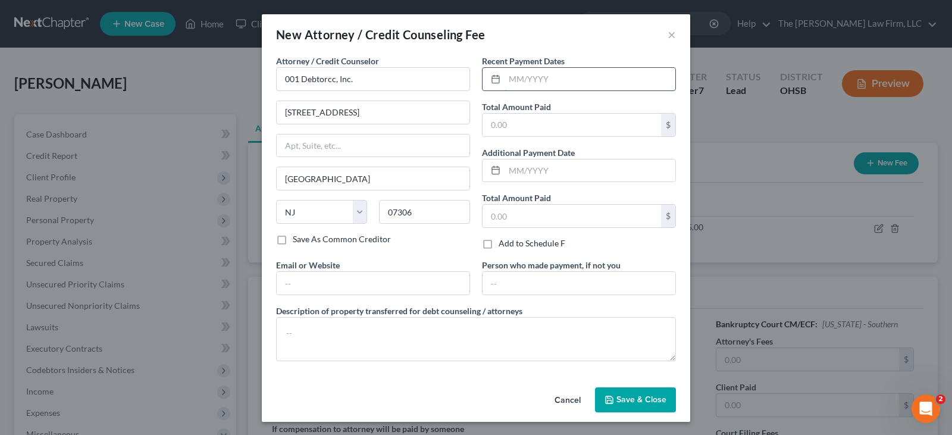
click at [504, 81] on input "text" at bounding box center [589, 79] width 171 height 23
type input "09/2025"
click at [508, 127] on input "text" at bounding box center [571, 125] width 178 height 23
type input "19.95"
click at [455, 282] on input "text" at bounding box center [373, 283] width 193 height 23
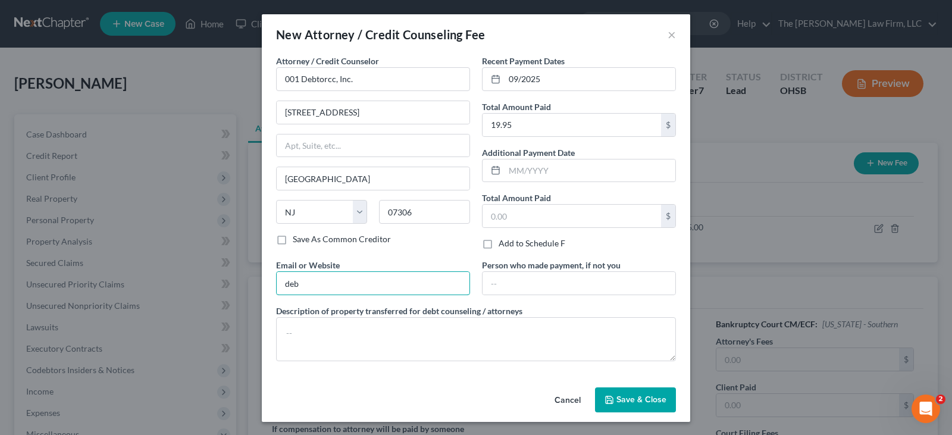
type input "[DOMAIN_NAME]"
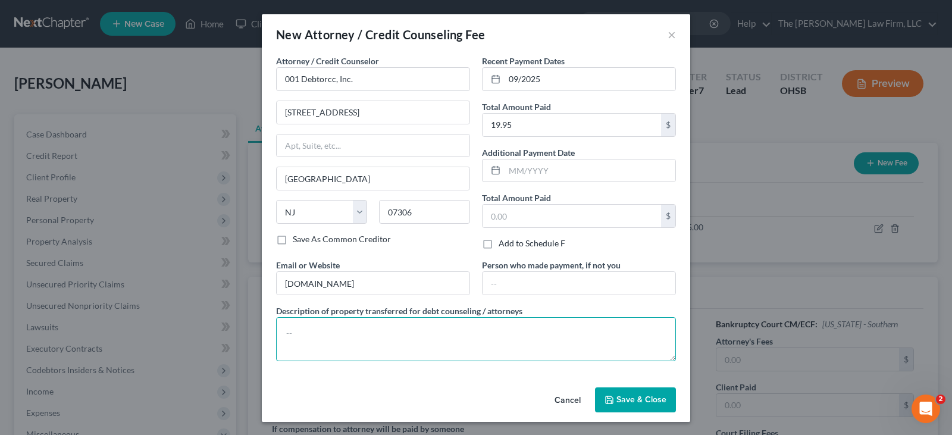
click at [378, 332] on textarea at bounding box center [476, 339] width 400 height 44
type textarea "Credit Counseling Fee"
click at [623, 401] on span "Save & Close" at bounding box center [641, 399] width 50 height 10
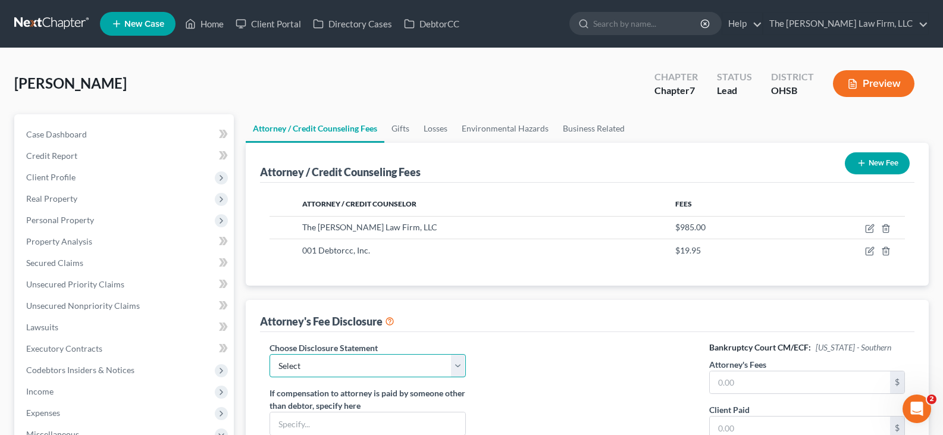
drag, startPoint x: 457, startPoint y: 369, endPoint x: 452, endPoint y: 377, distance: 9.1
click at [457, 369] on select "Select Disclosure of Compensation" at bounding box center [367, 366] width 196 height 24
select select "0"
click at [269, 354] on select "Select Disclosure of Compensation" at bounding box center [367, 366] width 196 height 24
click at [733, 388] on input "text" at bounding box center [800, 382] width 180 height 23
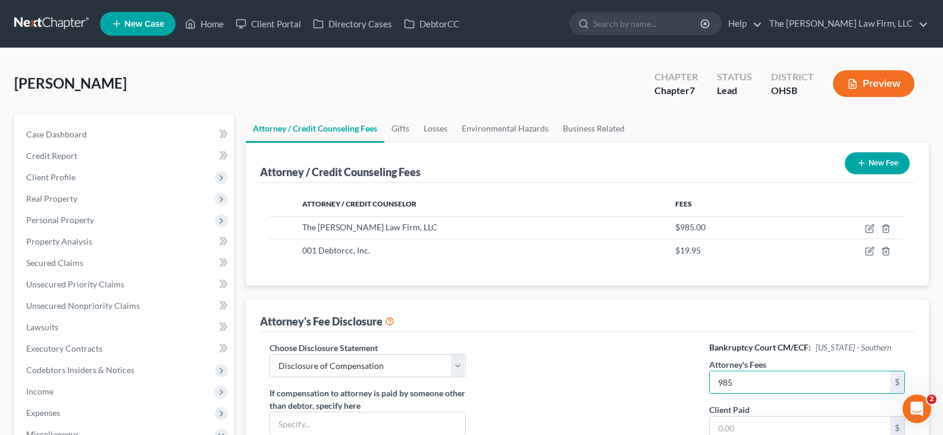
scroll to position [59, 0]
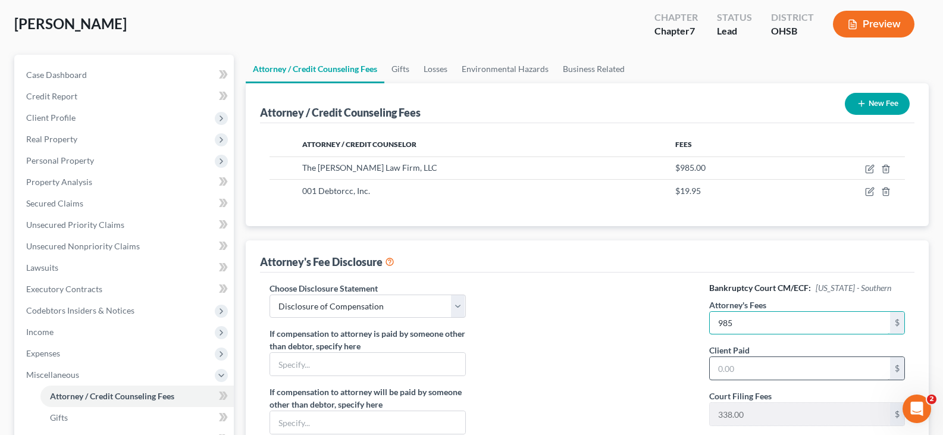
type input "985"
click at [761, 370] on input "text" at bounding box center [800, 368] width 180 height 23
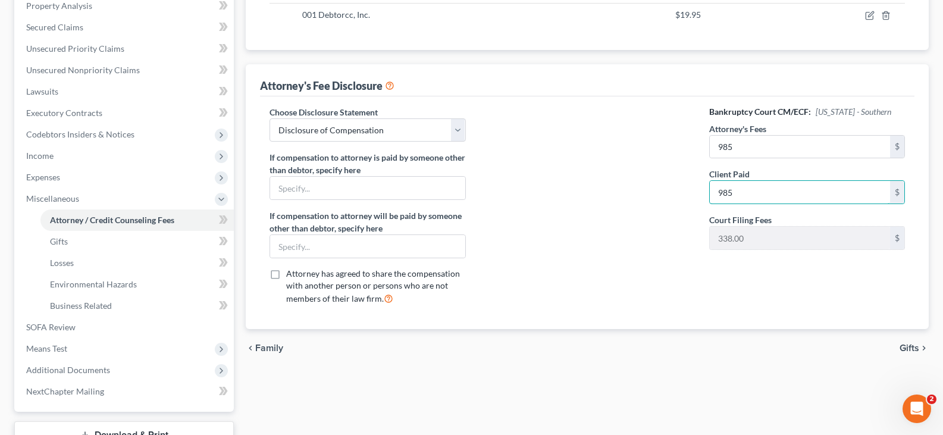
scroll to position [238, 0]
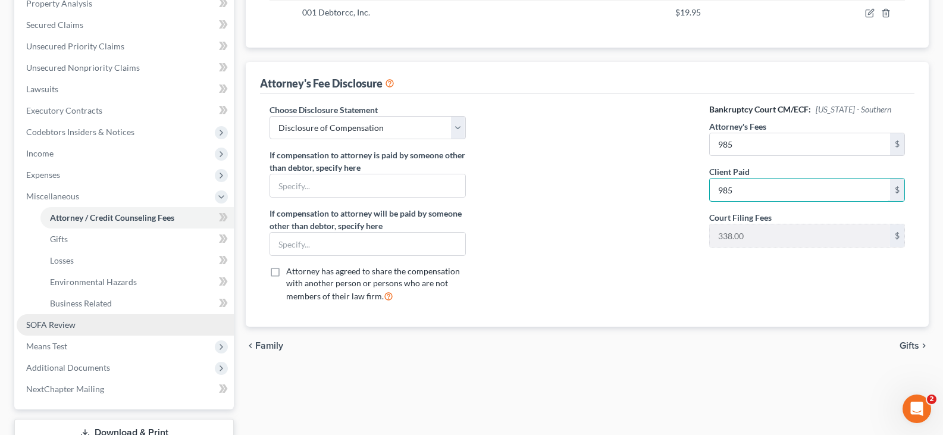
type input "985"
click at [70, 325] on span "SOFA Review" at bounding box center [50, 324] width 49 height 10
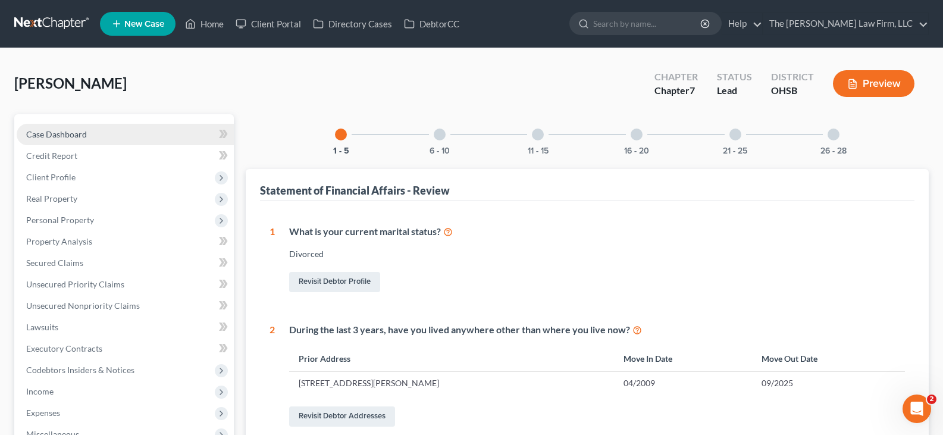
click at [67, 134] on span "Case Dashboard" at bounding box center [56, 134] width 61 height 10
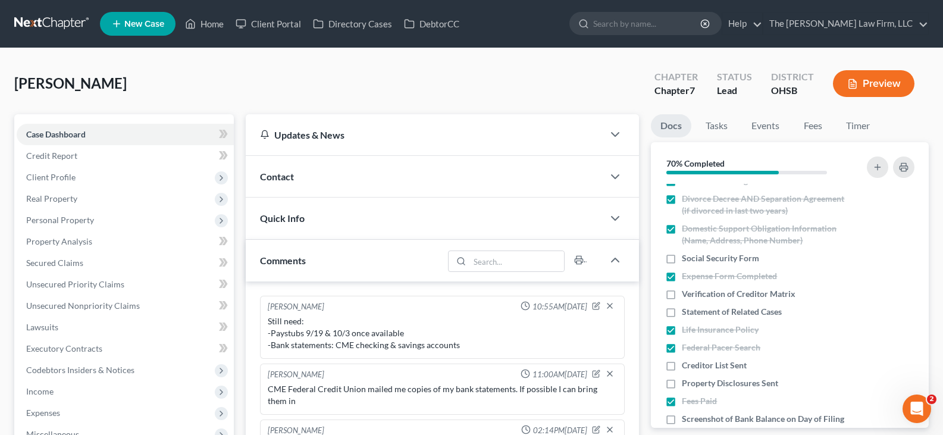
scroll to position [416, 0]
